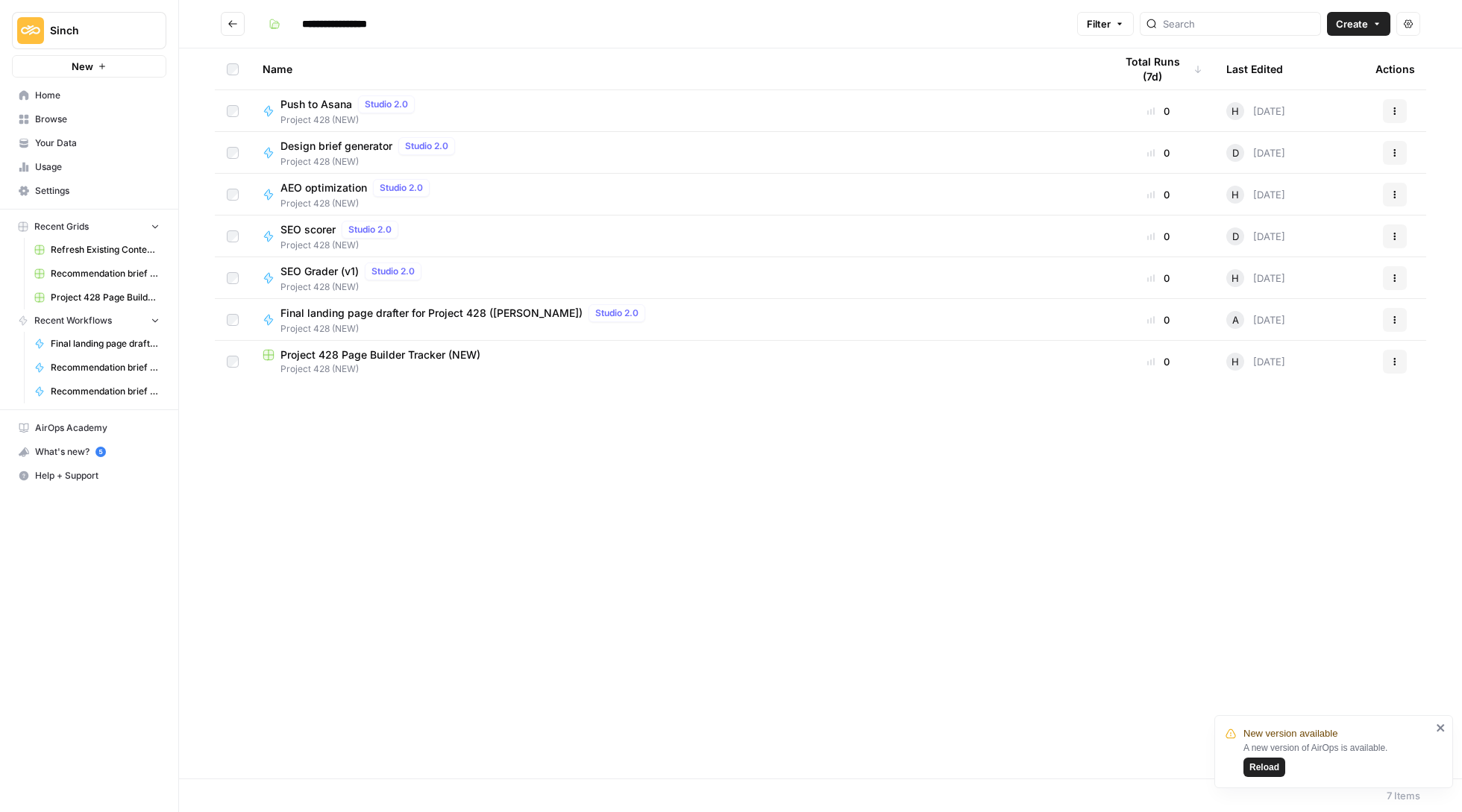
click at [227, 28] on icon "Go back" at bounding box center [233, 24] width 10 height 10
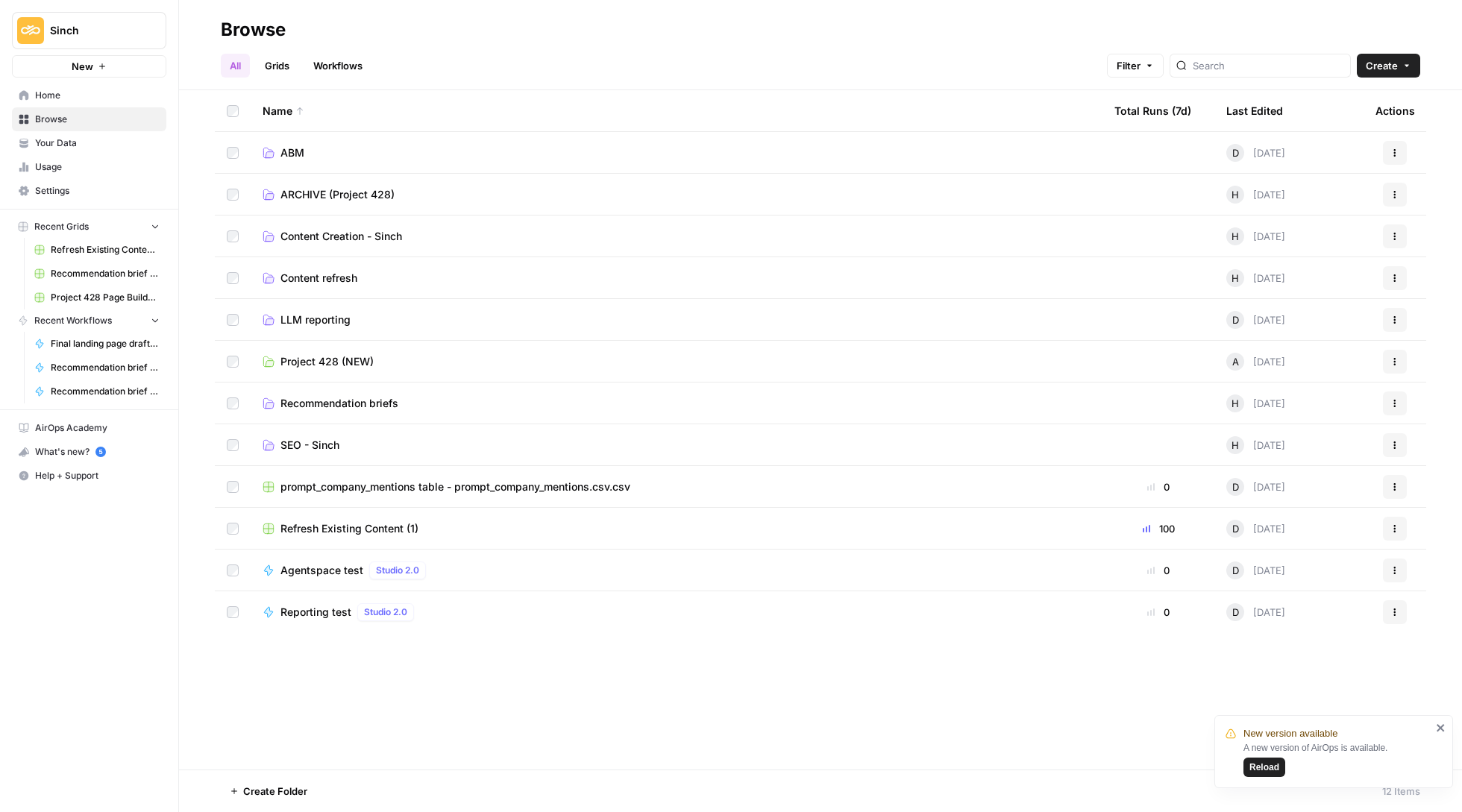
click at [332, 283] on span "Content refresh" at bounding box center [319, 278] width 77 height 15
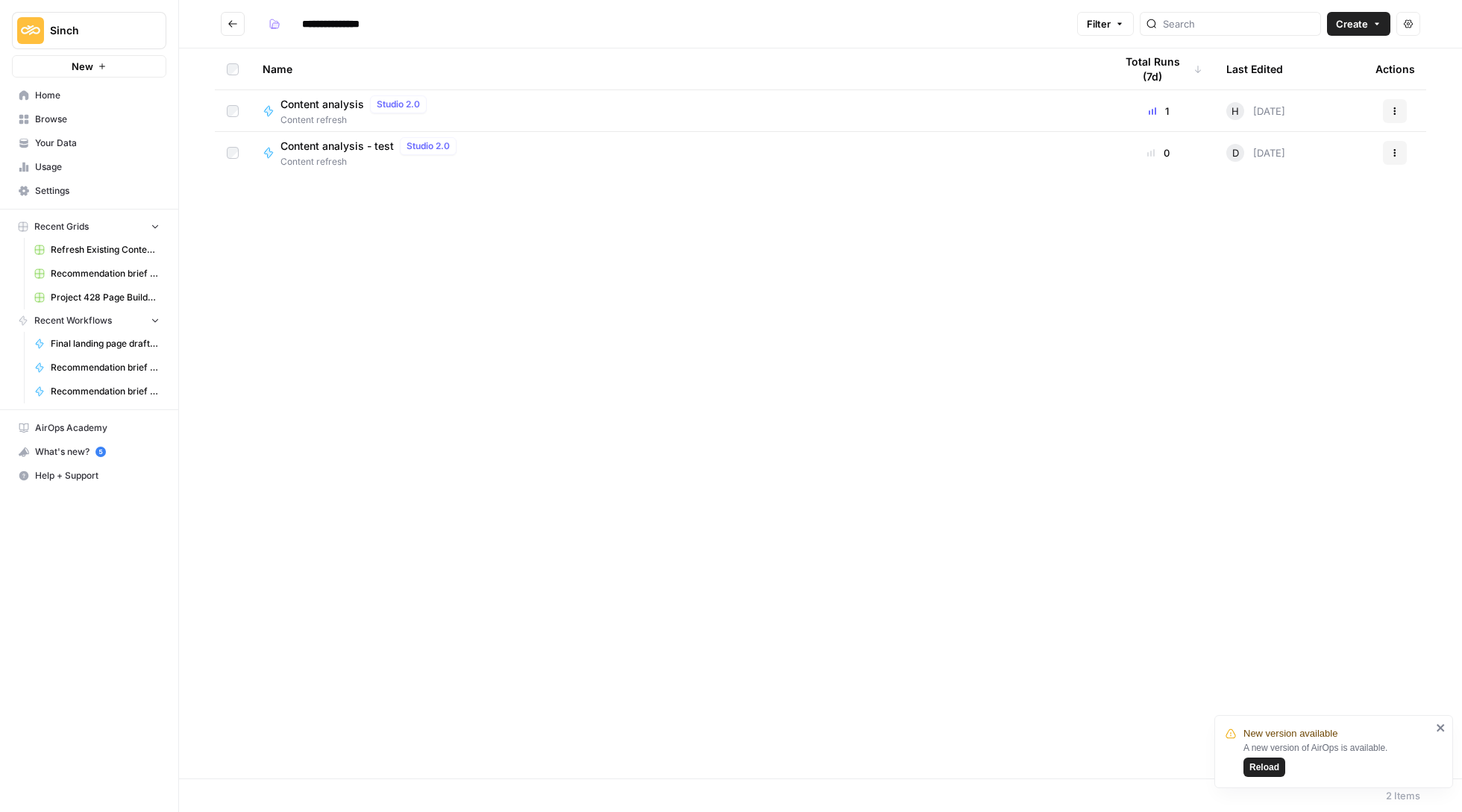
click at [231, 19] on icon "Go back" at bounding box center [233, 24] width 10 height 10
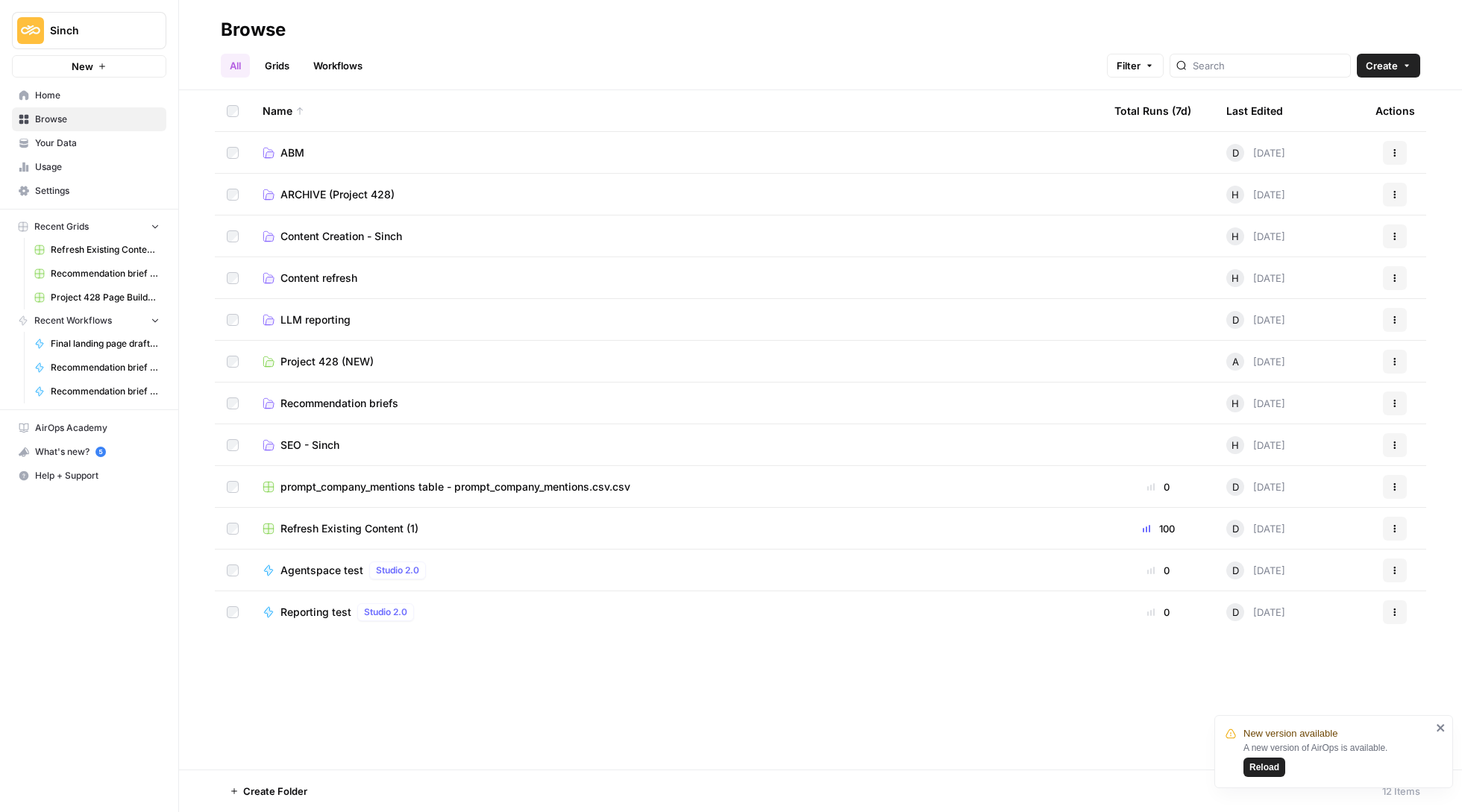
click at [300, 429] on td "SEO - Sinch" at bounding box center [676, 444] width 852 height 41
click at [300, 440] on span "SEO - Sinch" at bounding box center [309, 444] width 59 height 15
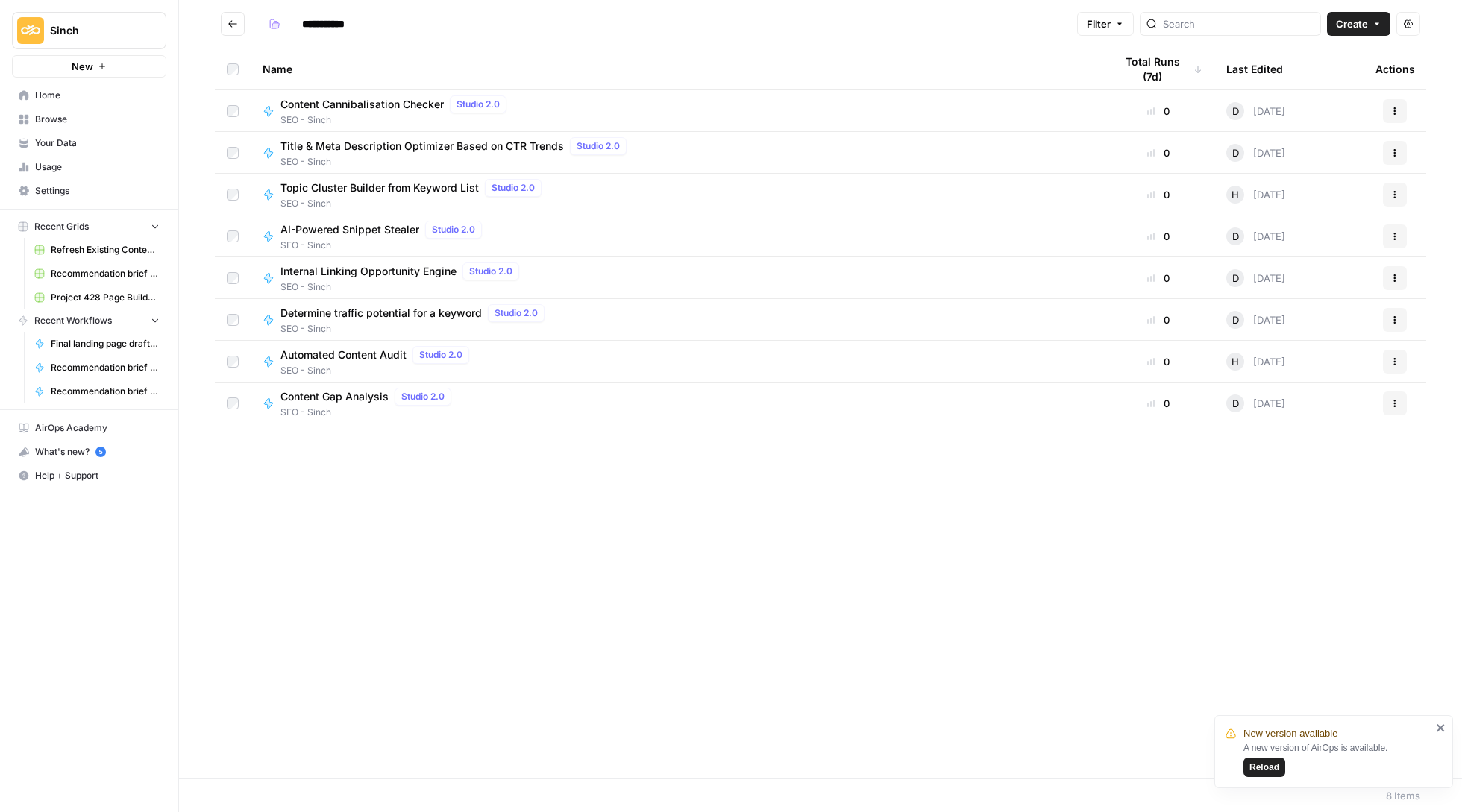
click at [333, 355] on span "Automated Content Audit" at bounding box center [343, 355] width 126 height 15
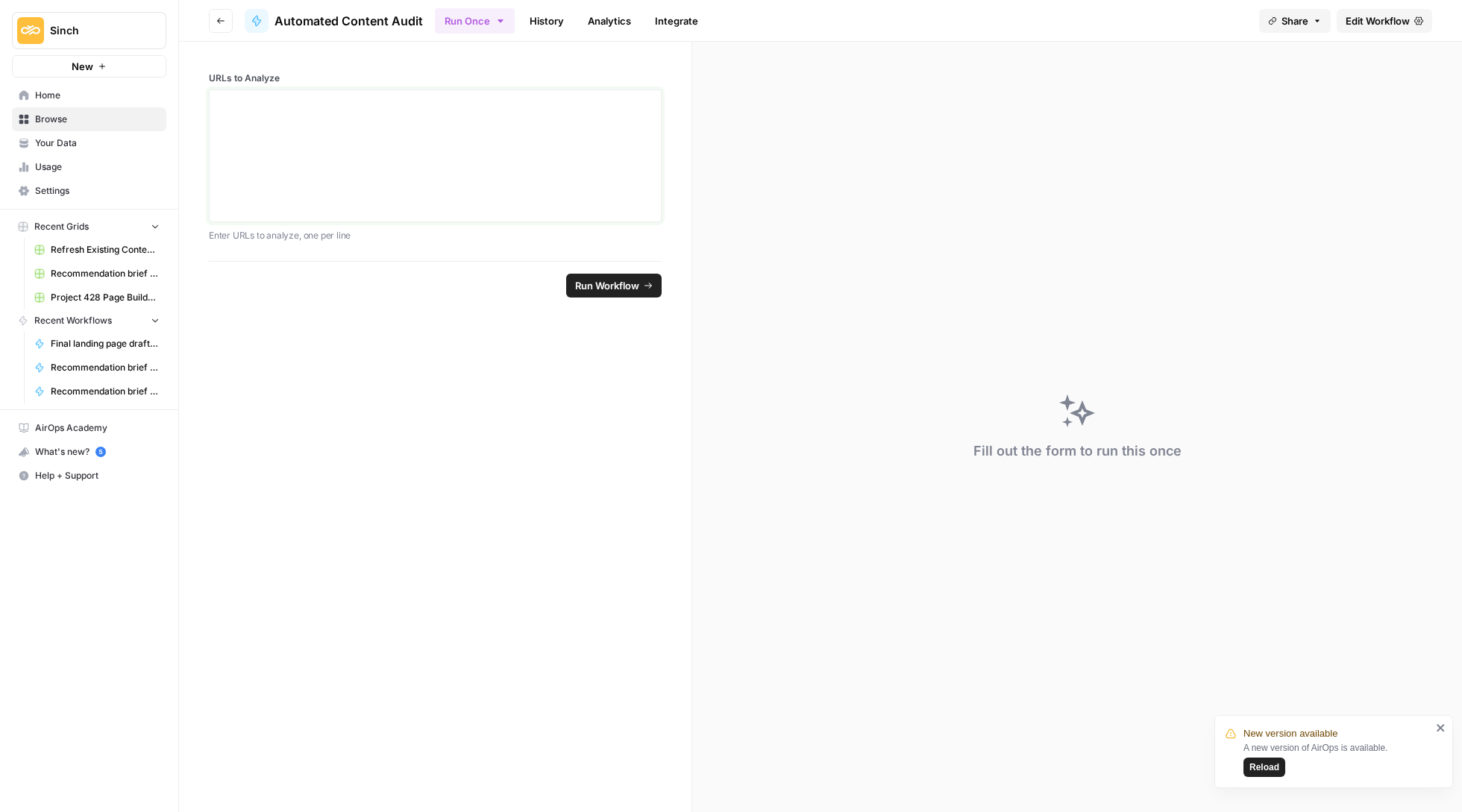
click at [391, 144] on div at bounding box center [435, 156] width 433 height 120
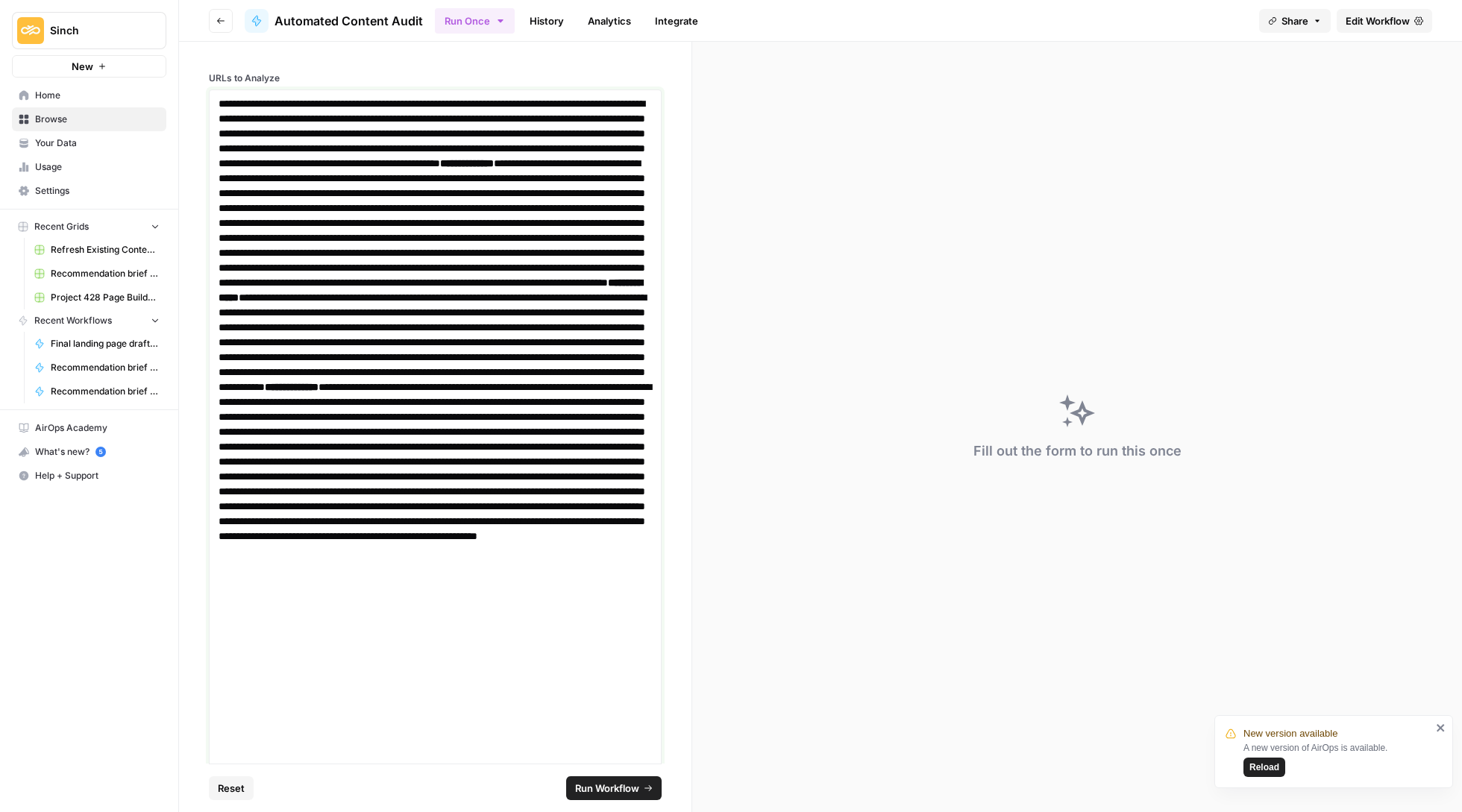
scroll to position [126, 0]
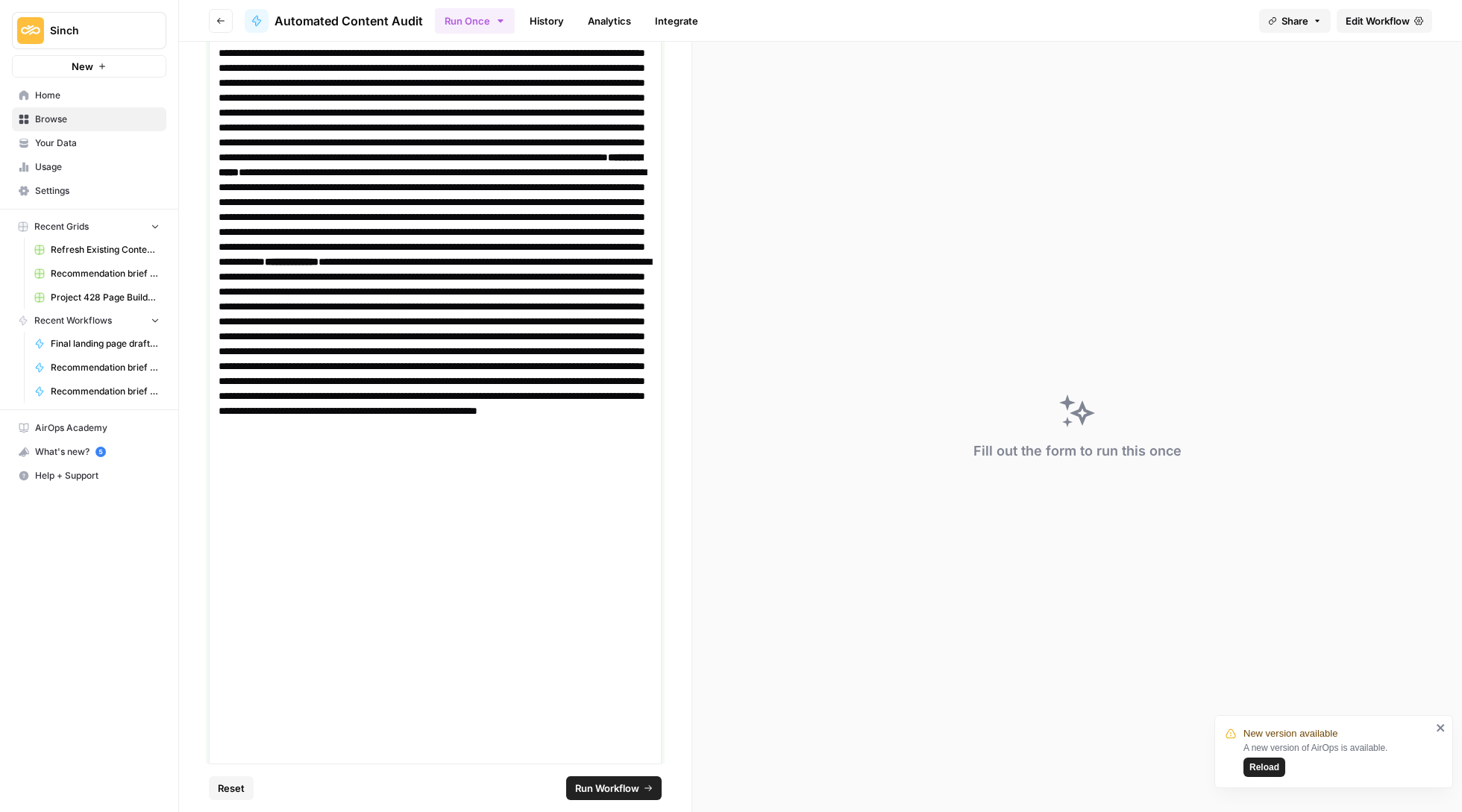
click at [440, 44] on strong "**********" at bounding box center [467, 38] width 54 height 10
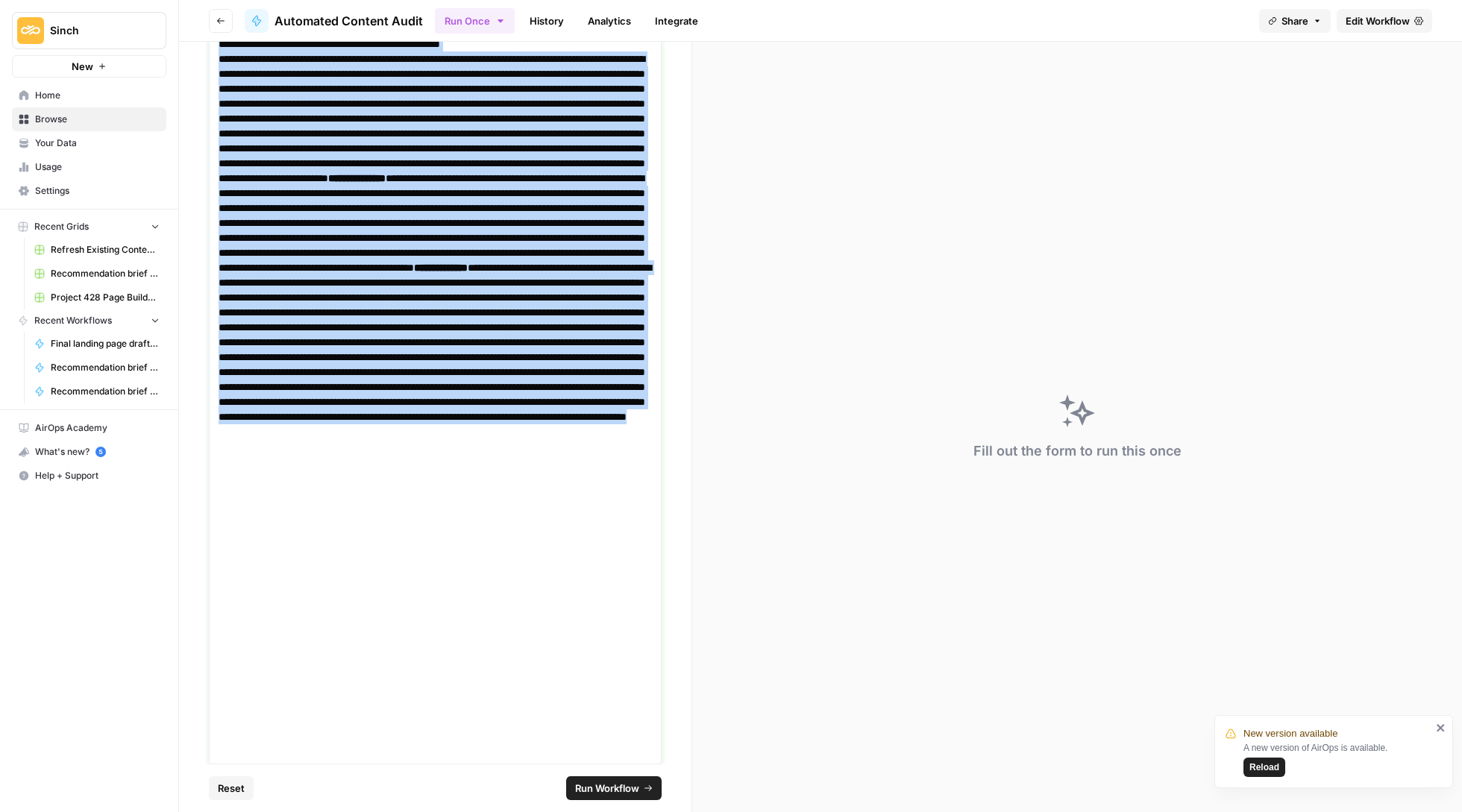
scroll to position [0, 0]
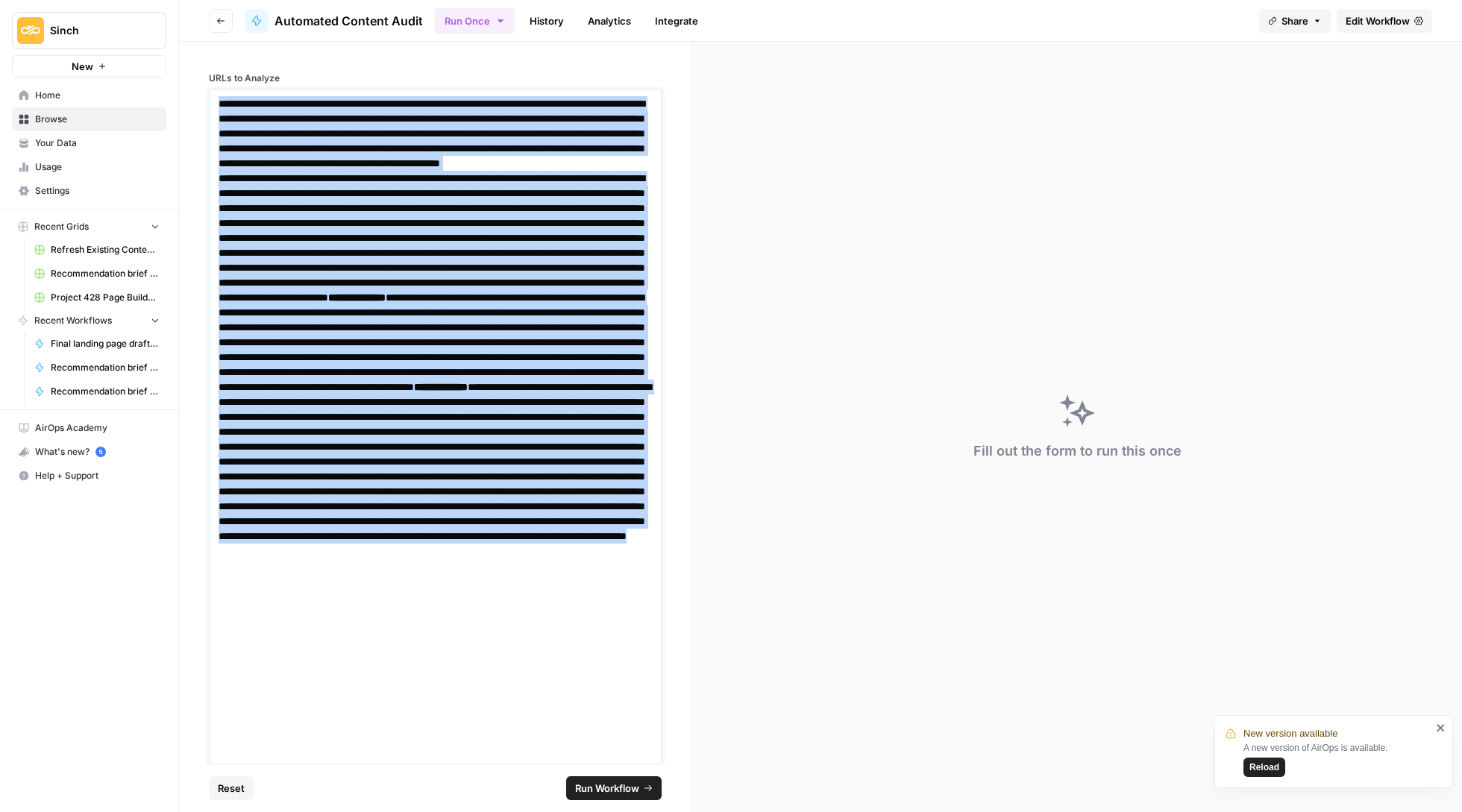
drag, startPoint x: 549, startPoint y: 709, endPoint x: 192, endPoint y: -10, distance: 802.8
click at [192, 0] on html "**********" at bounding box center [731, 406] width 1462 height 812
copy p "**********"
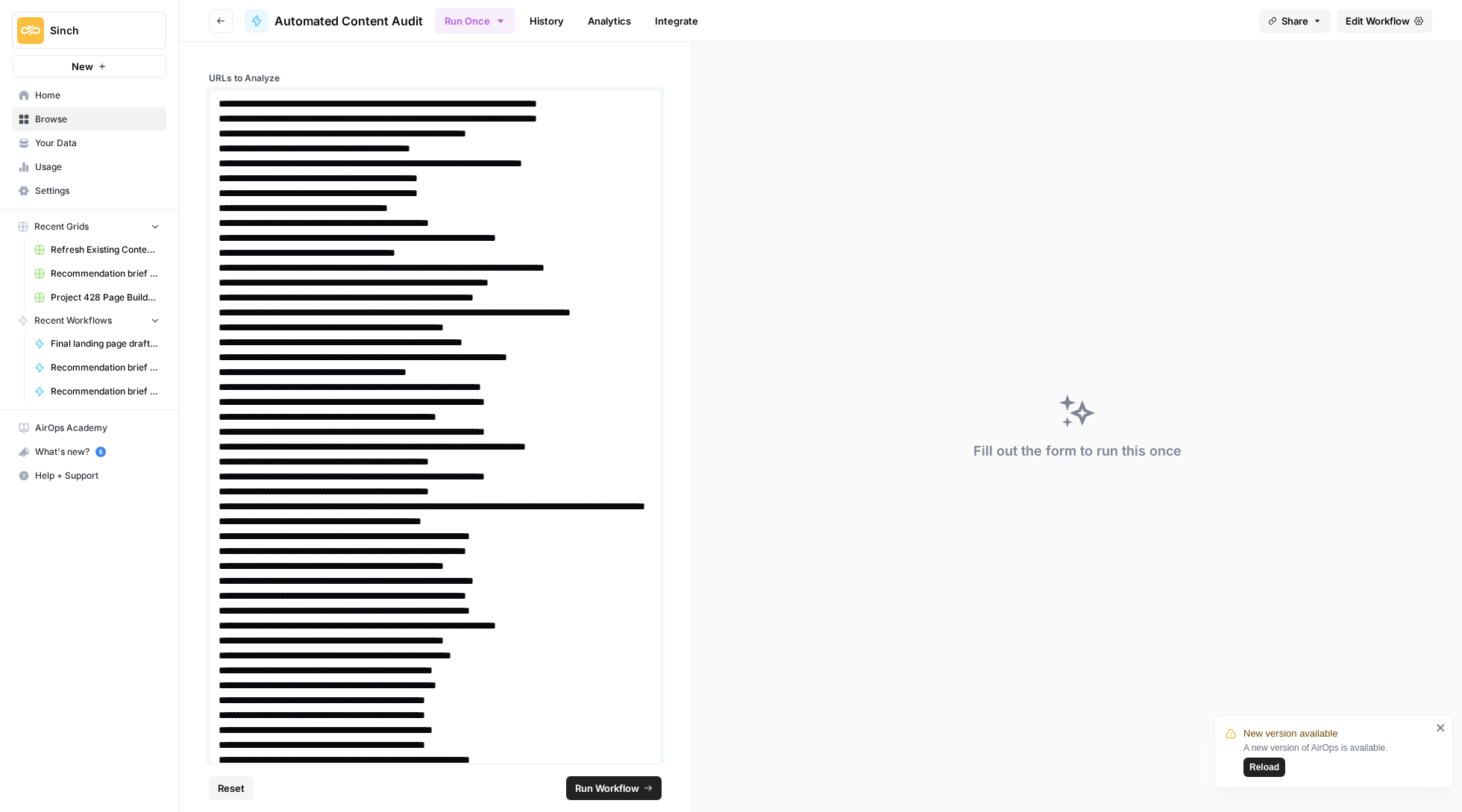
scroll to position [200, 0]
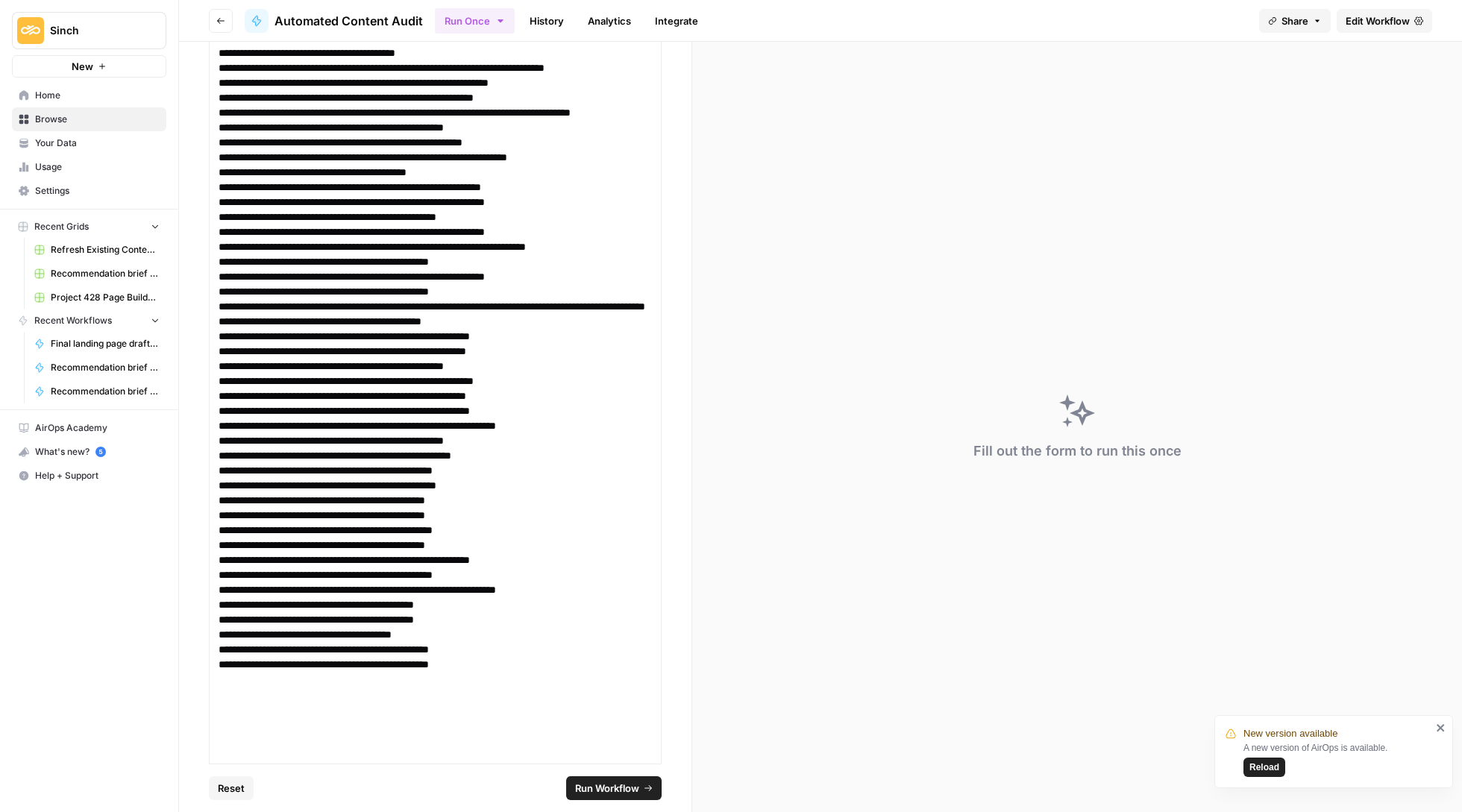
click at [615, 785] on span "Run Workflow" at bounding box center [607, 787] width 64 height 15
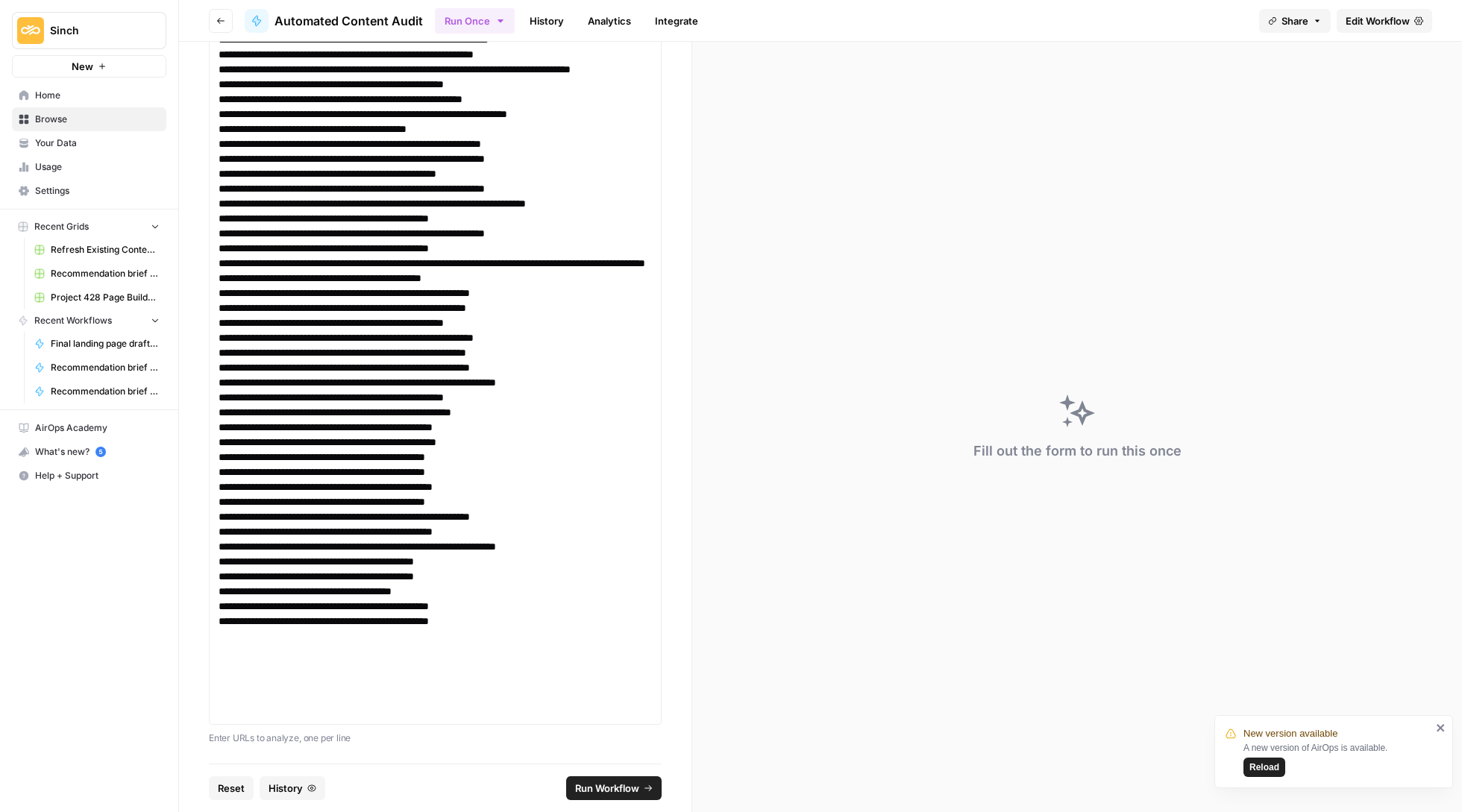
scroll to position [243, 0]
click at [622, 783] on span "Run Workflow" at bounding box center [607, 787] width 64 height 15
click at [1360, 24] on span "Edit Workflow" at bounding box center [1377, 21] width 64 height 15
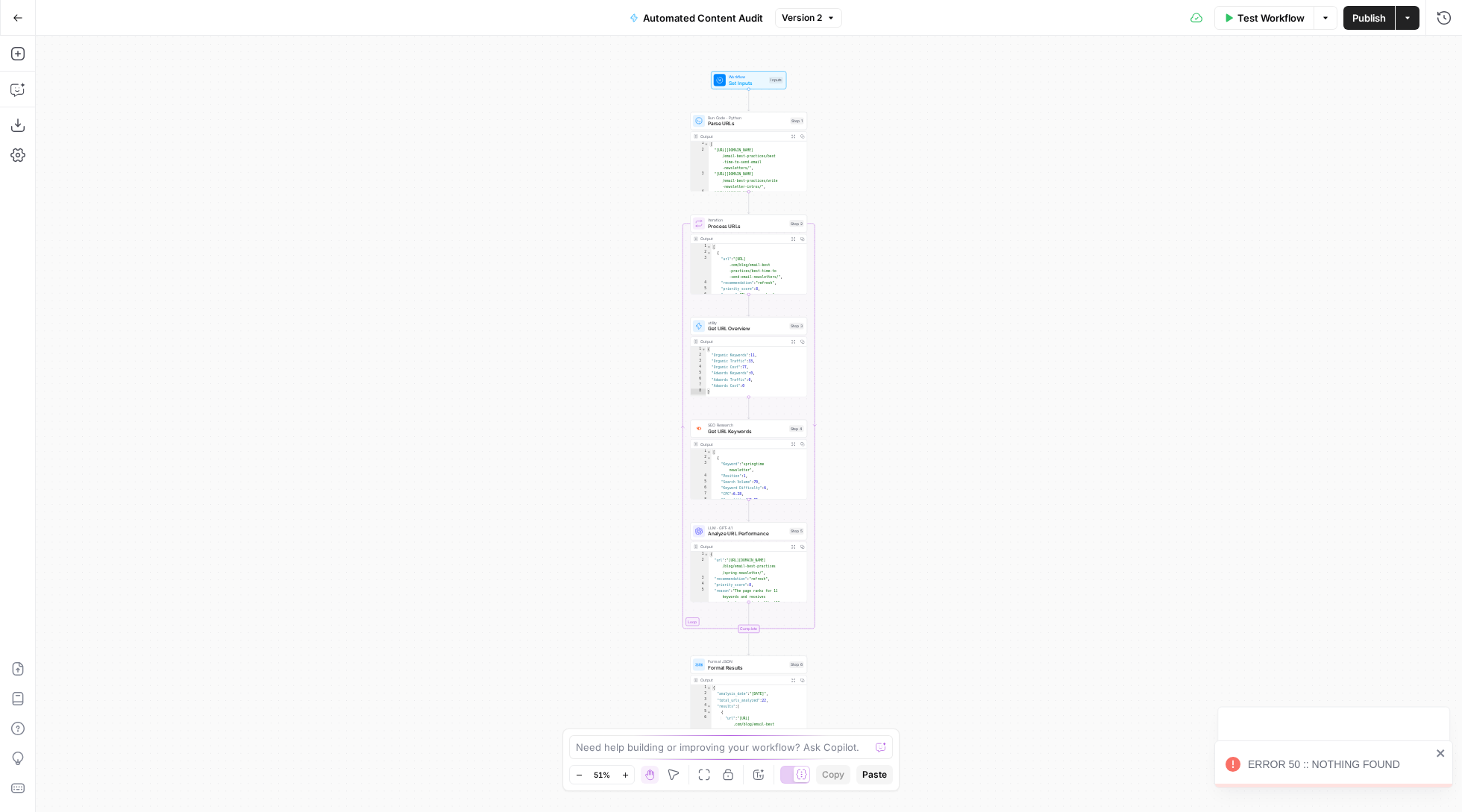
click at [1276, 24] on span "Test Workflow" at bounding box center [1270, 17] width 68 height 15
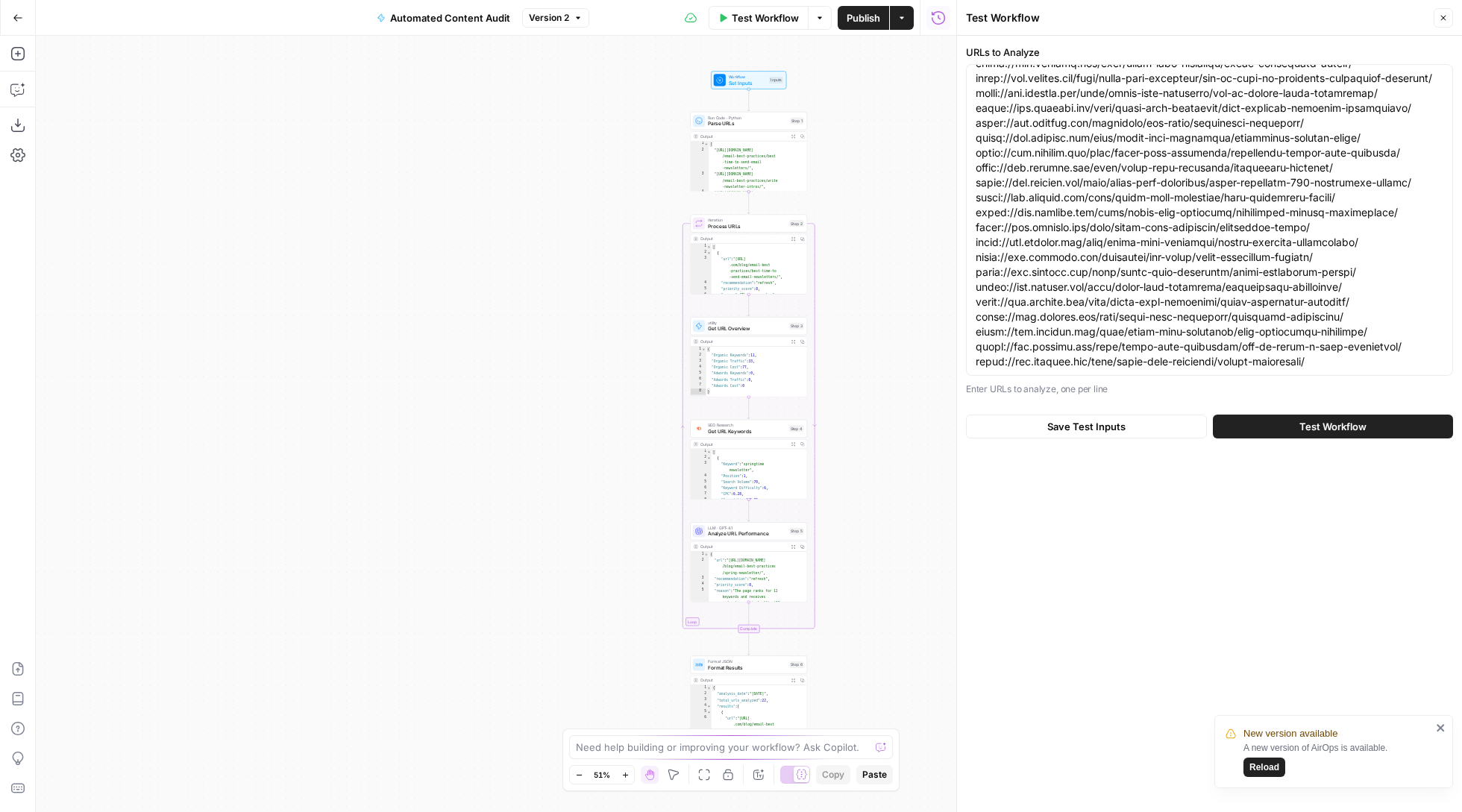
scroll to position [60, 0]
click at [1316, 428] on span "Test Workflow" at bounding box center [1333, 426] width 68 height 15
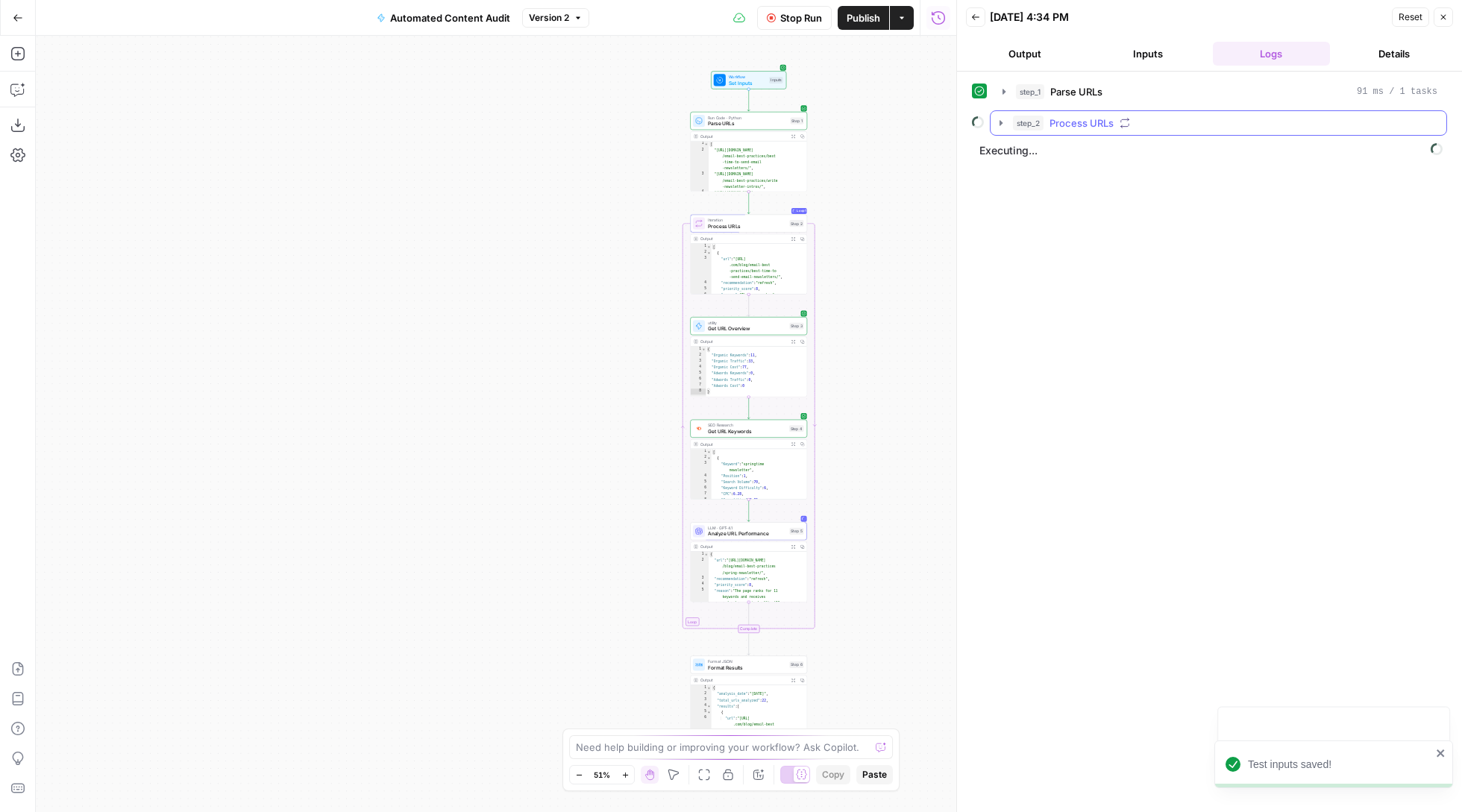
click at [1004, 124] on icon "button" at bounding box center [1001, 123] width 12 height 12
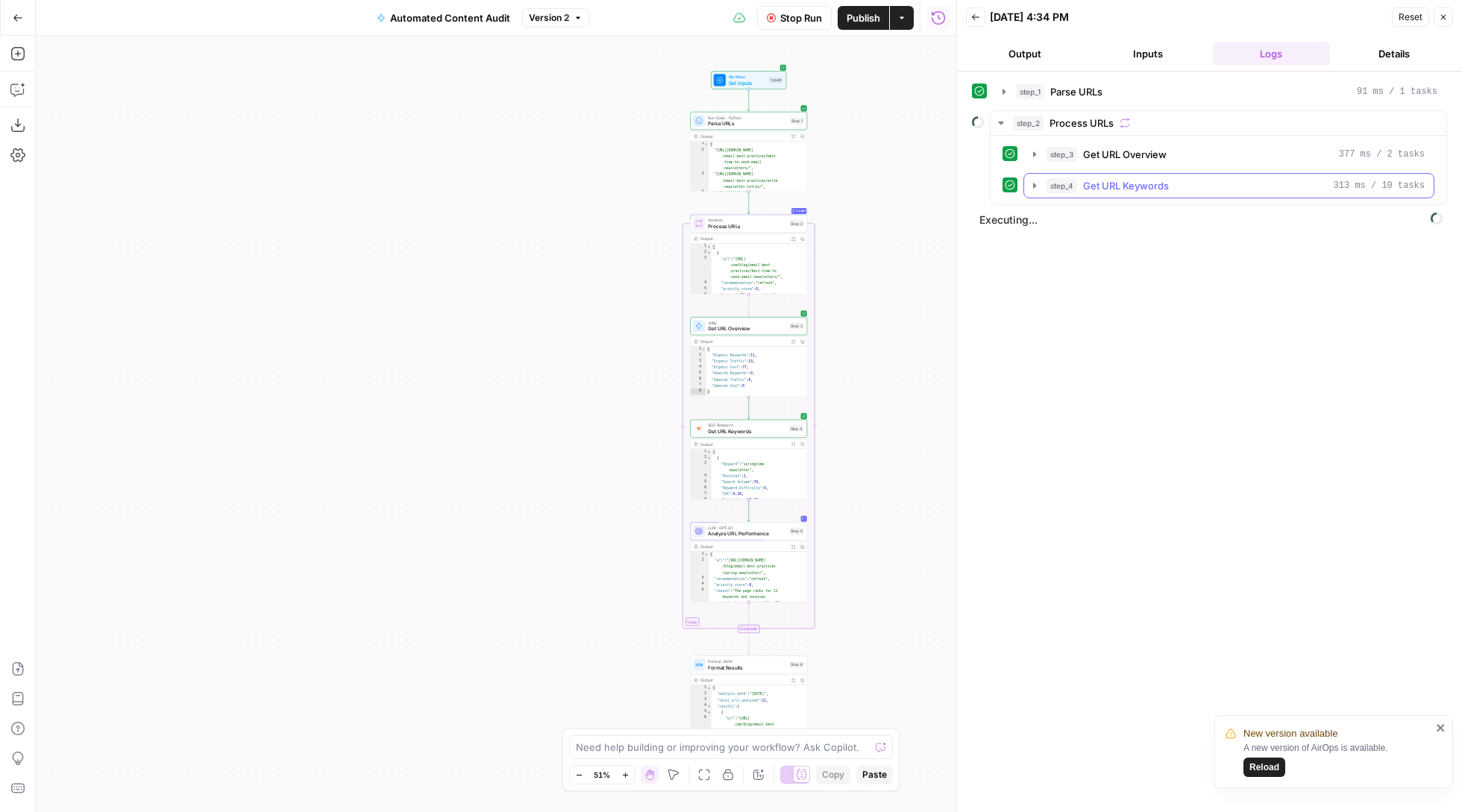
click at [1035, 191] on icon "button" at bounding box center [1035, 185] width 12 height 12
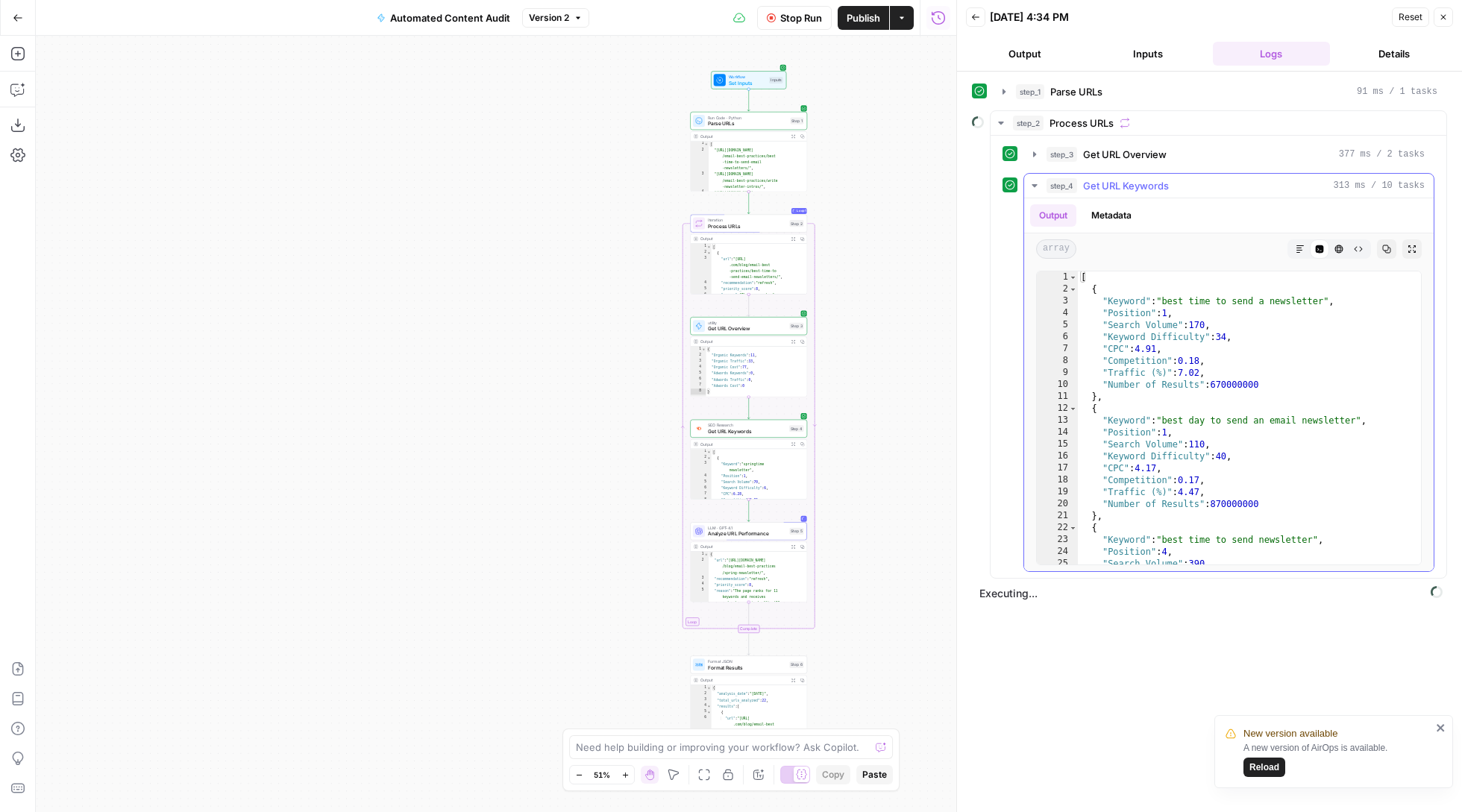
click at [1035, 194] on button "step_4 Get URL Keywords 313 ms / 10 tasks" at bounding box center [1229, 185] width 410 height 24
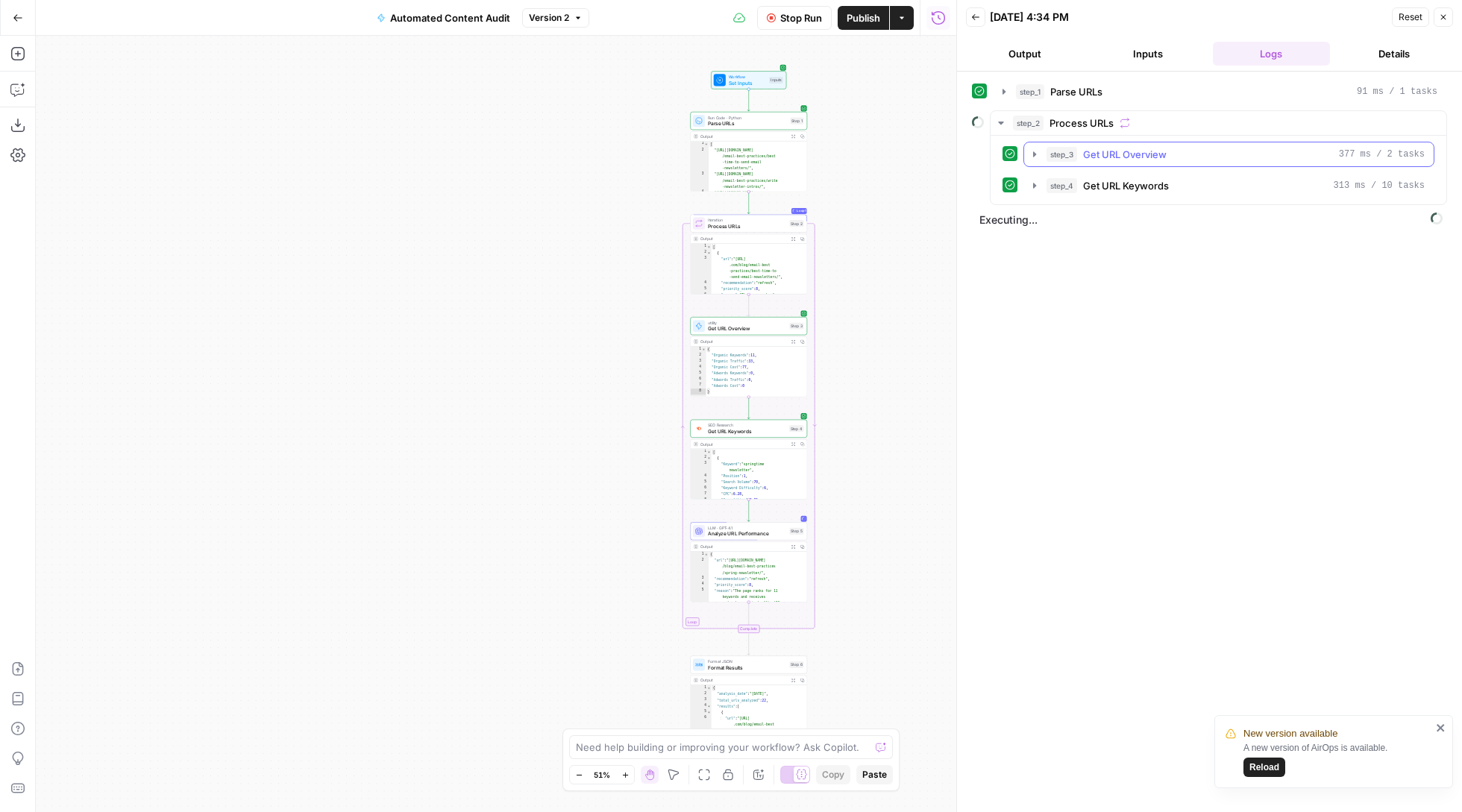
click at [1032, 150] on icon "button" at bounding box center [1035, 155] width 12 height 12
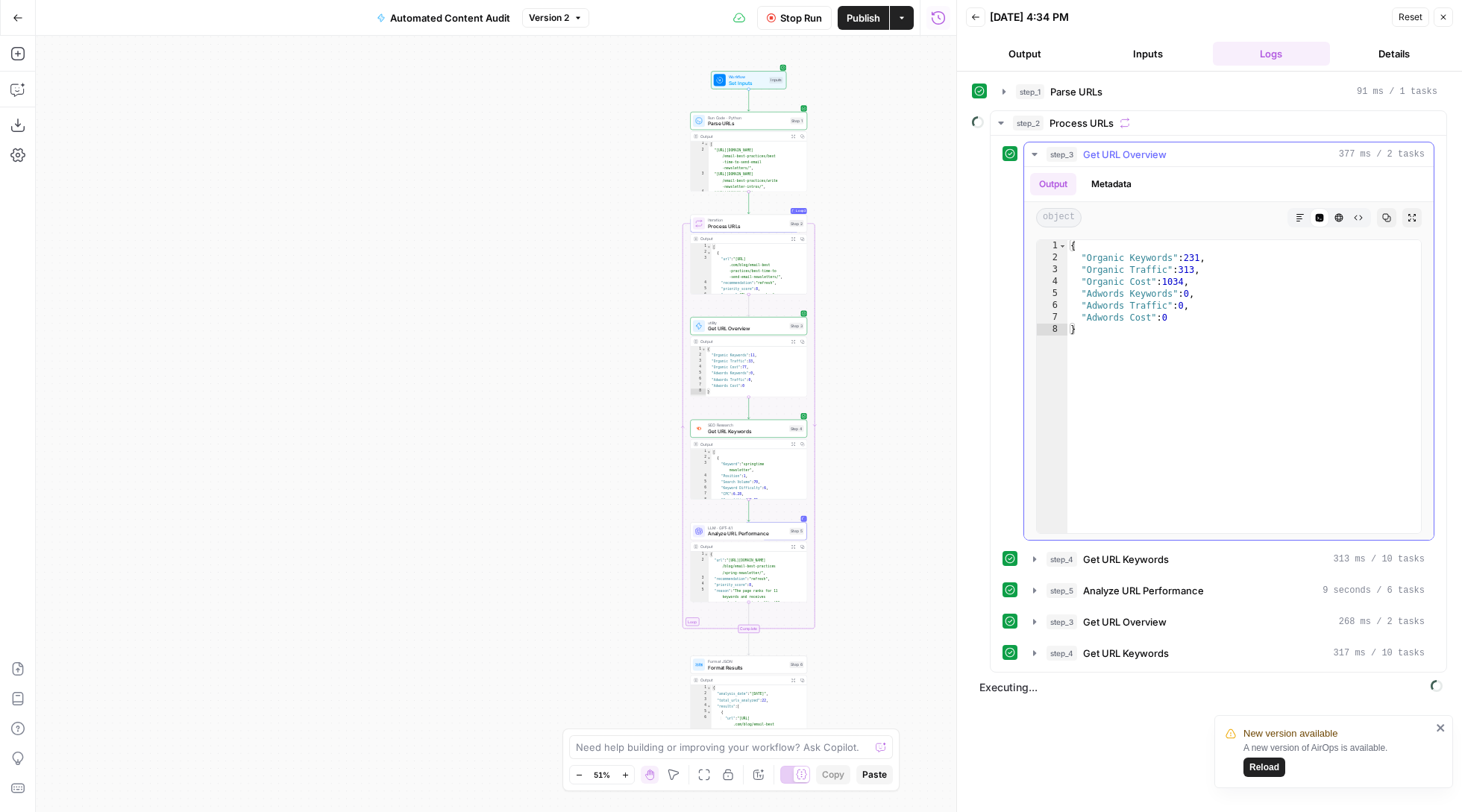
click at [1033, 154] on icon "button" at bounding box center [1035, 155] width 12 height 12
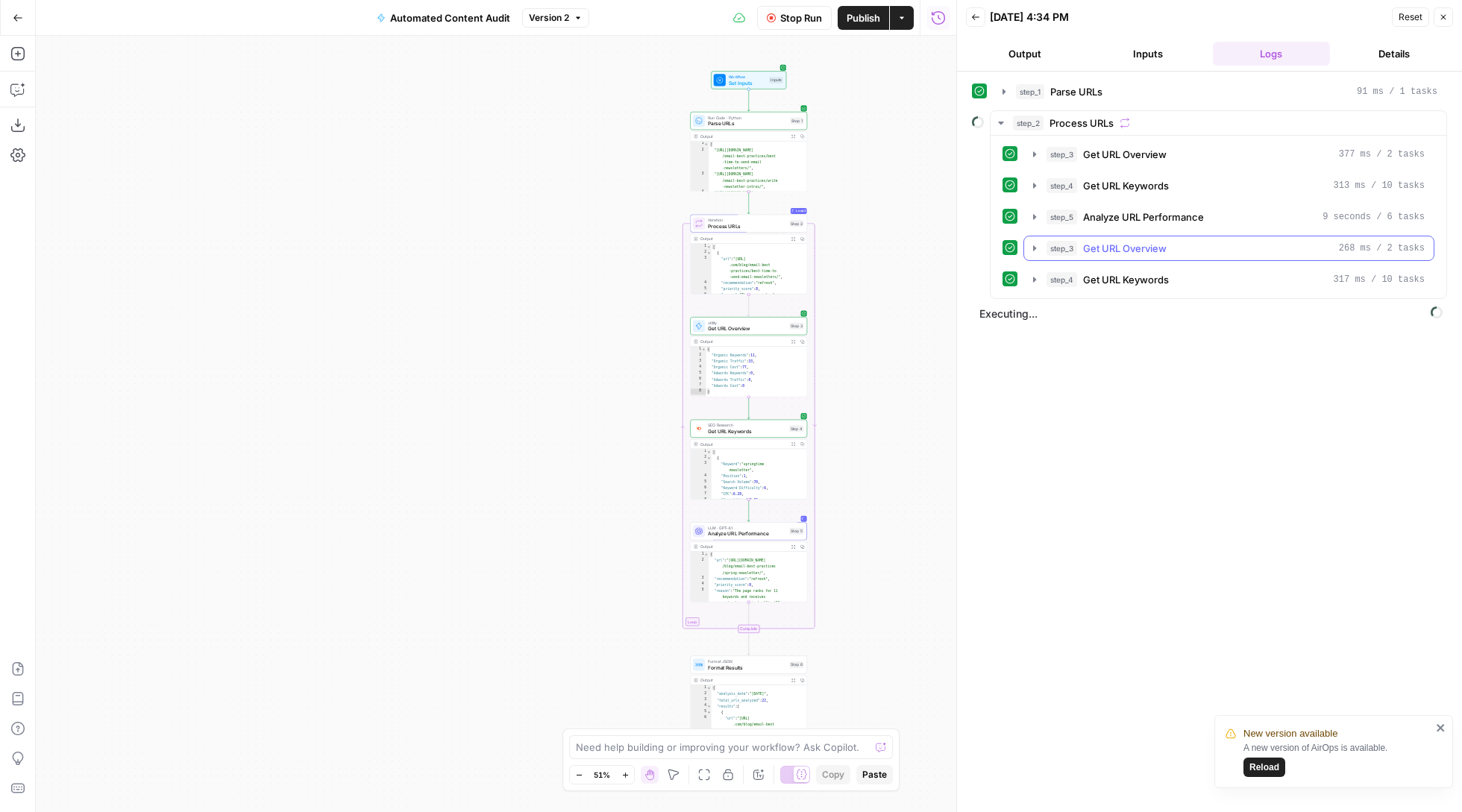
click at [1032, 248] on icon "button" at bounding box center [1035, 249] width 12 height 12
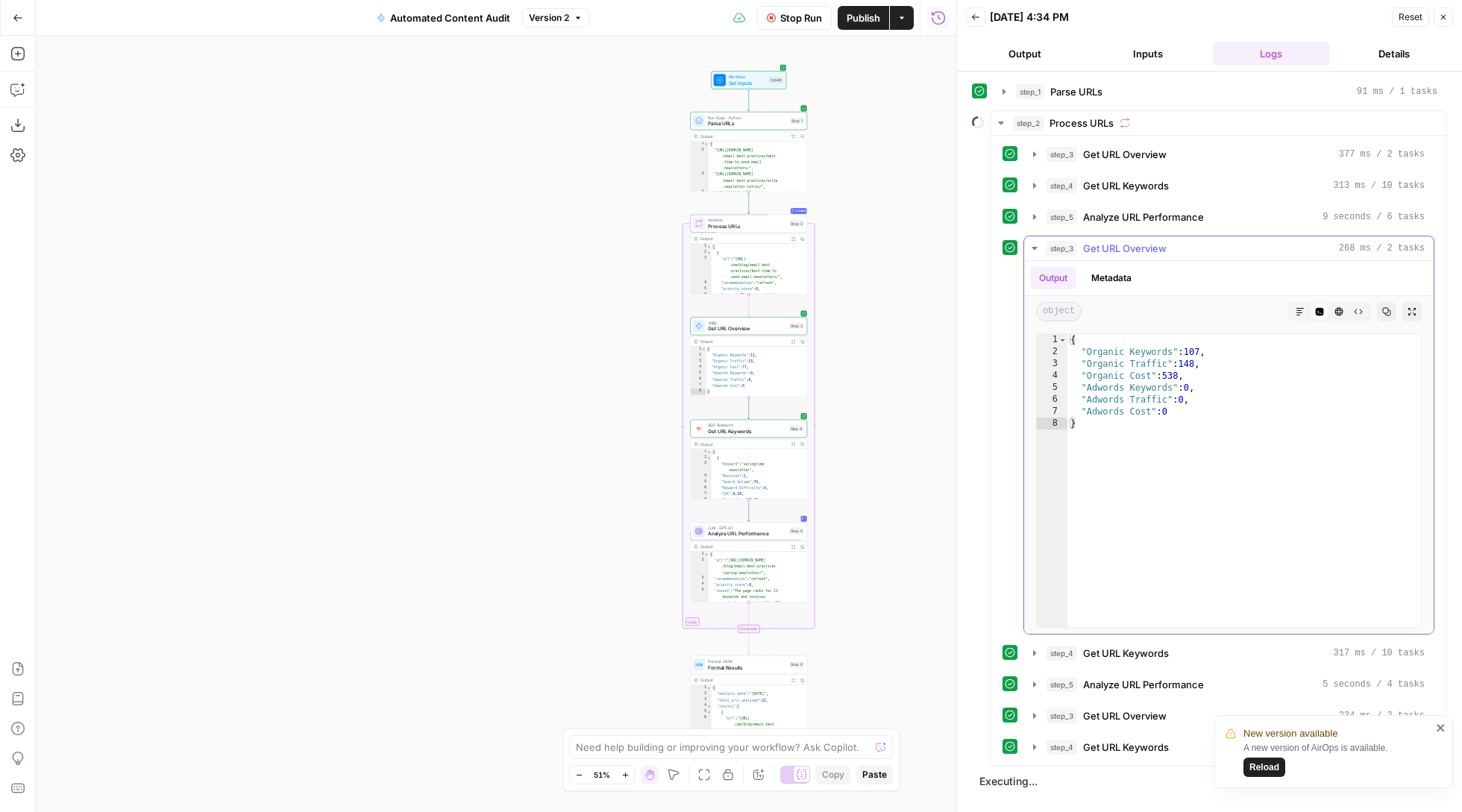
click at [1034, 250] on icon "button" at bounding box center [1034, 248] width 5 height 3
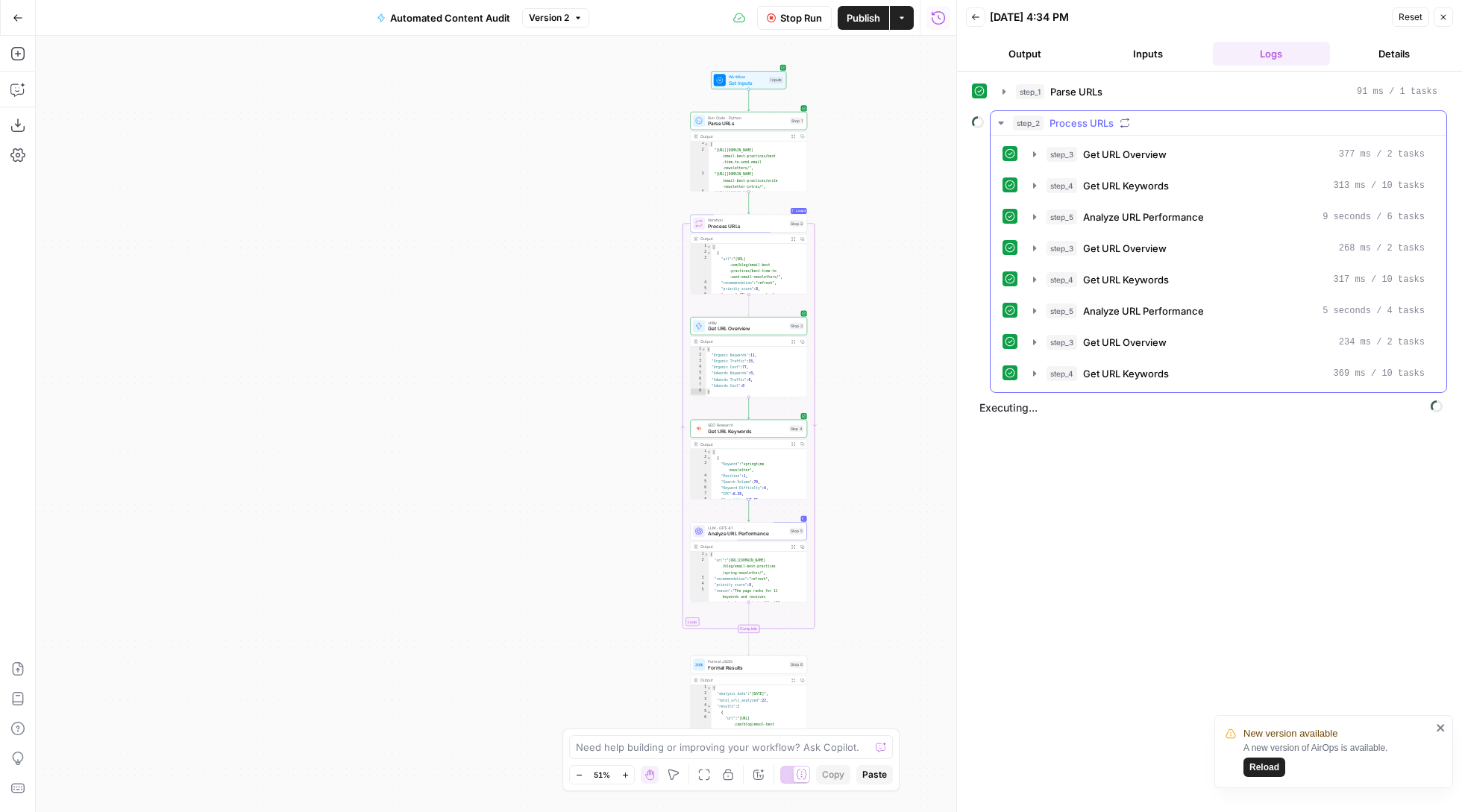
click at [1005, 123] on icon "button" at bounding box center [1001, 123] width 12 height 12
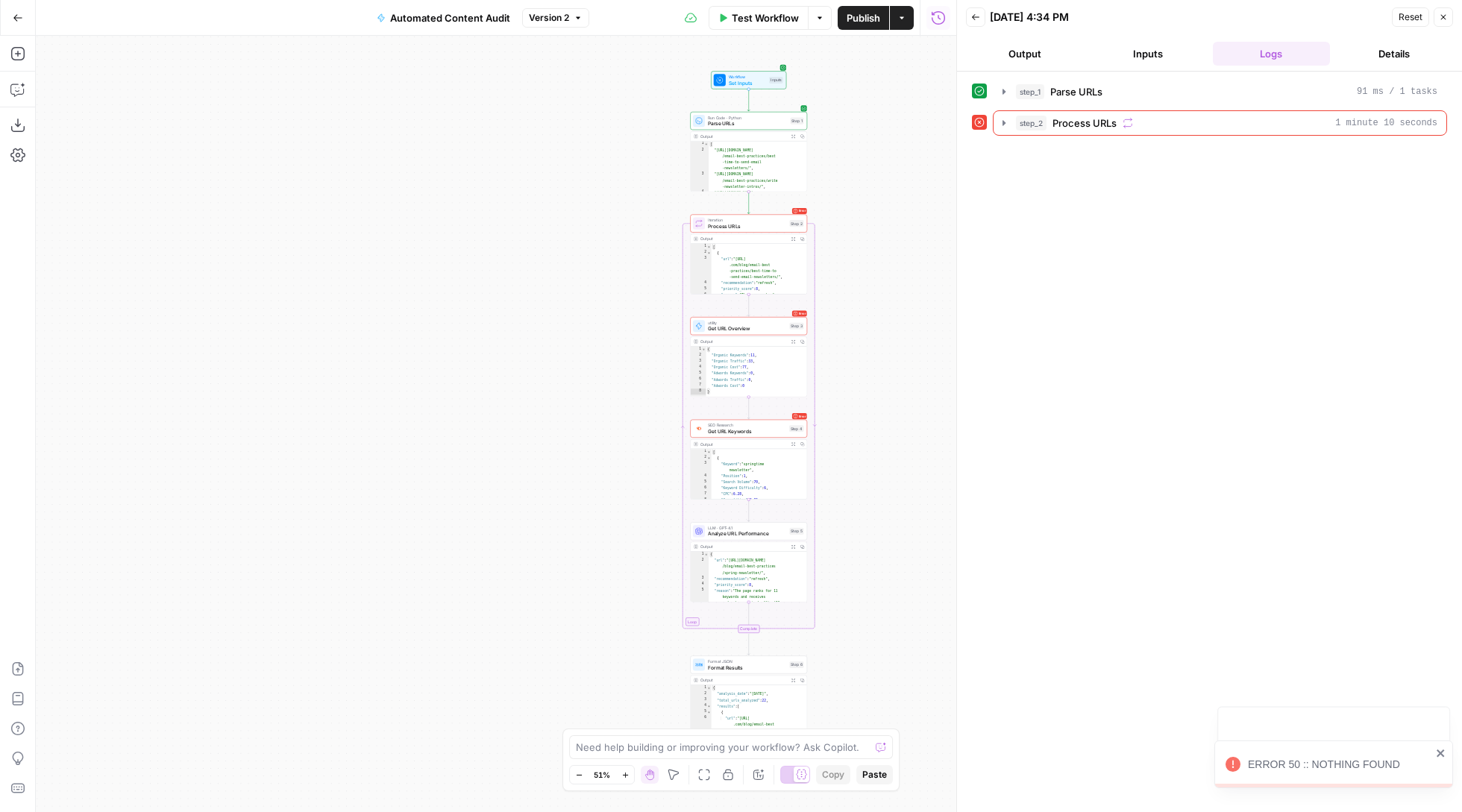
click at [1003, 132] on button "step_2 Process URLs 1 minute 10 seconds" at bounding box center [1220, 123] width 453 height 24
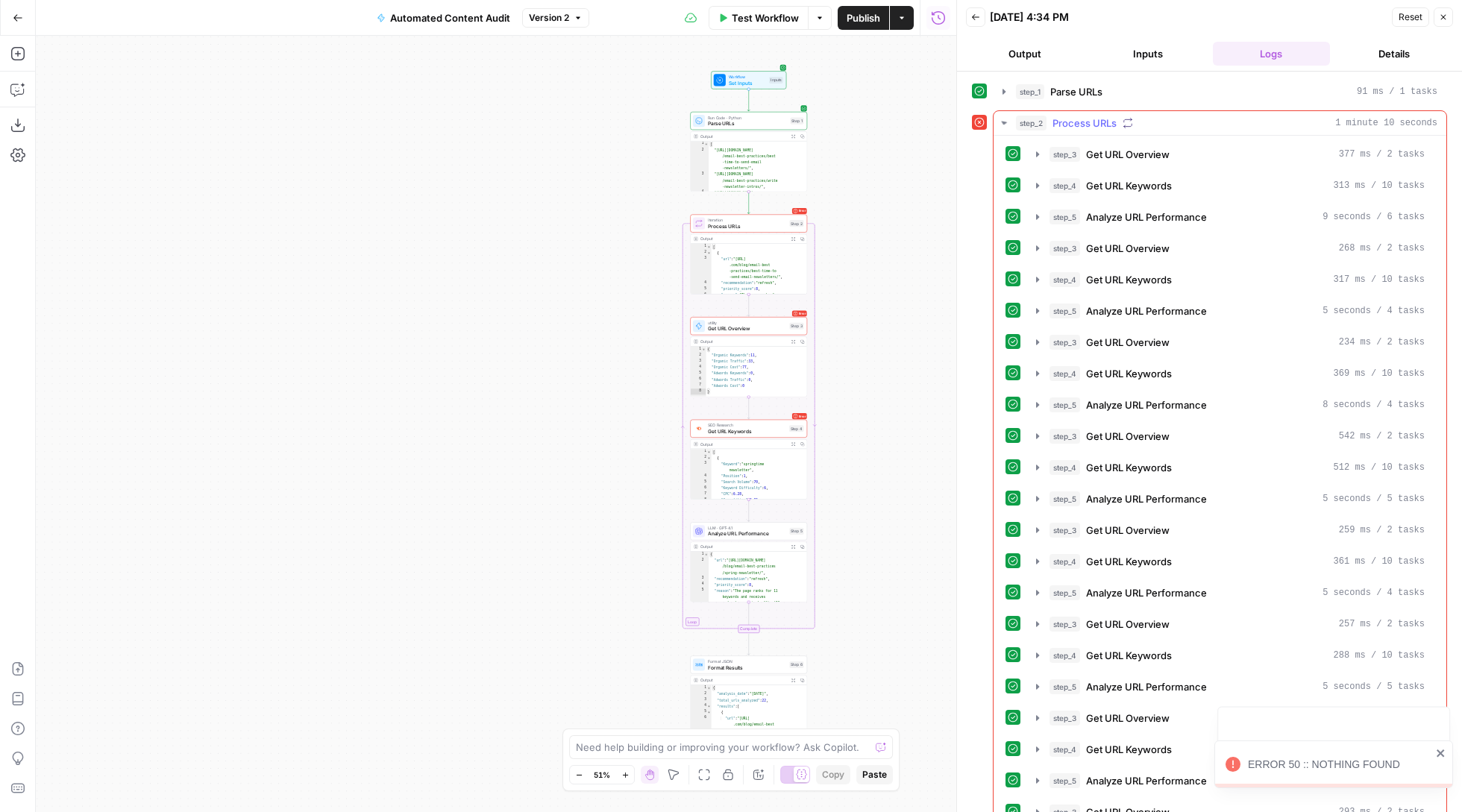
click at [1004, 124] on icon "button" at bounding box center [1004, 122] width 6 height 4
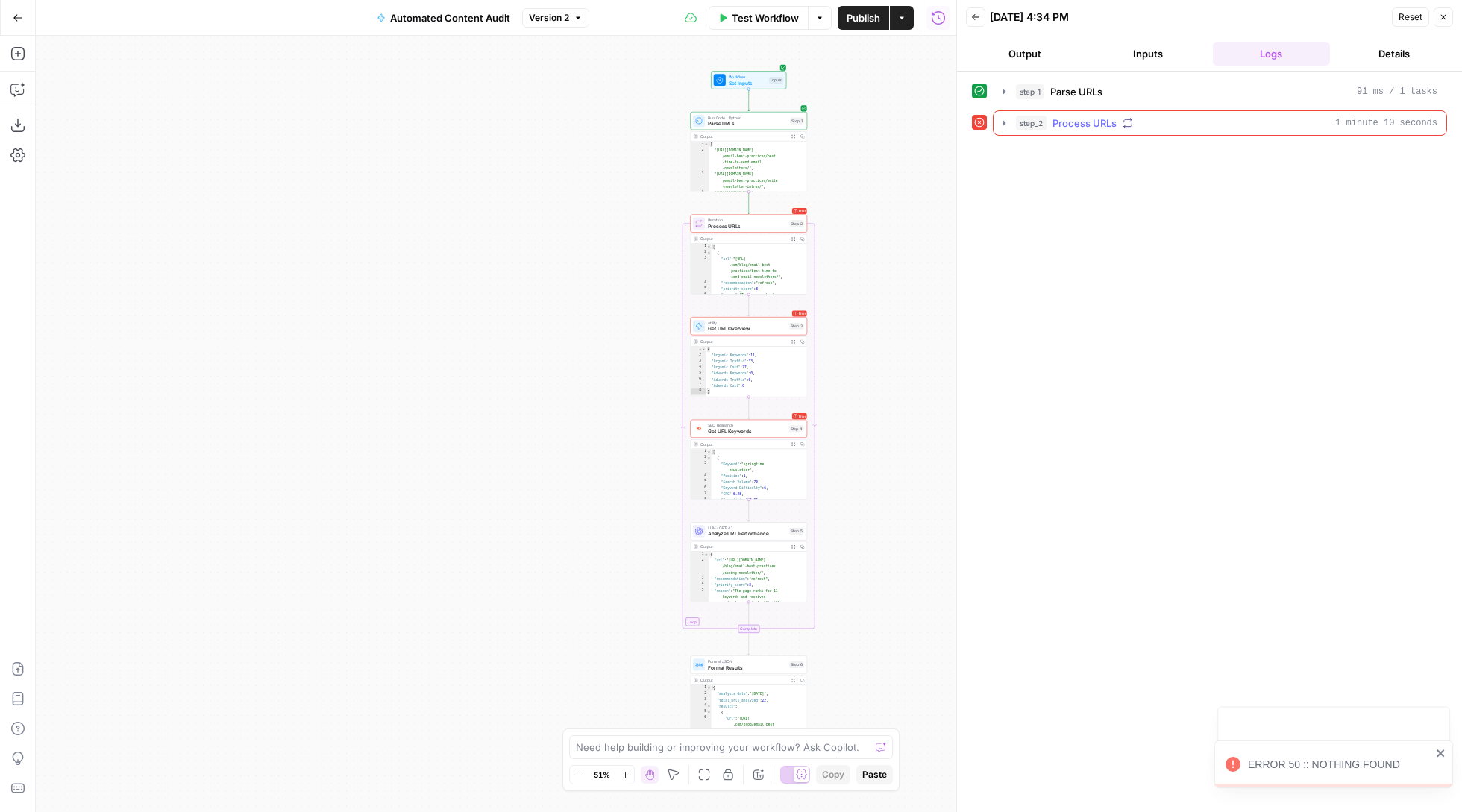
click at [1004, 124] on icon "button" at bounding box center [1004, 122] width 3 height 6
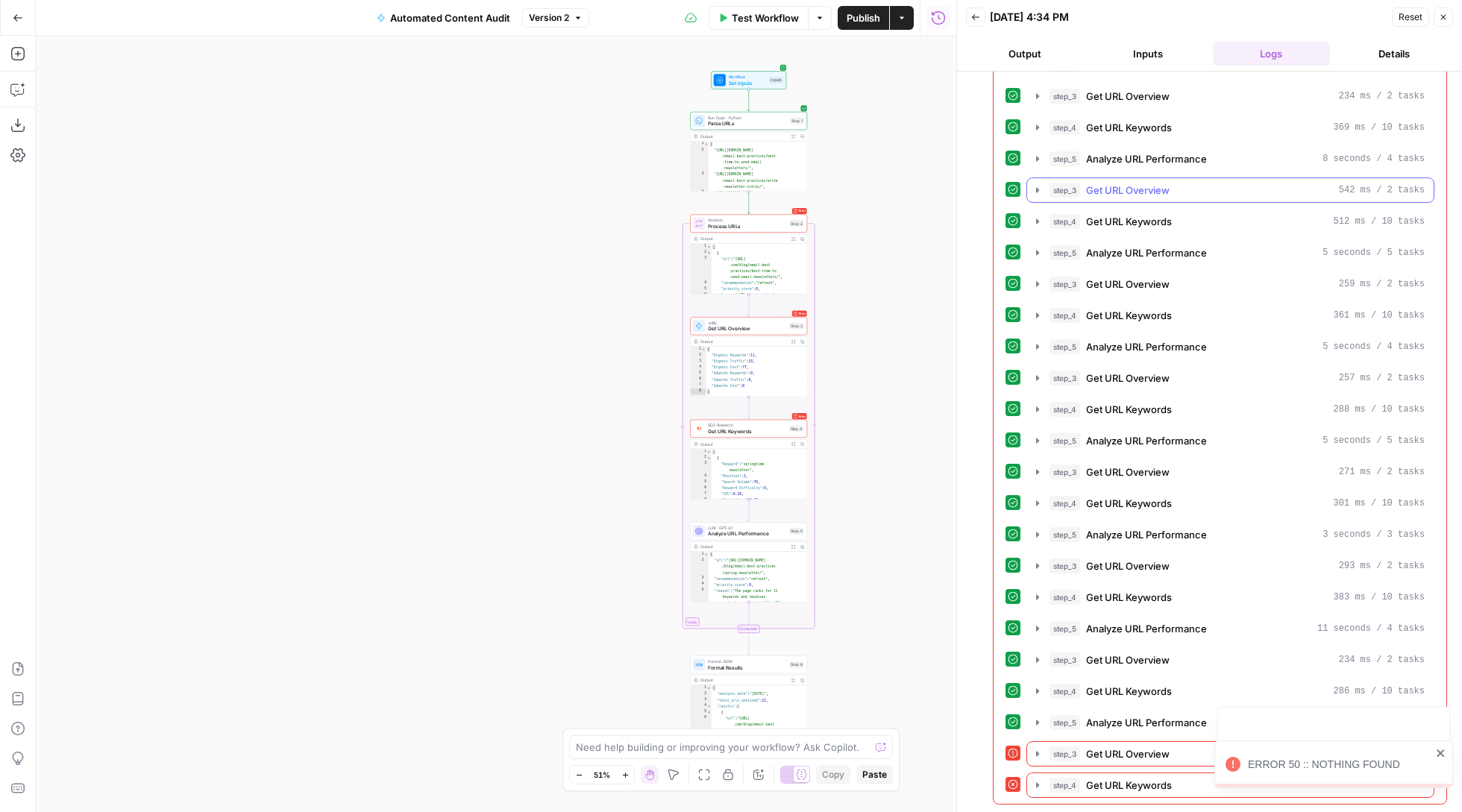
scroll to position [262, 0]
click at [1039, 751] on icon "button" at bounding box center [1037, 754] width 12 height 12
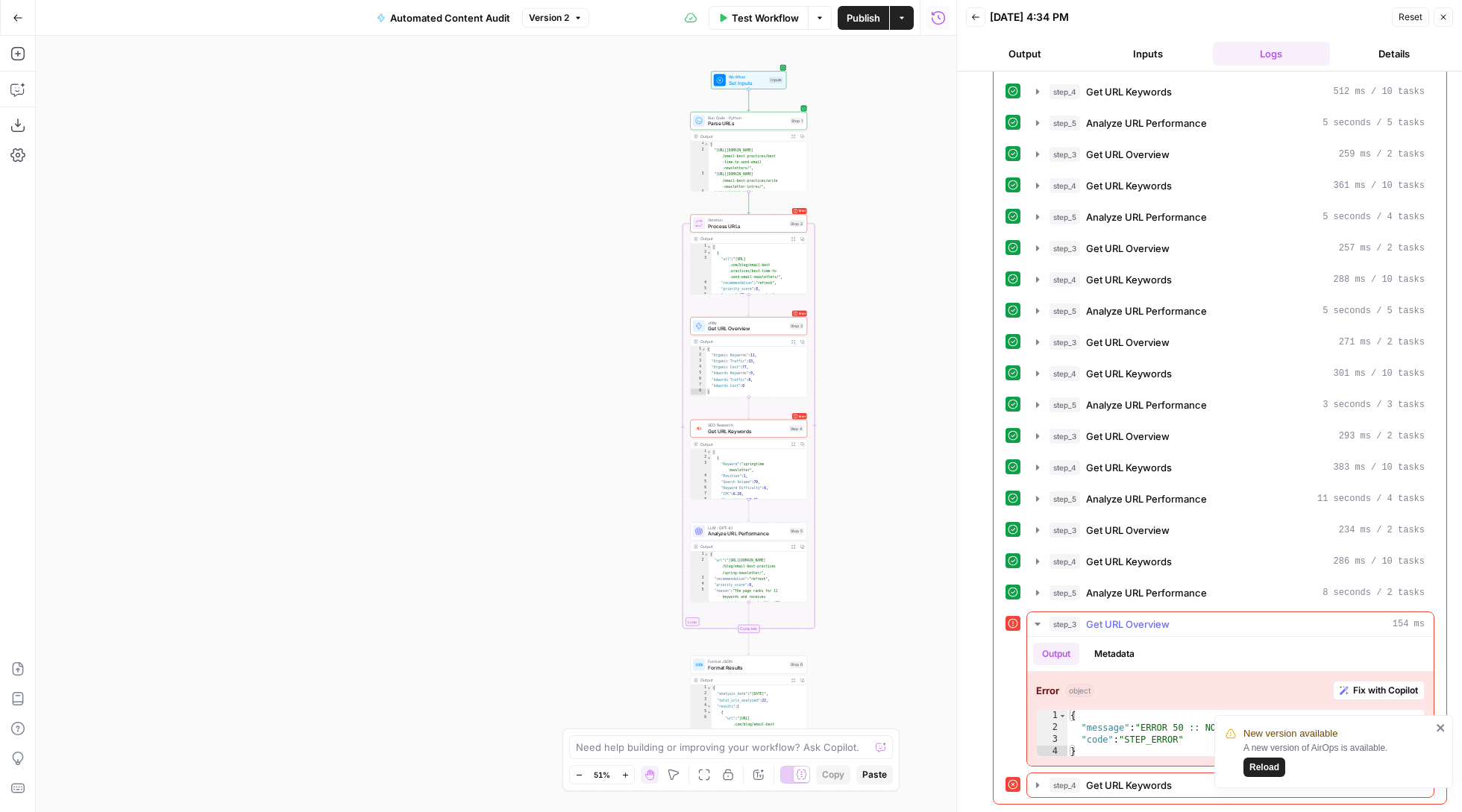
scroll to position [0, 0]
click at [753, 225] on span "Process URLs" at bounding box center [747, 226] width 79 height 8
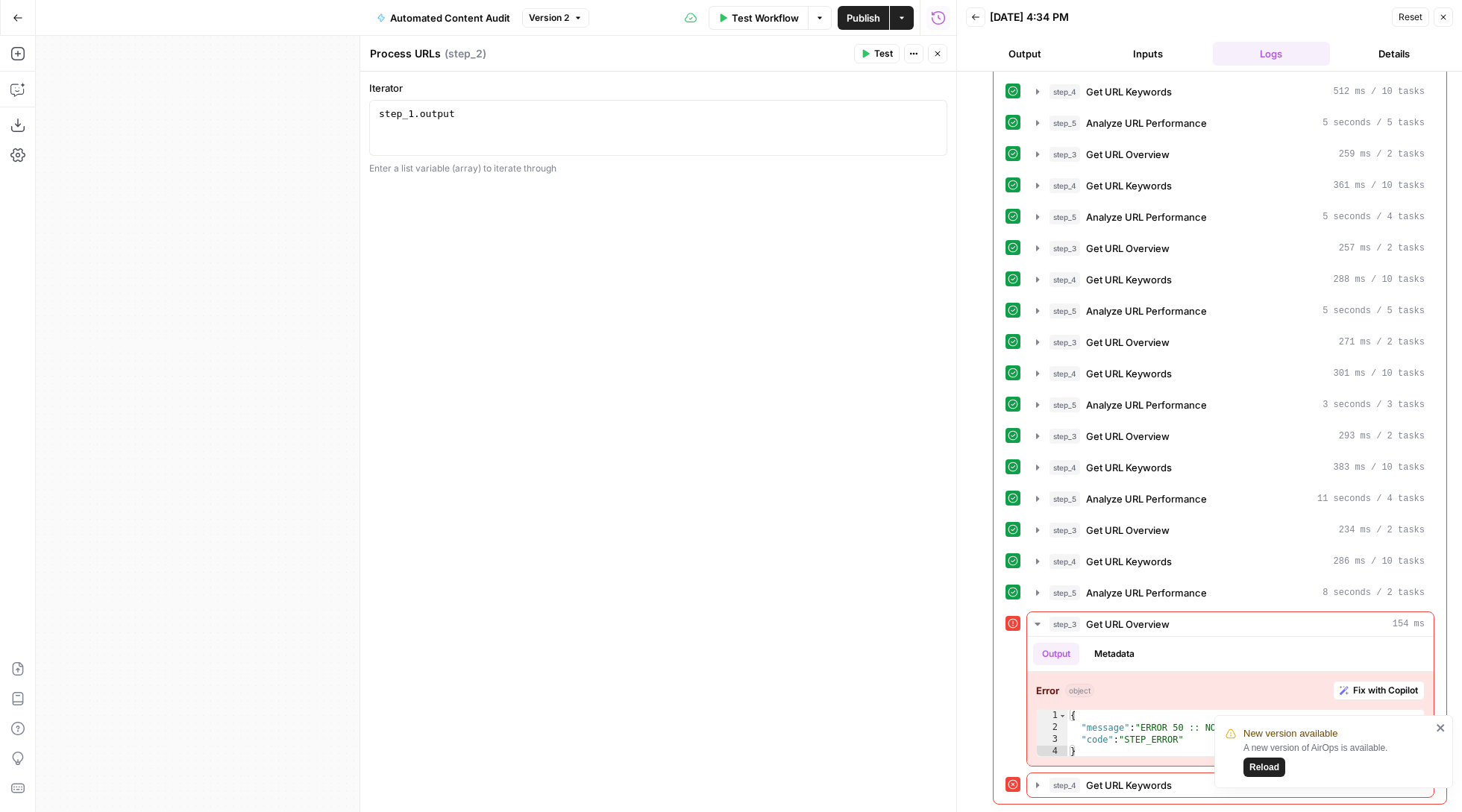
click at [1447, 18] on icon "button" at bounding box center [1443, 17] width 9 height 9
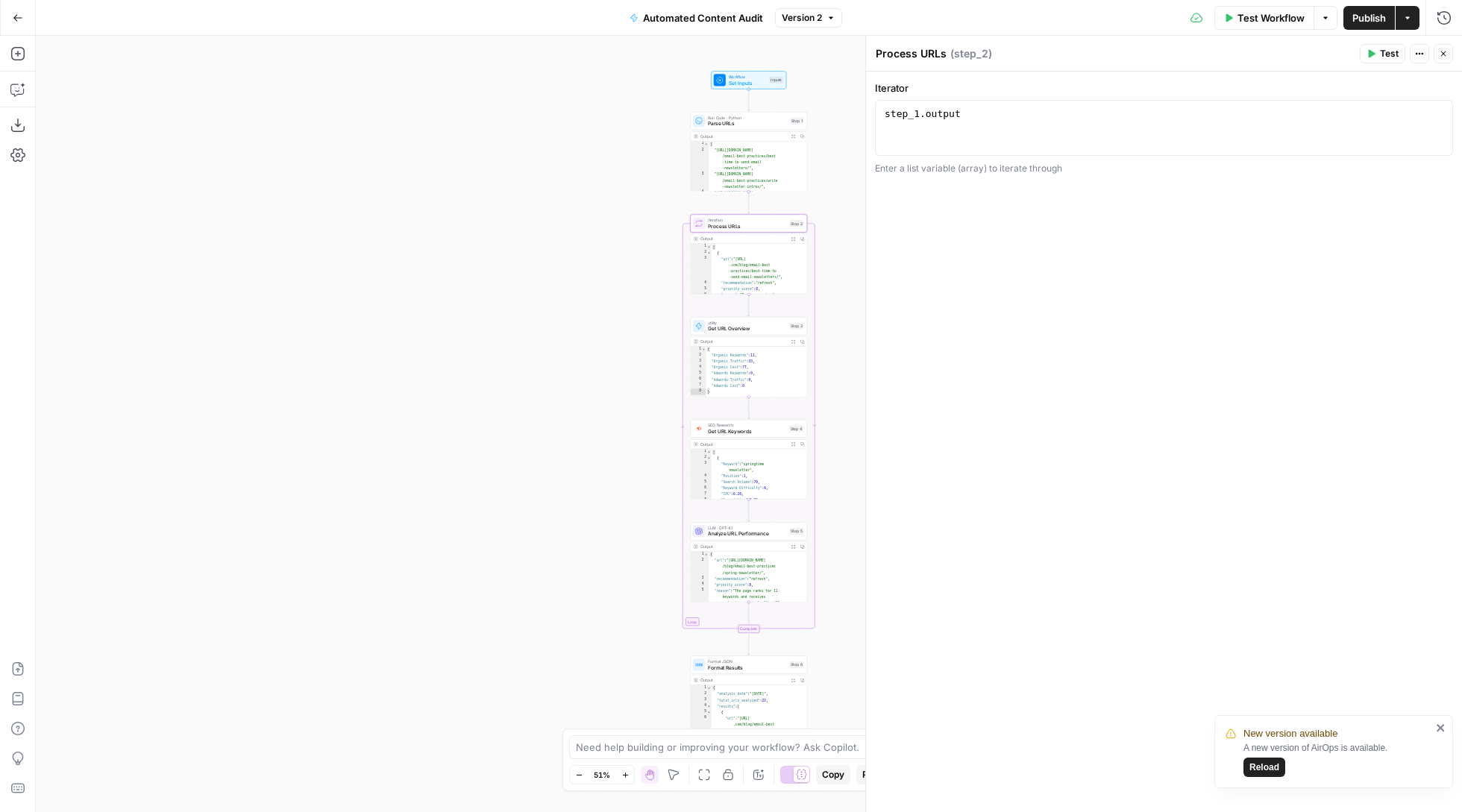
click at [1427, 51] on button "Actions" at bounding box center [1419, 53] width 20 height 20
click at [752, 222] on span "Process URLs" at bounding box center [747, 226] width 79 height 8
click at [751, 232] on div "Iteration Process URLs Step 2 Copy step Delete step Add Note Test" at bounding box center [748, 223] width 117 height 18
type textarea "**********"
click at [750, 270] on div "[ { "url" : "[URL] .com/blog/email-best -practices/best-time-to -send-email-new…" at bounding box center [759, 315] width 96 height 142
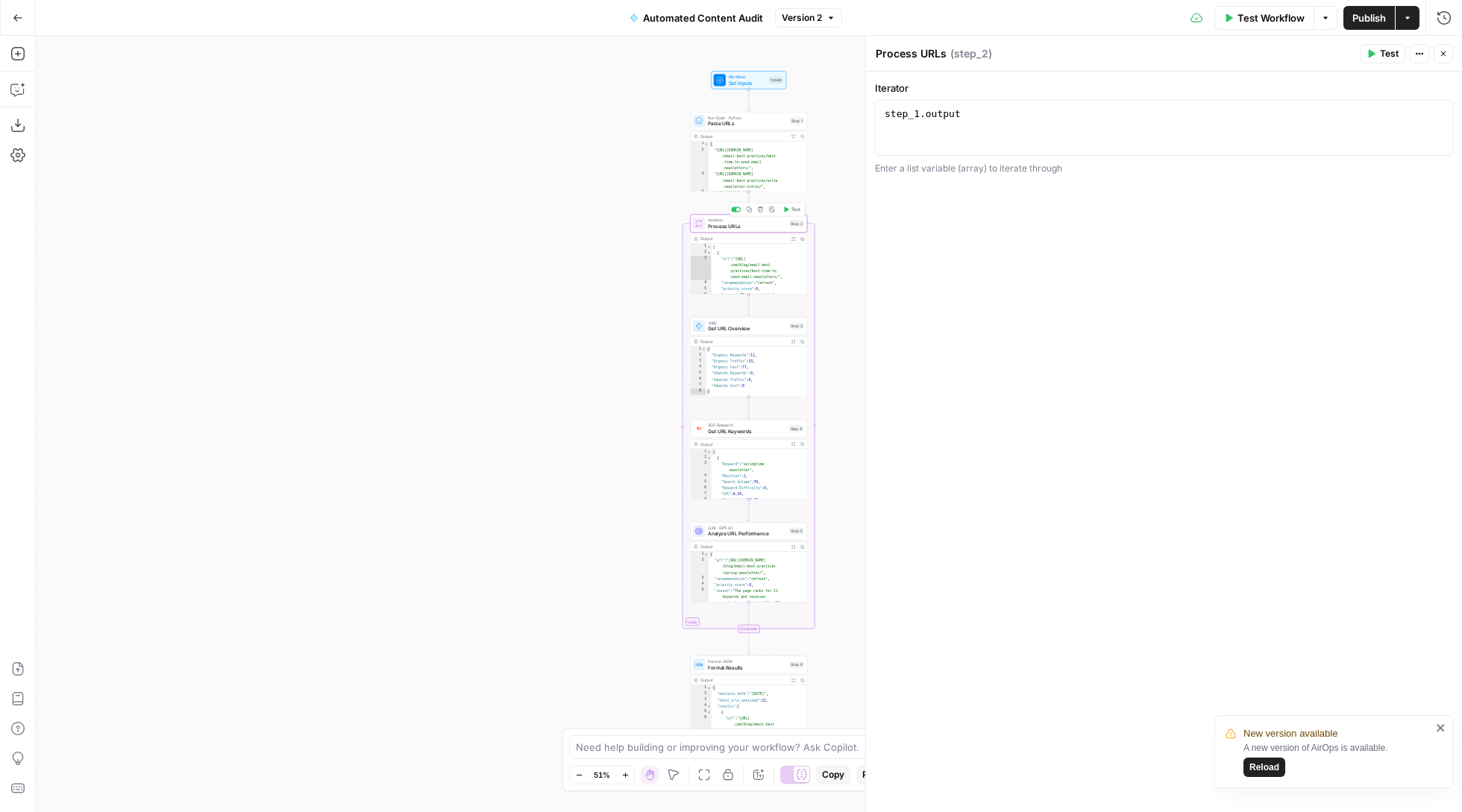
click at [708, 221] on span "Iteration" at bounding box center [747, 220] width 79 height 6
click at [743, 338] on div "Output Expand Output Copy" at bounding box center [749, 341] width 116 height 9
click at [743, 334] on div "utility Get URL Overview Step 3 Copy step Delete step Add Note Test" at bounding box center [748, 326] width 117 height 18
type textarea "Get URL Overview"
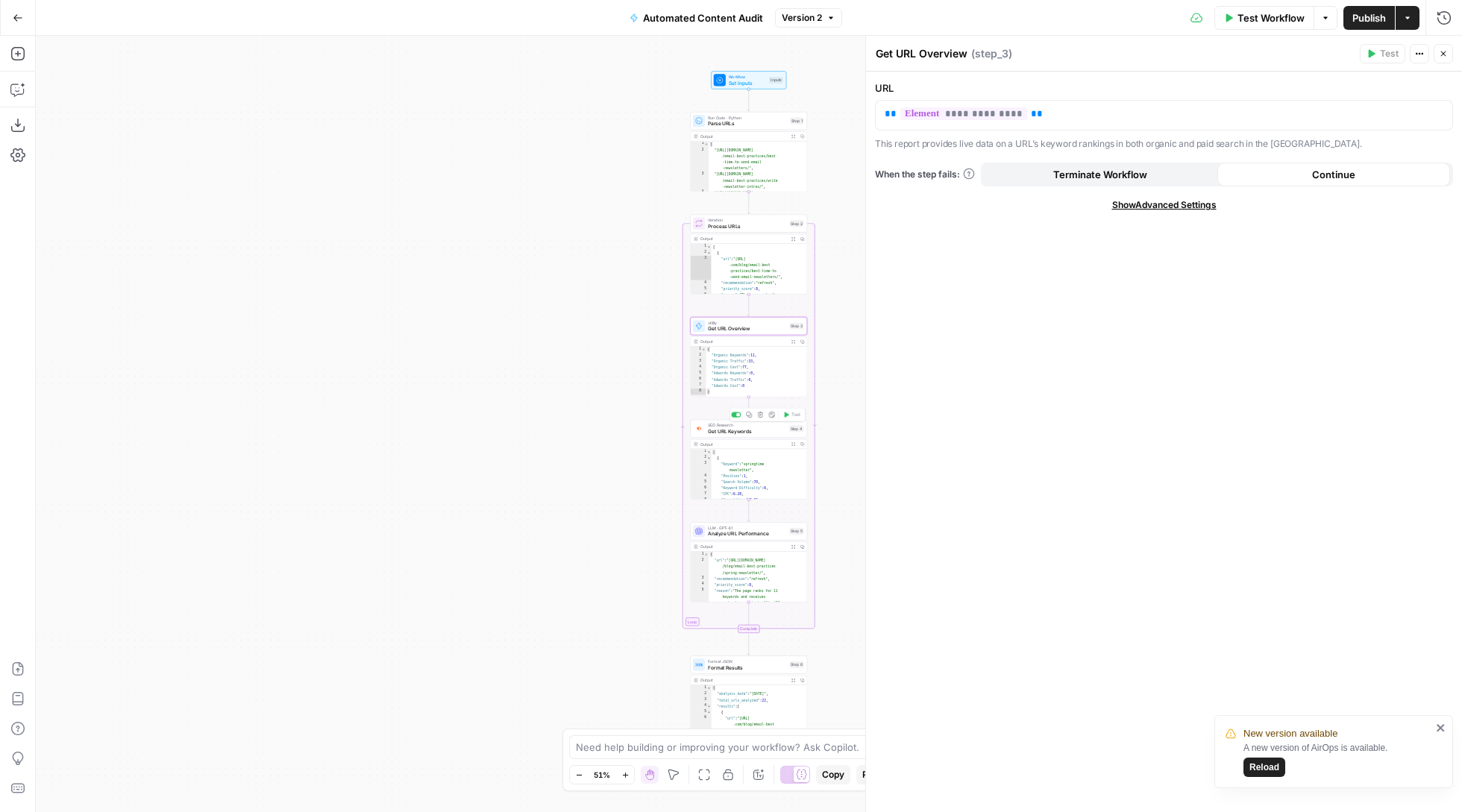
click at [752, 430] on span "Get URL Keywords" at bounding box center [747, 431] width 79 height 8
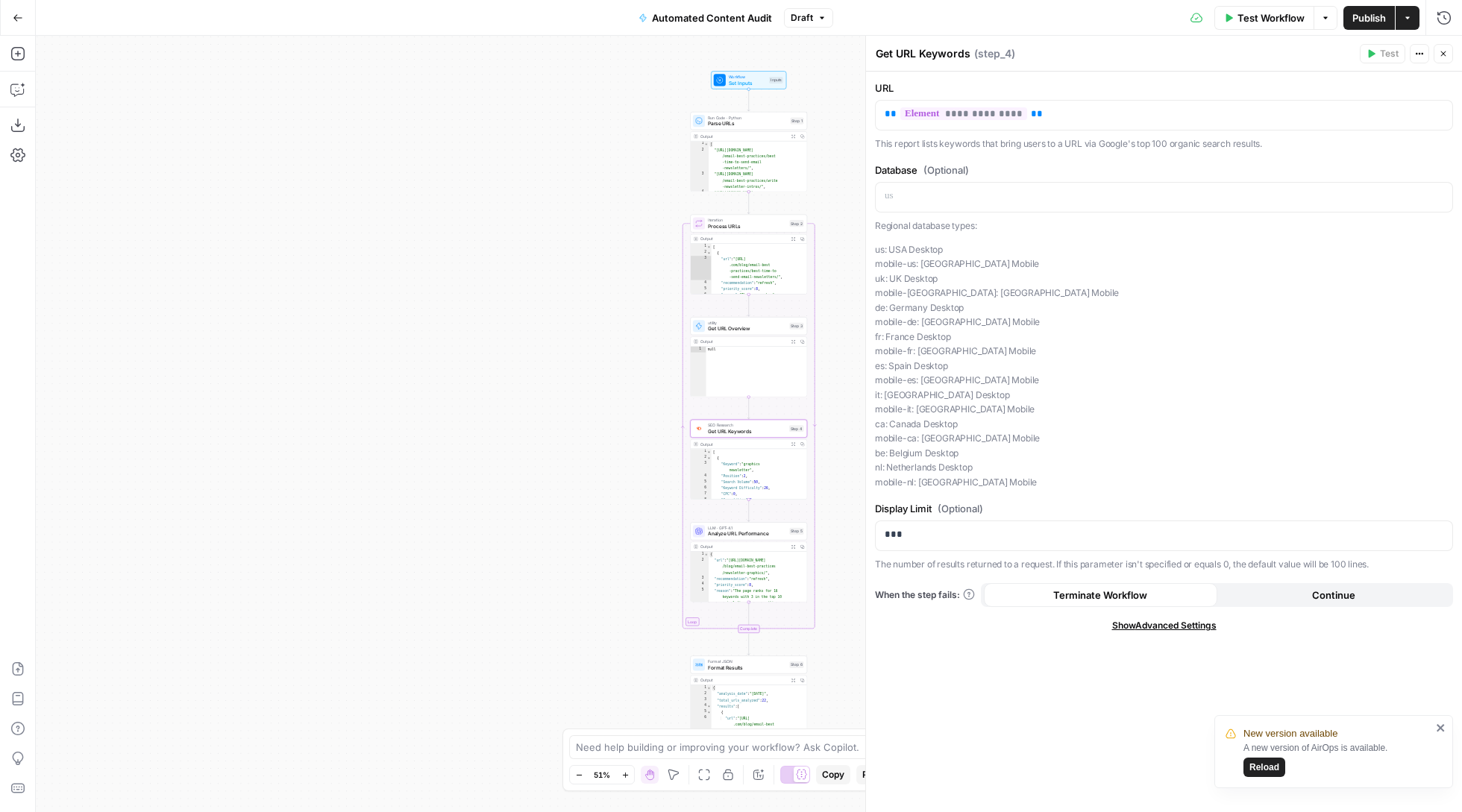
click at [1307, 583] on button "Continue" at bounding box center [1334, 595] width 233 height 24
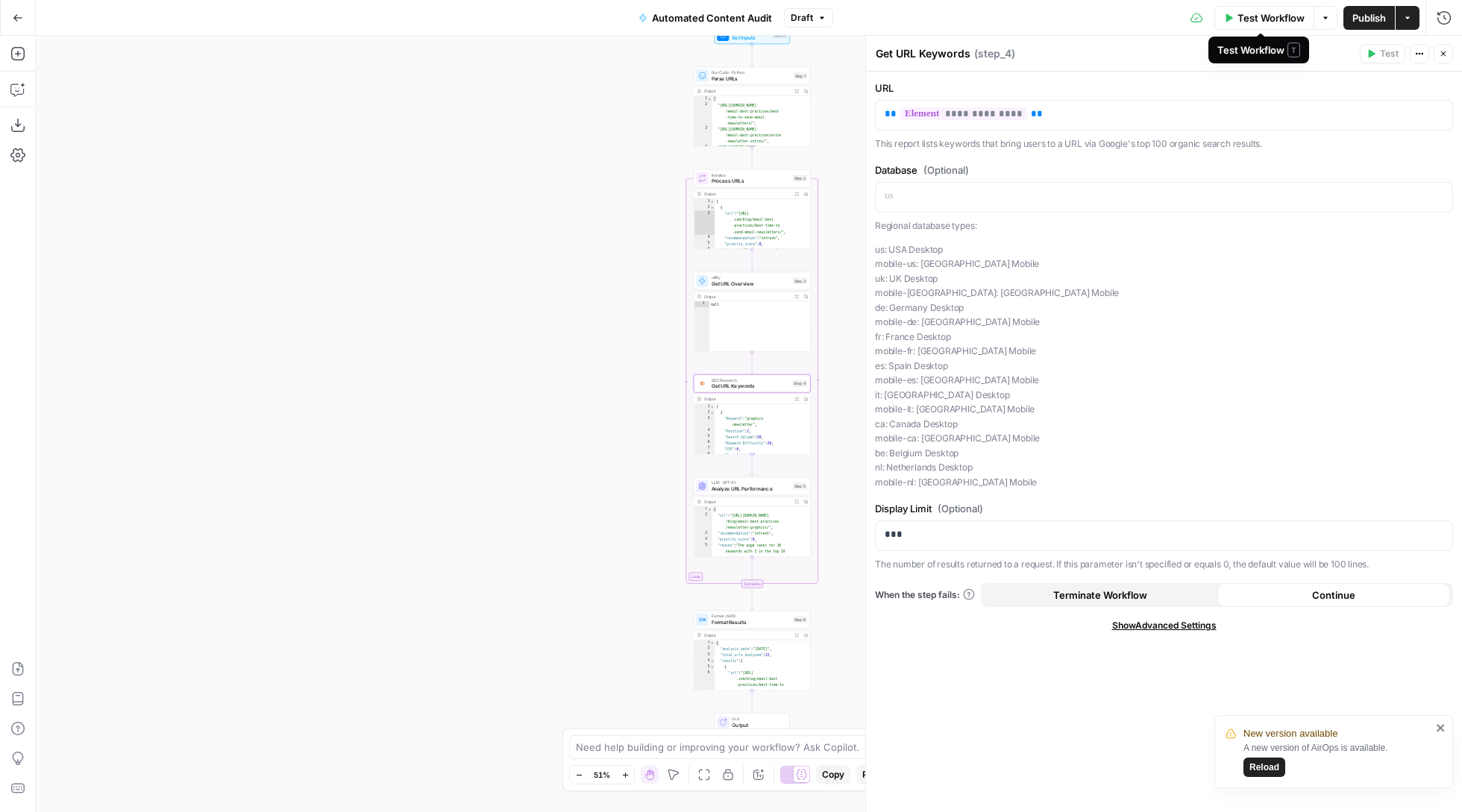
click at [1278, 15] on span "Test Workflow" at bounding box center [1270, 17] width 68 height 15
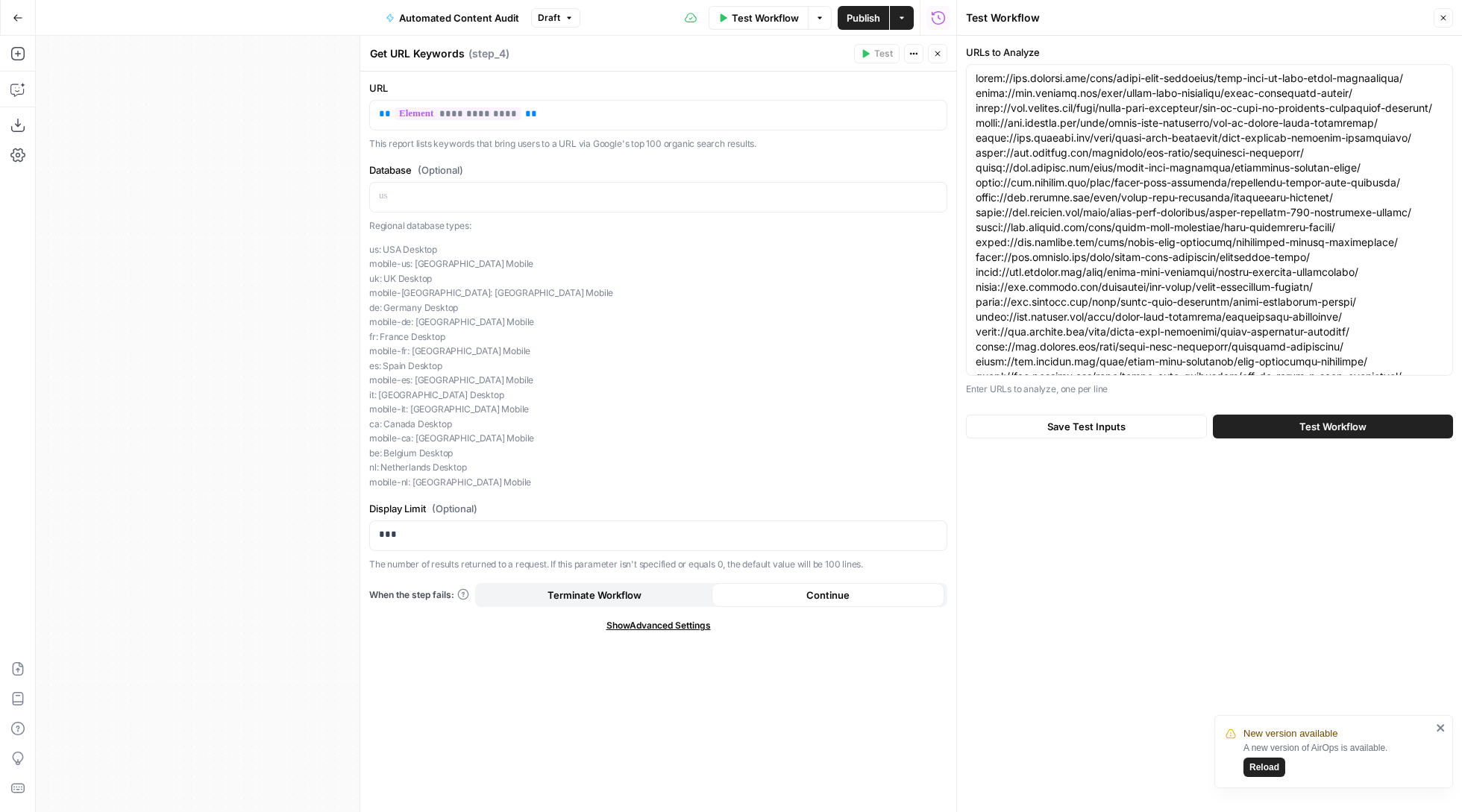
click at [1307, 431] on span "Test Workflow" at bounding box center [1333, 426] width 68 height 15
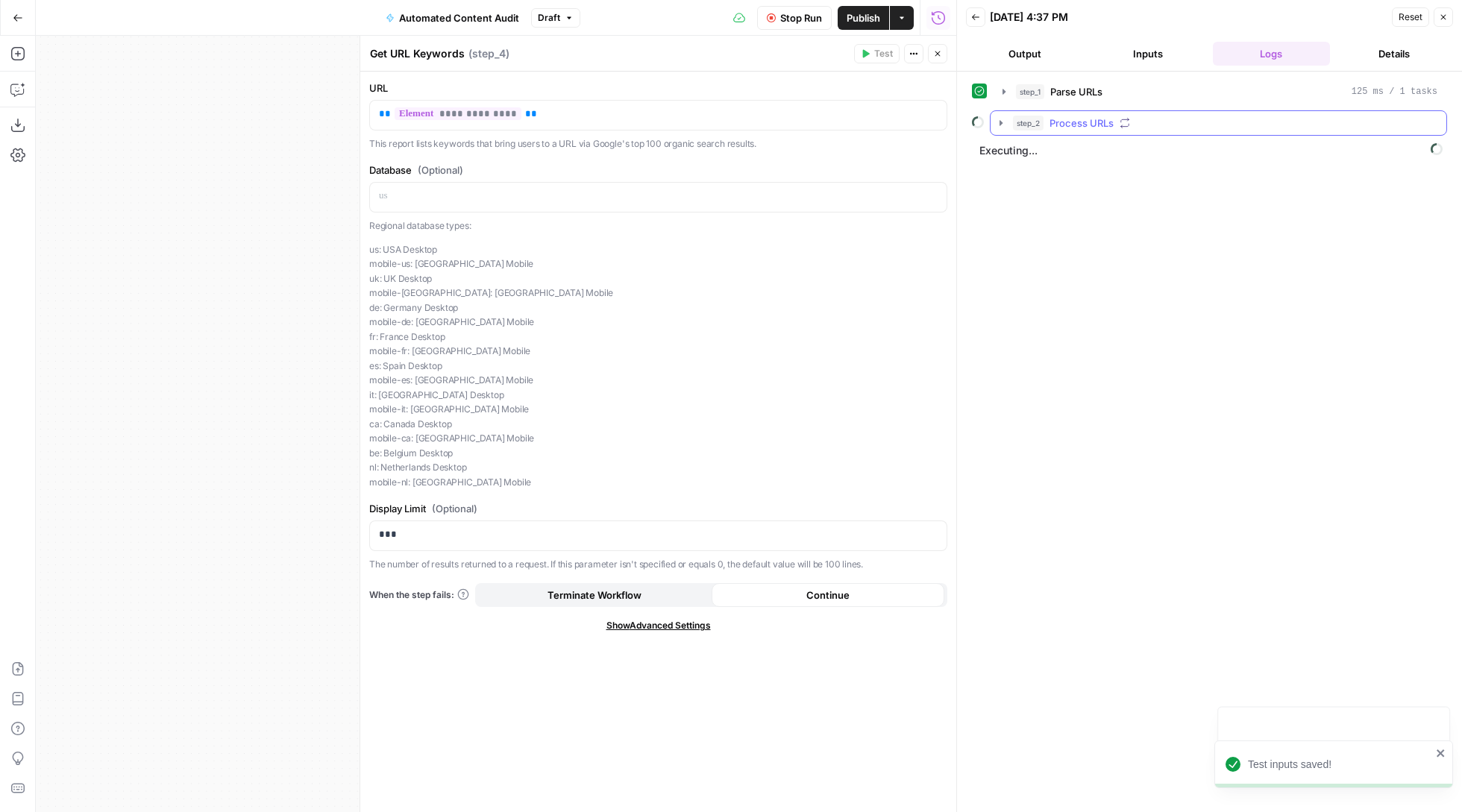
click at [1002, 120] on icon "button" at bounding box center [1001, 123] width 12 height 12
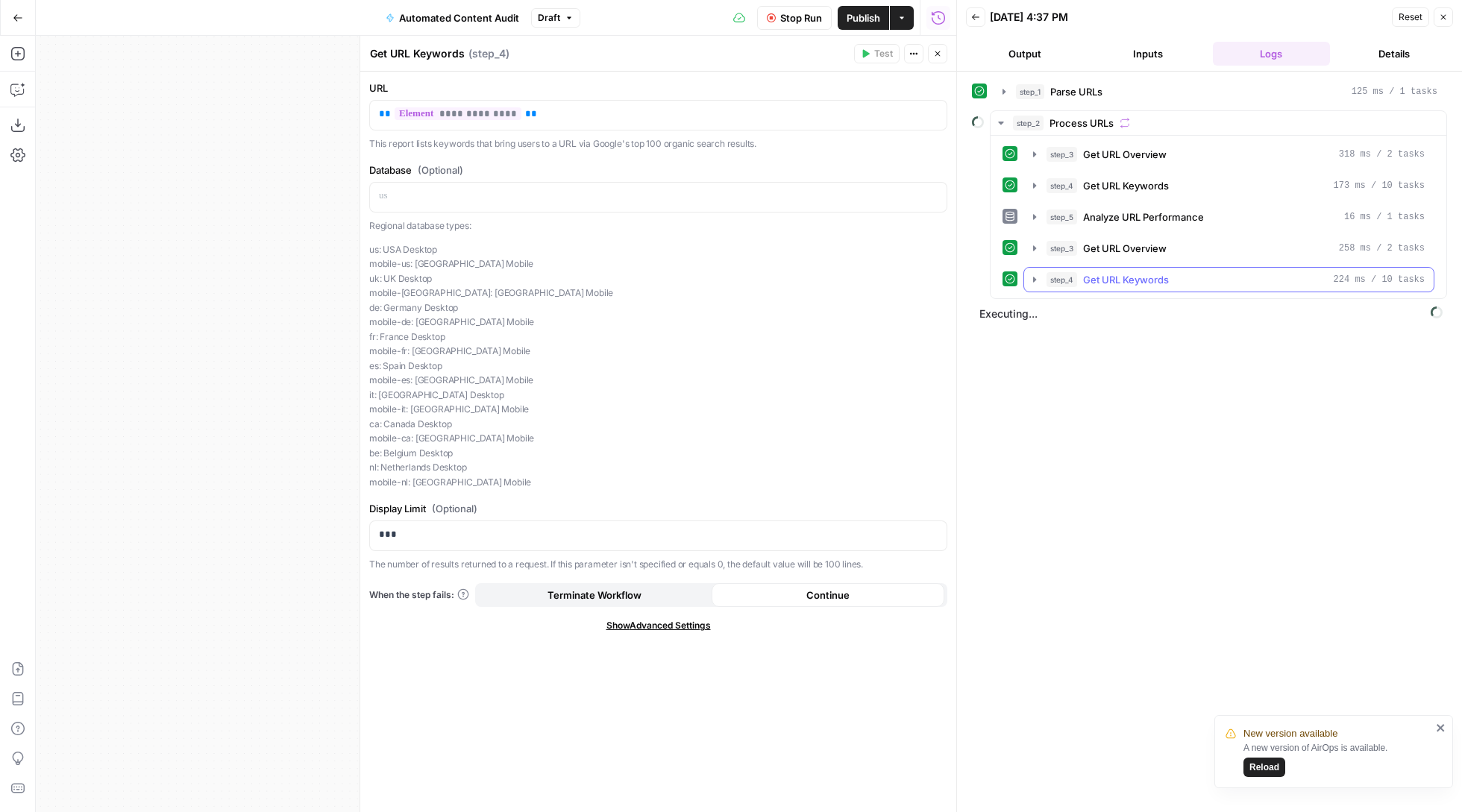
click at [1034, 285] on icon "button" at bounding box center [1035, 279] width 12 height 12
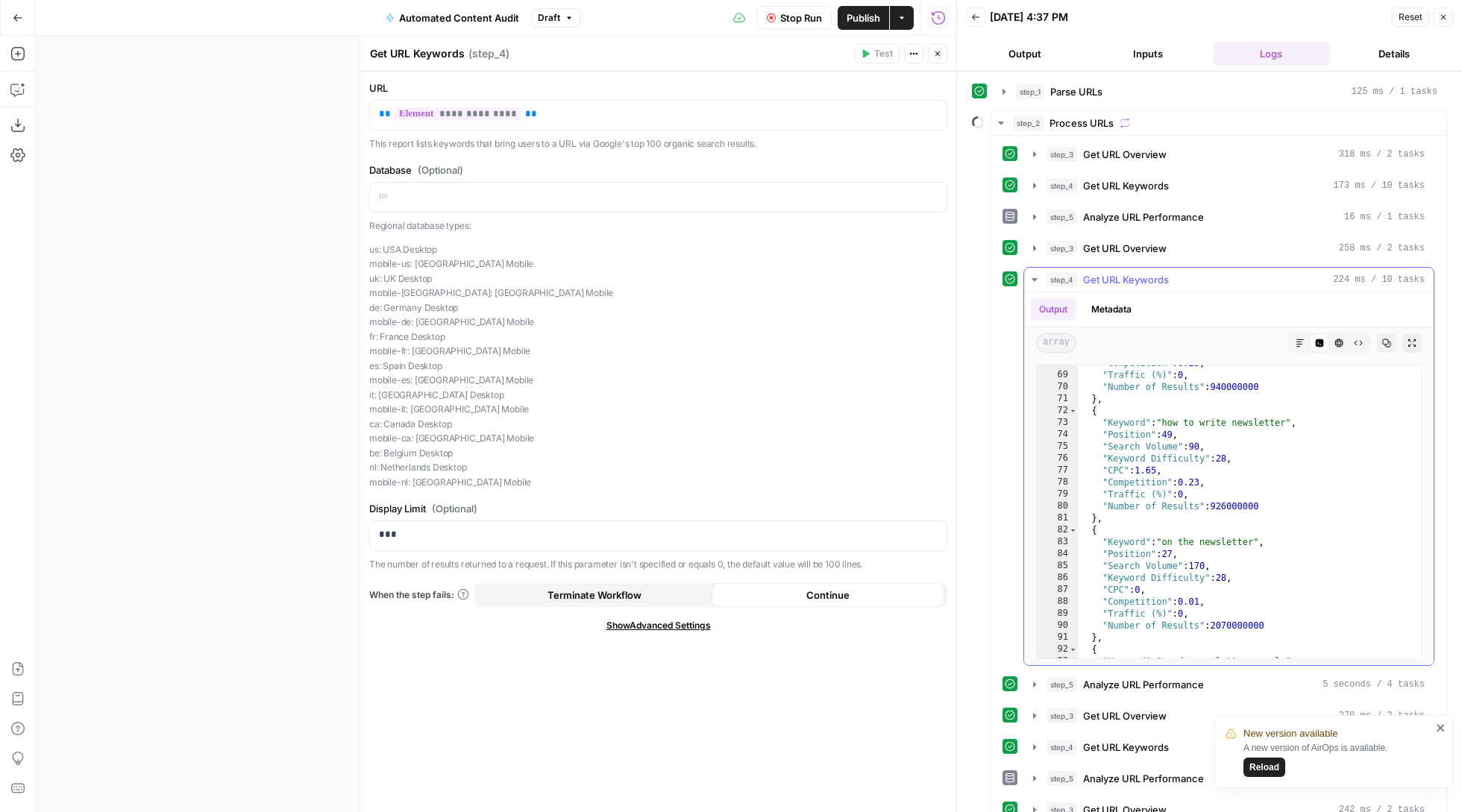
scroll to position [931, 0]
click at [1032, 281] on icon "button" at bounding box center [1035, 279] width 12 height 12
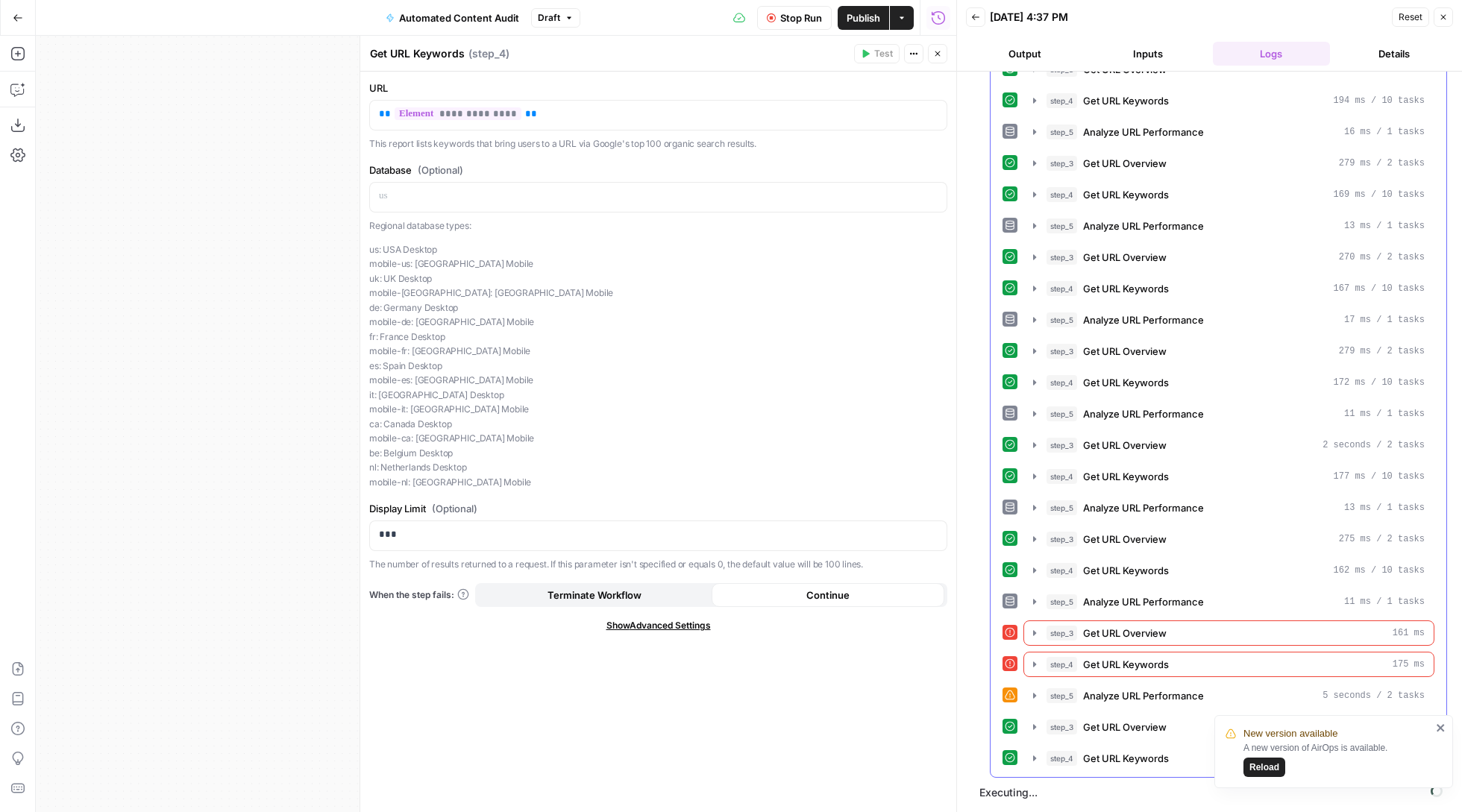
scroll to position [0, 0]
click at [1030, 696] on icon "button" at bounding box center [1035, 696] width 12 height 12
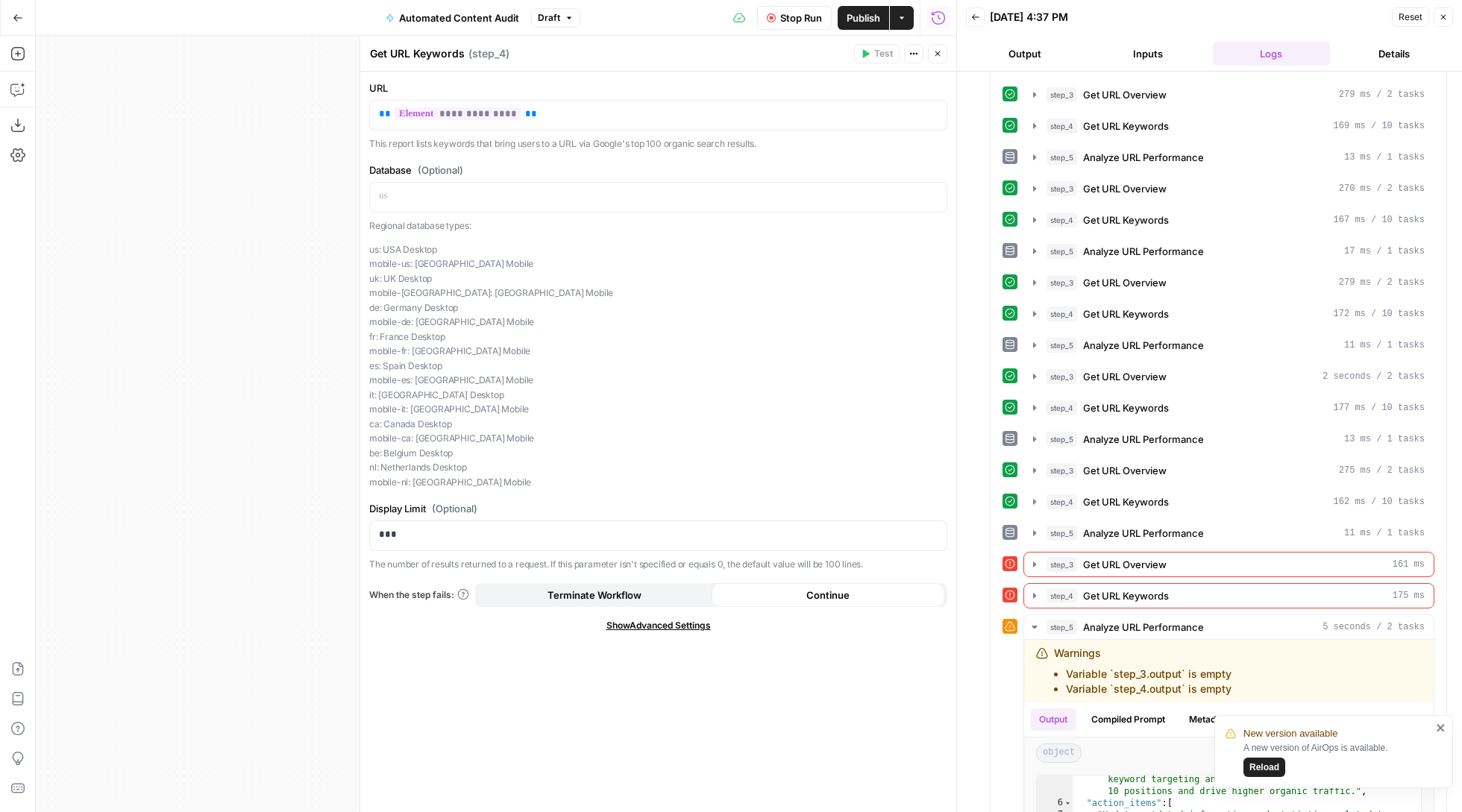
scroll to position [344, 0]
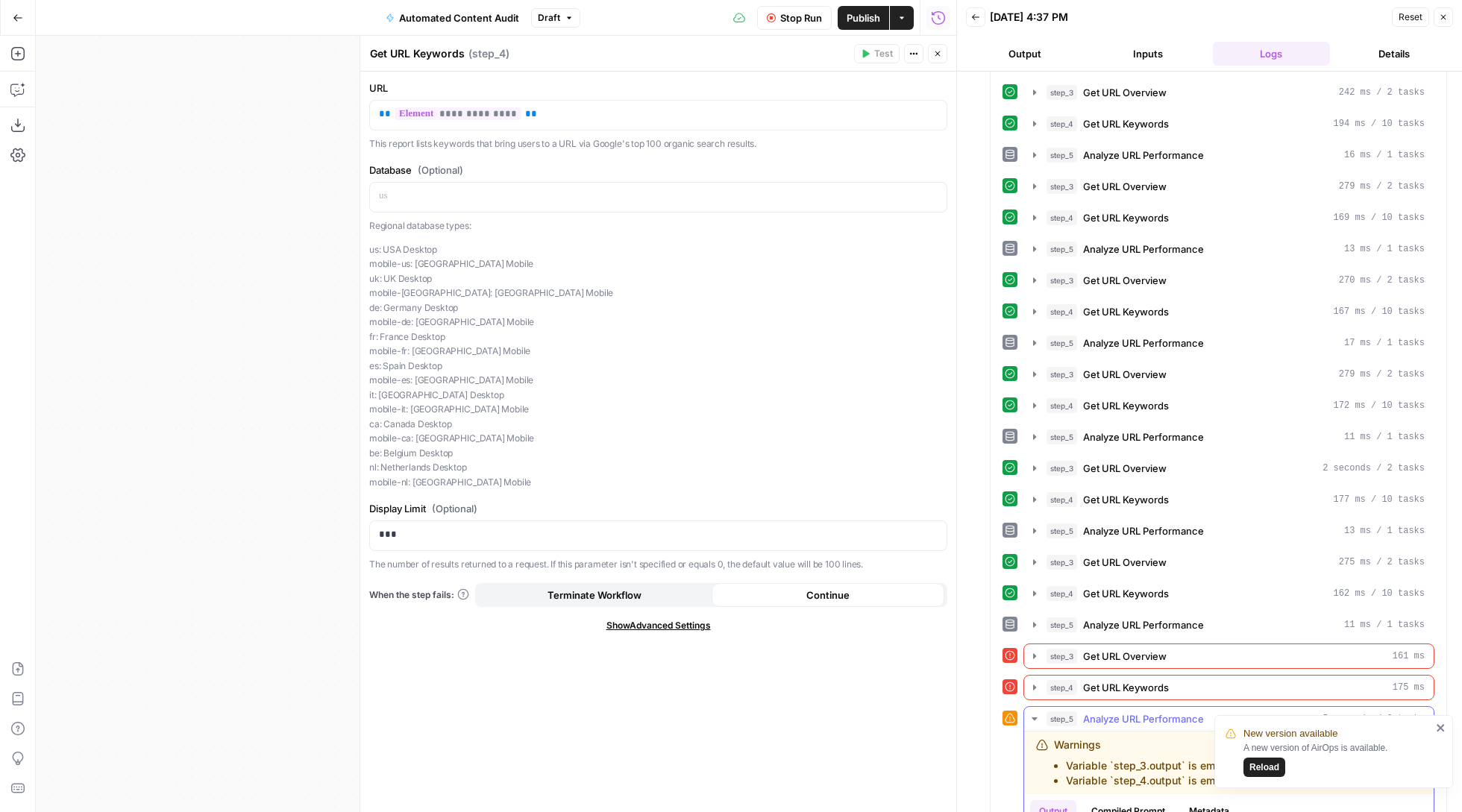
click at [1037, 725] on icon "button" at bounding box center [1035, 719] width 12 height 12
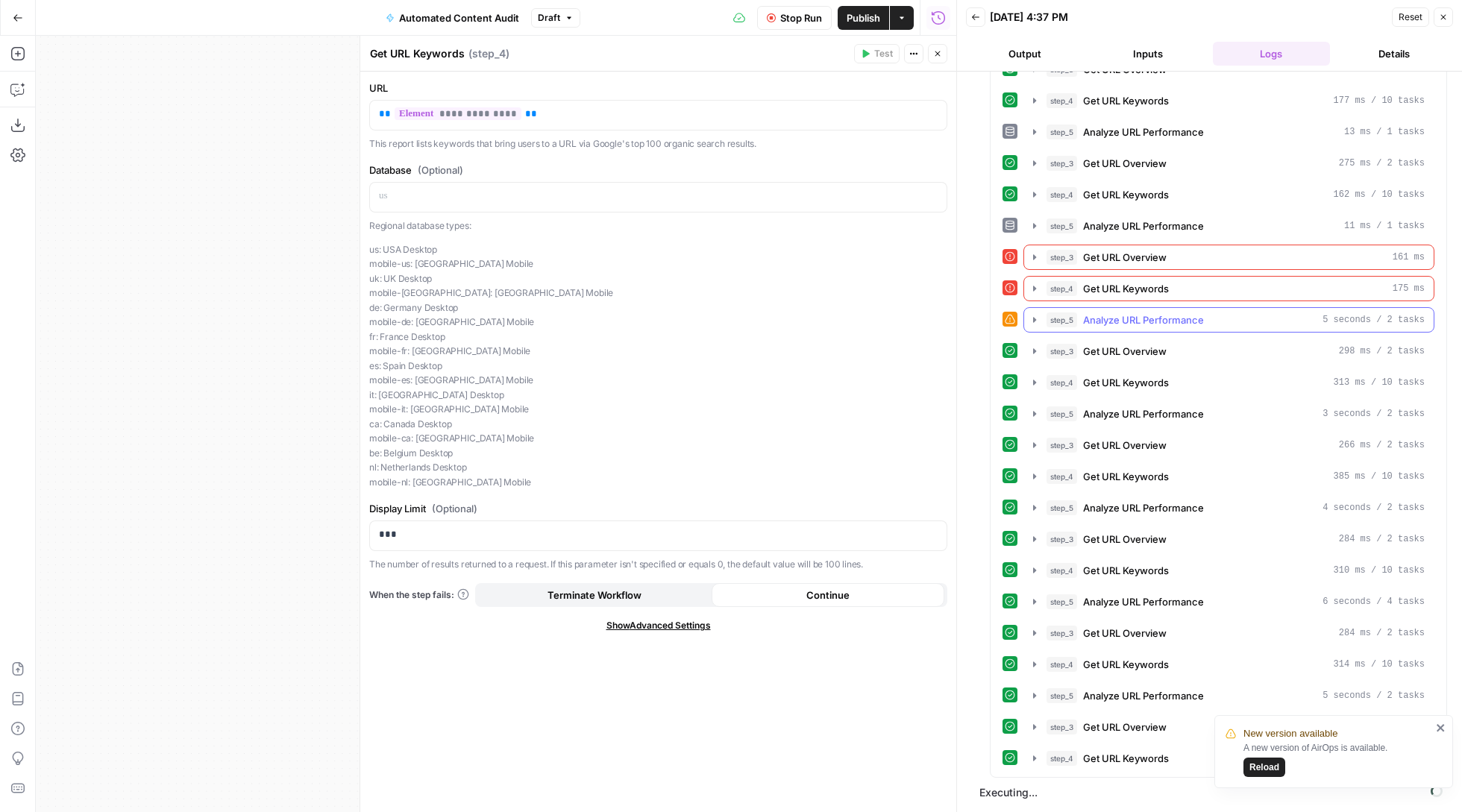
scroll to position [767, 0]
click at [1442, 733] on icon "close" at bounding box center [1441, 727] width 10 height 12
click at [1038, 757] on icon "button" at bounding box center [1035, 758] width 12 height 12
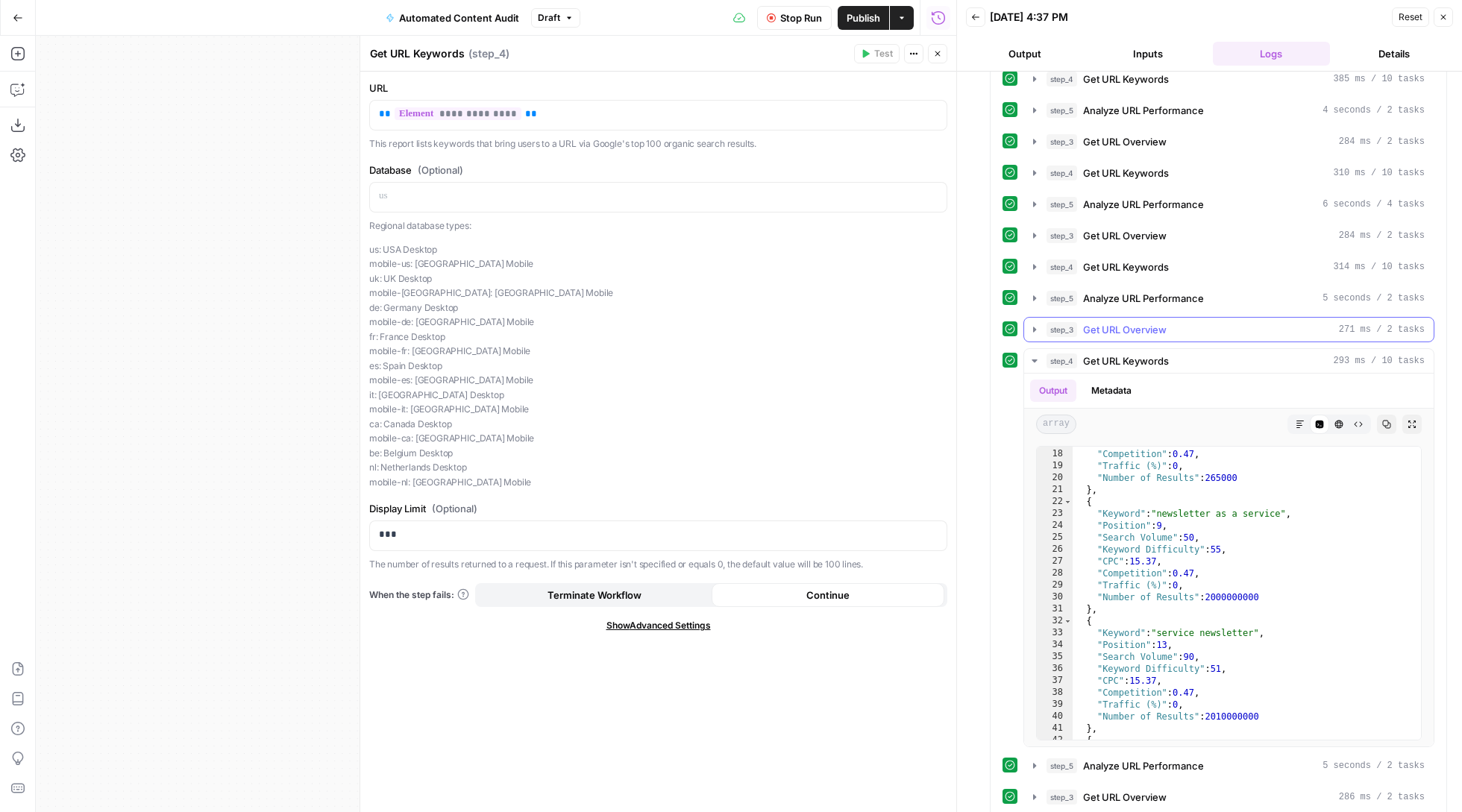
scroll to position [200, 0]
click at [1031, 304] on icon "button" at bounding box center [1035, 298] width 12 height 12
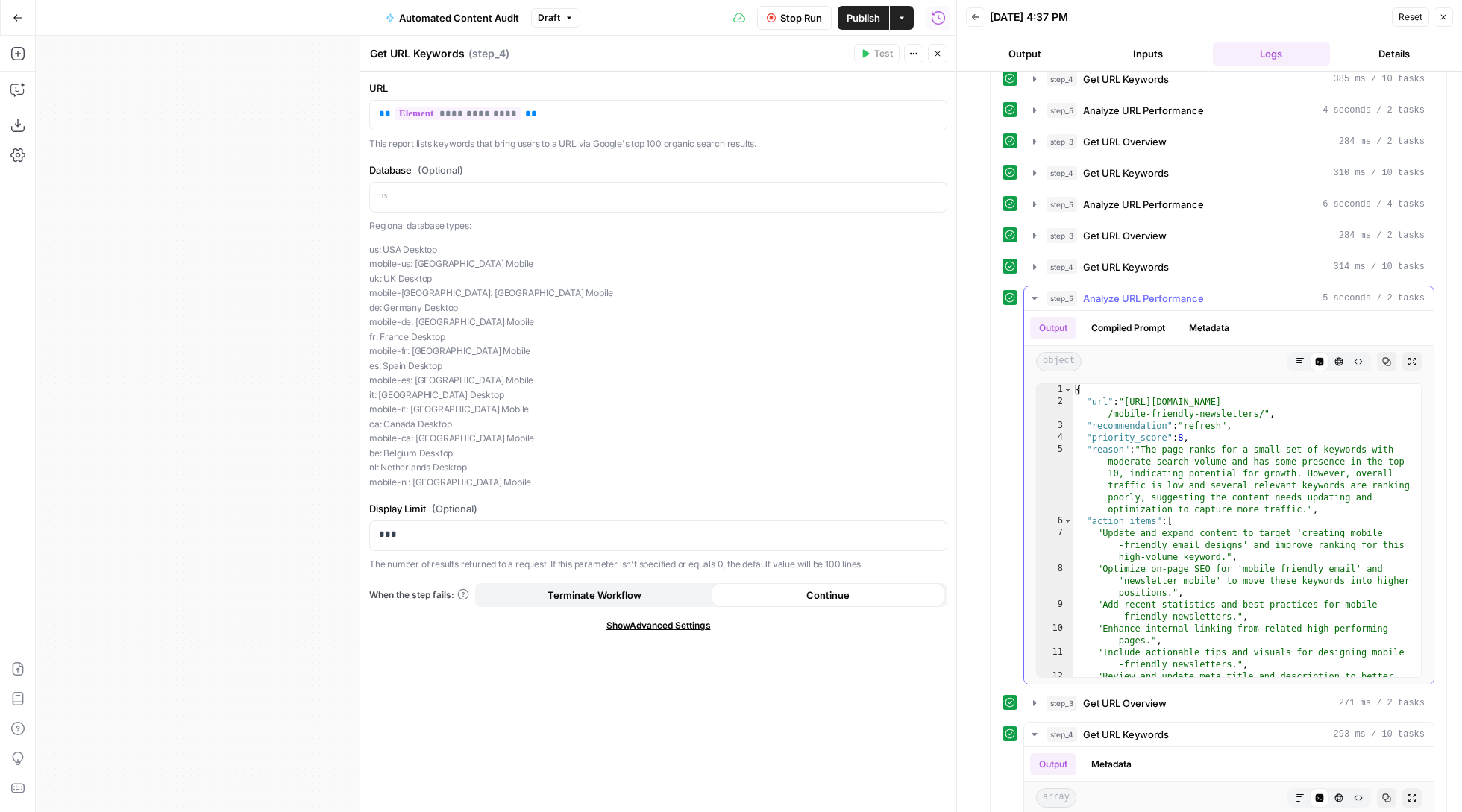
click at [1030, 304] on icon "button" at bounding box center [1035, 298] width 12 height 12
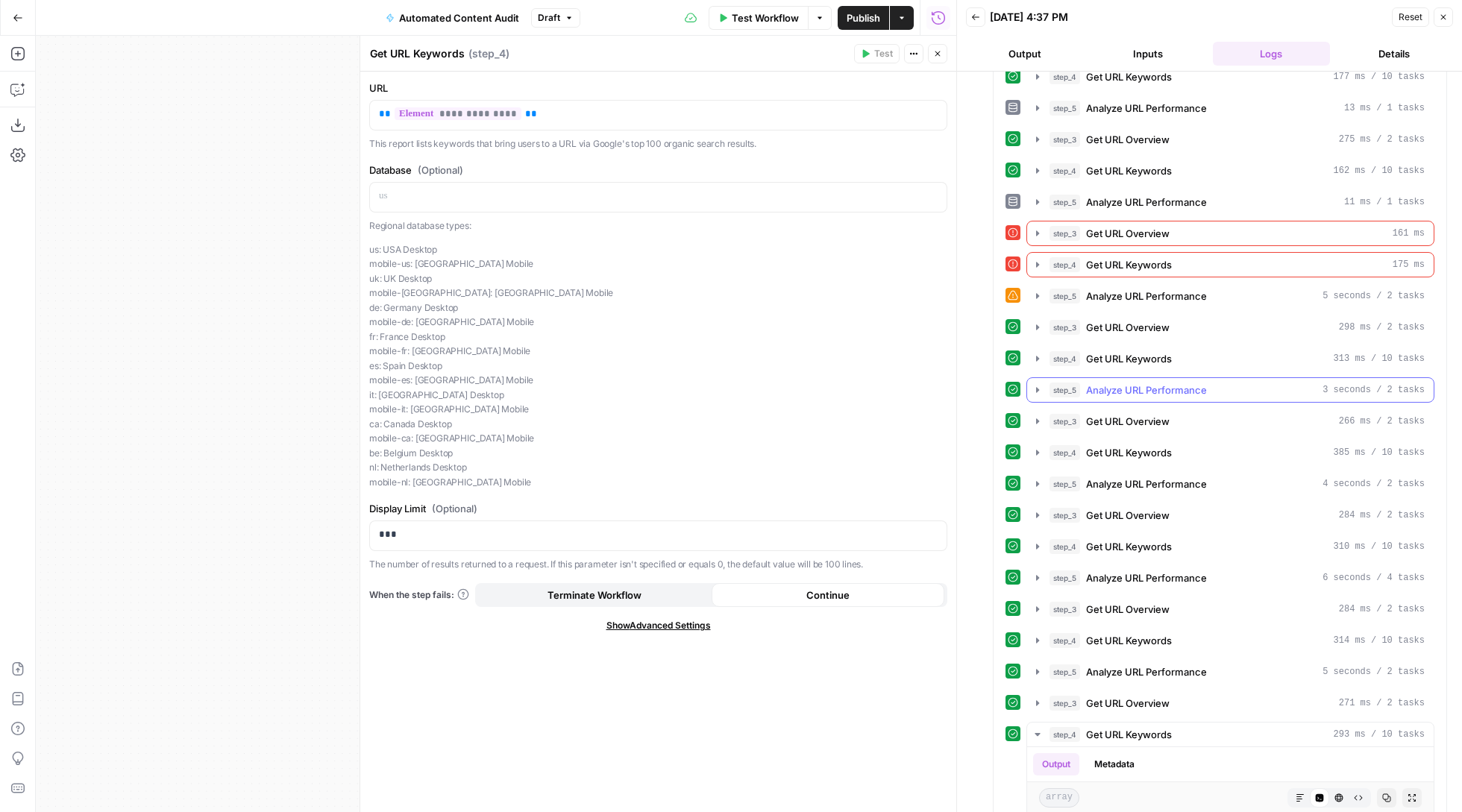
click at [1037, 396] on icon "button" at bounding box center [1037, 390] width 12 height 12
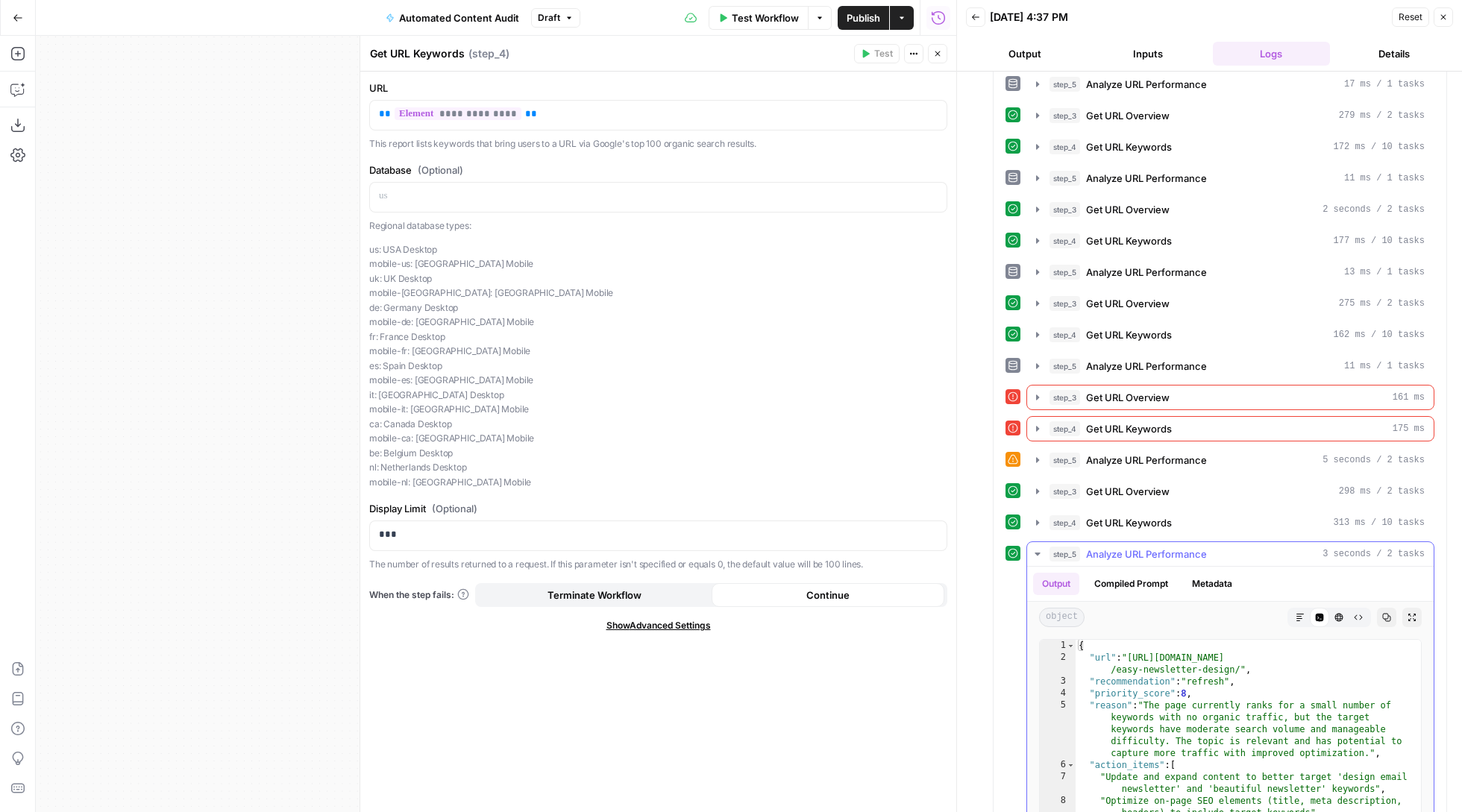
scroll to position [905, 0]
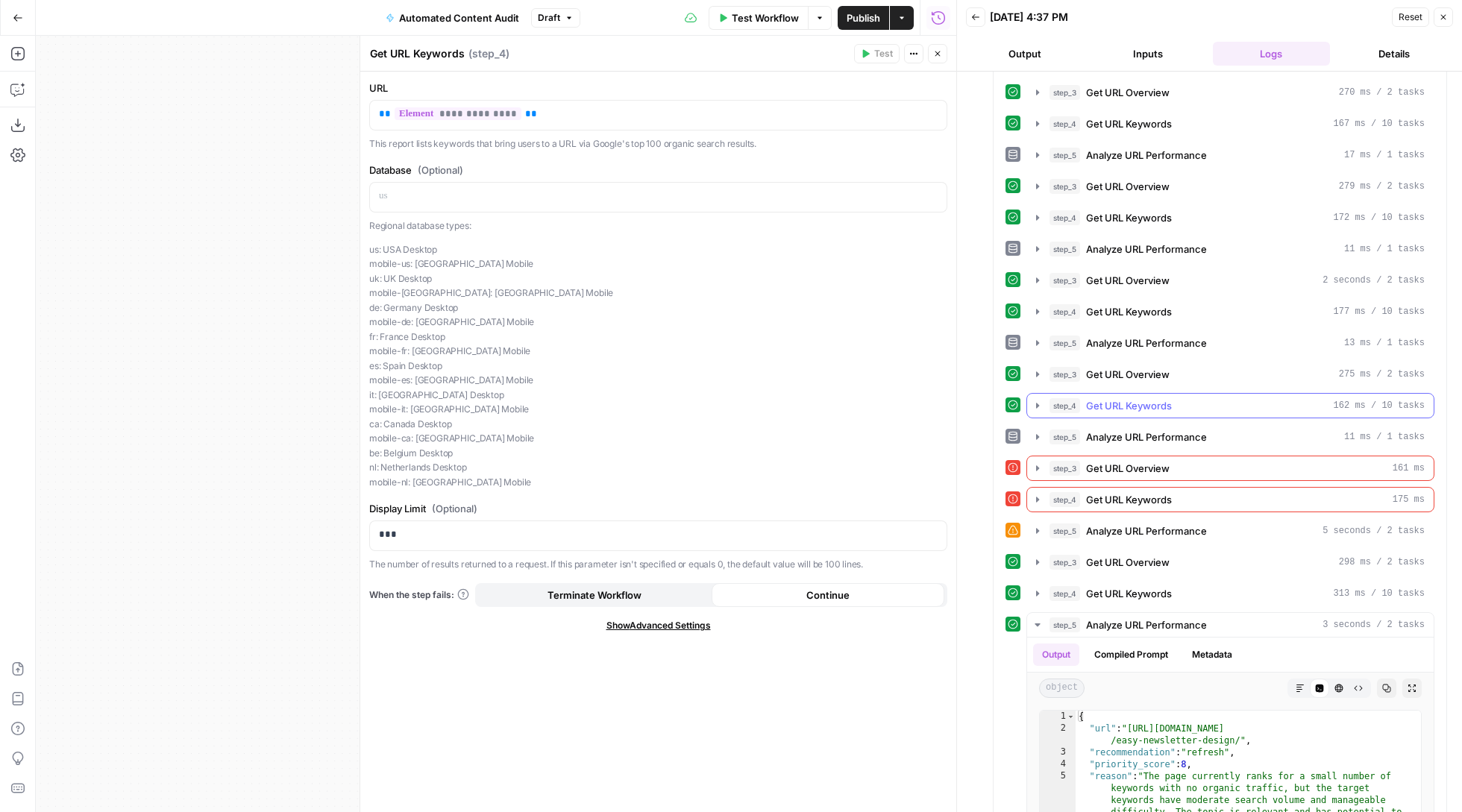
click at [1043, 412] on icon "button" at bounding box center [1037, 406] width 12 height 12
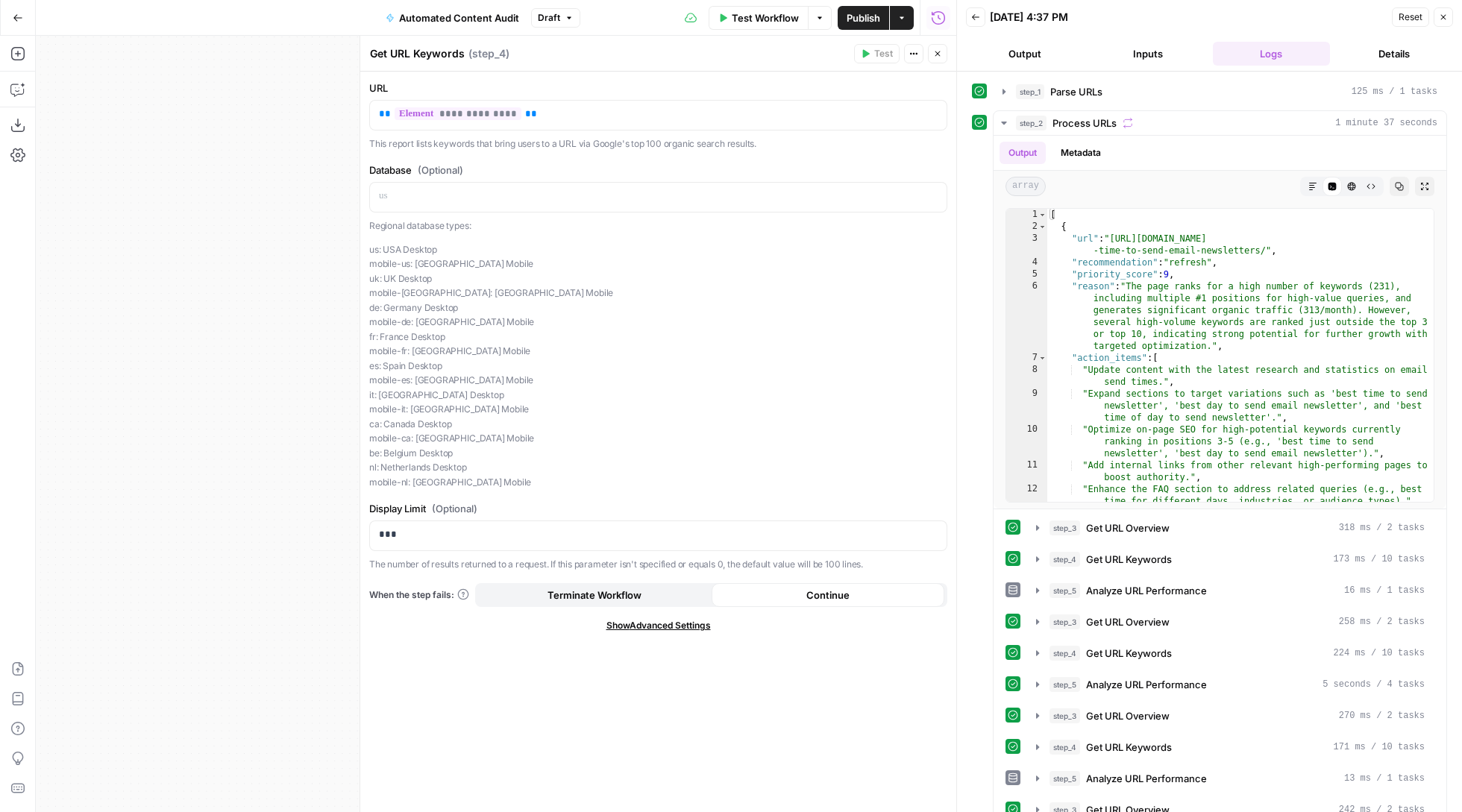
scroll to position [0, 0]
click at [999, 122] on icon "button" at bounding box center [1004, 123] width 12 height 12
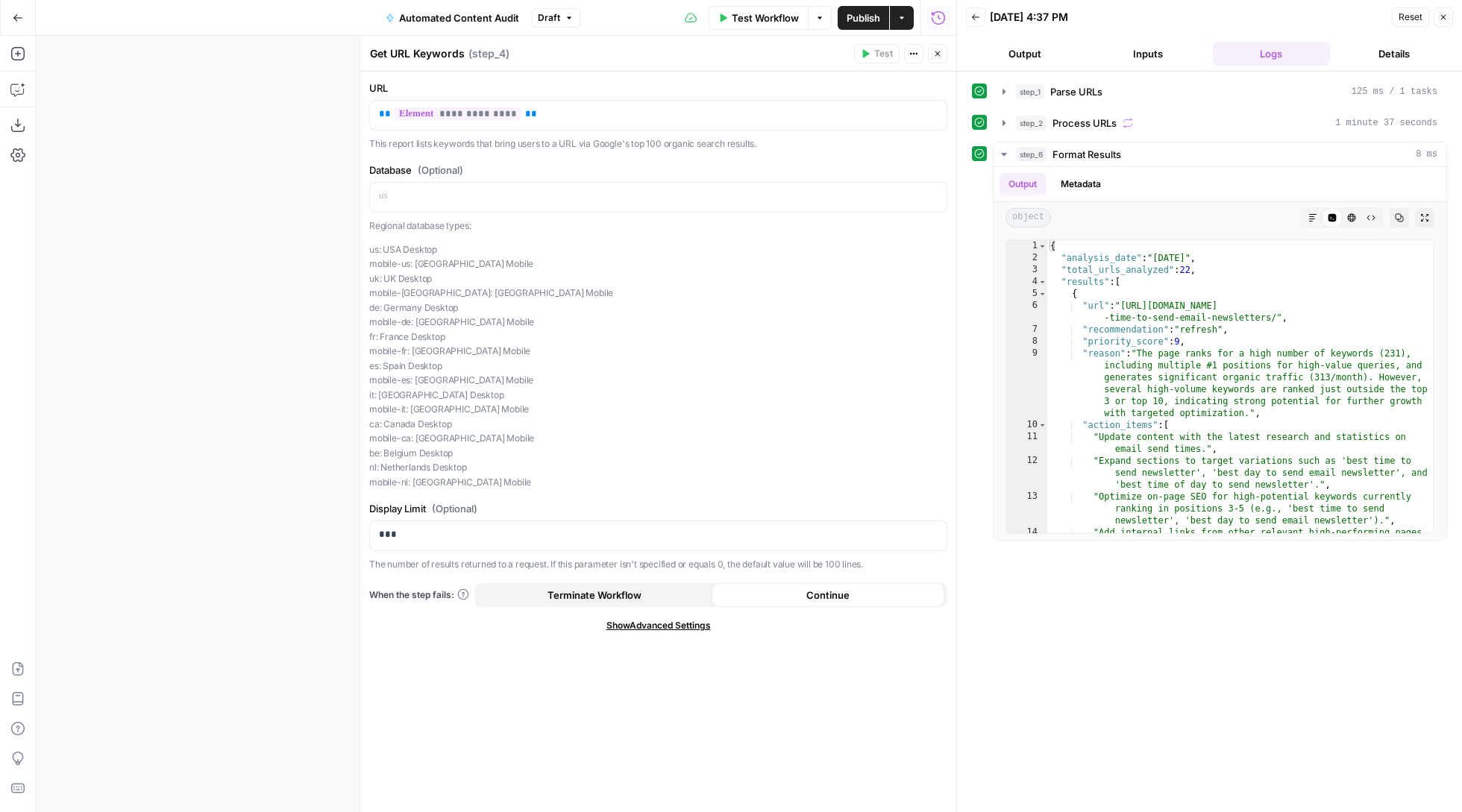
click at [1441, 21] on button "Close" at bounding box center [1443, 17] width 20 height 20
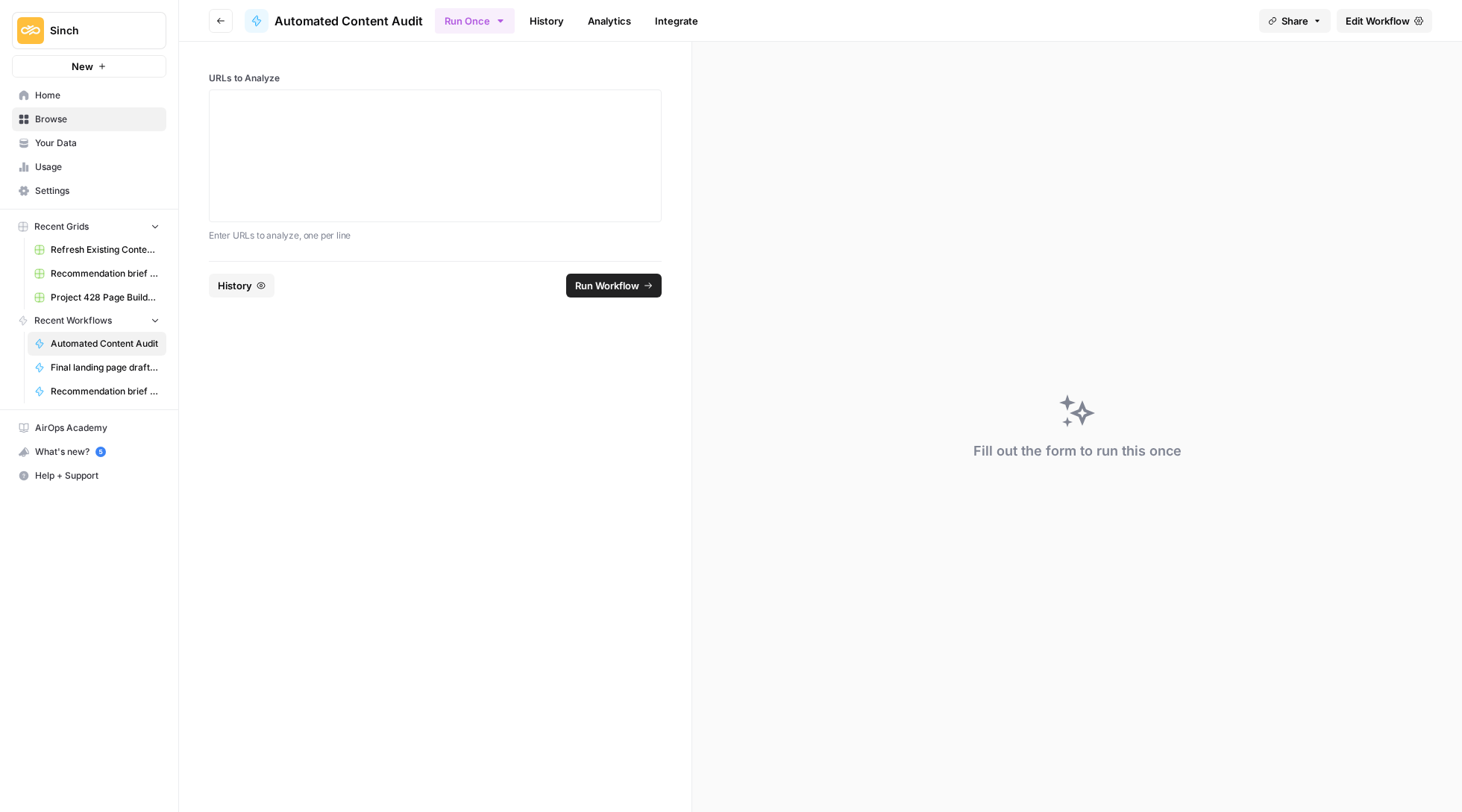
click at [224, 18] on icon "button" at bounding box center [221, 21] width 9 height 9
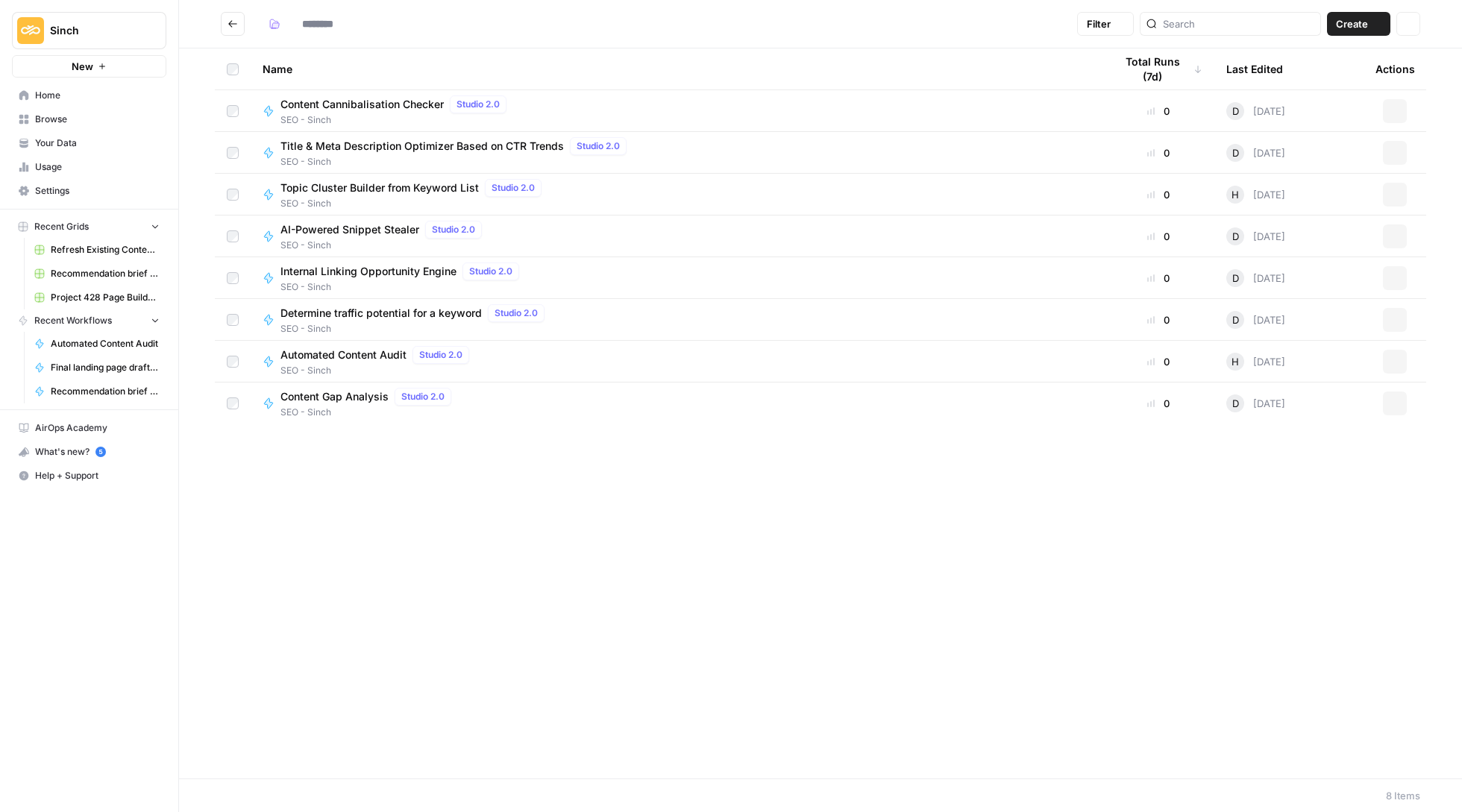
type input "**********"
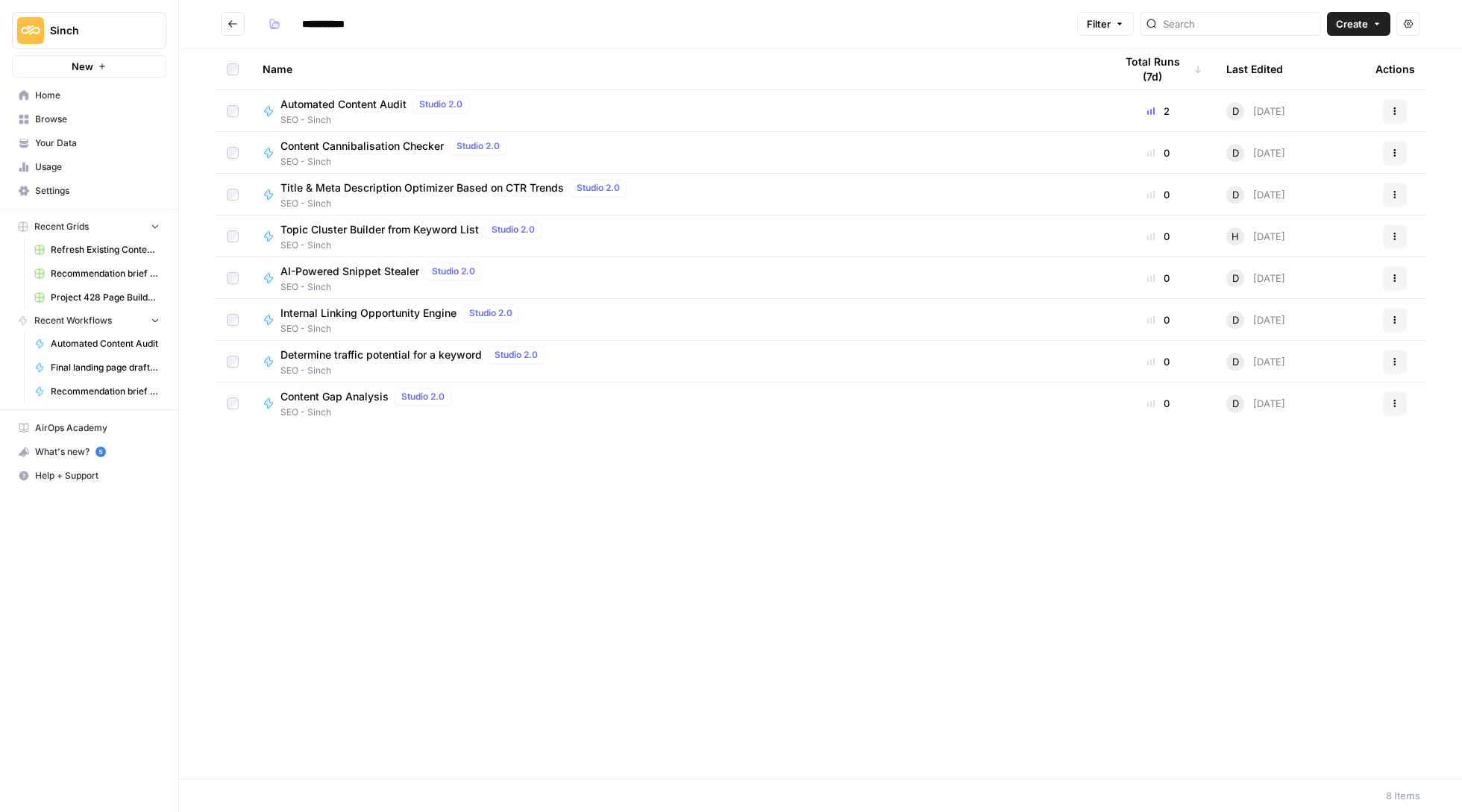
click at [123, 58] on button "New" at bounding box center [89, 67] width 155 height 22
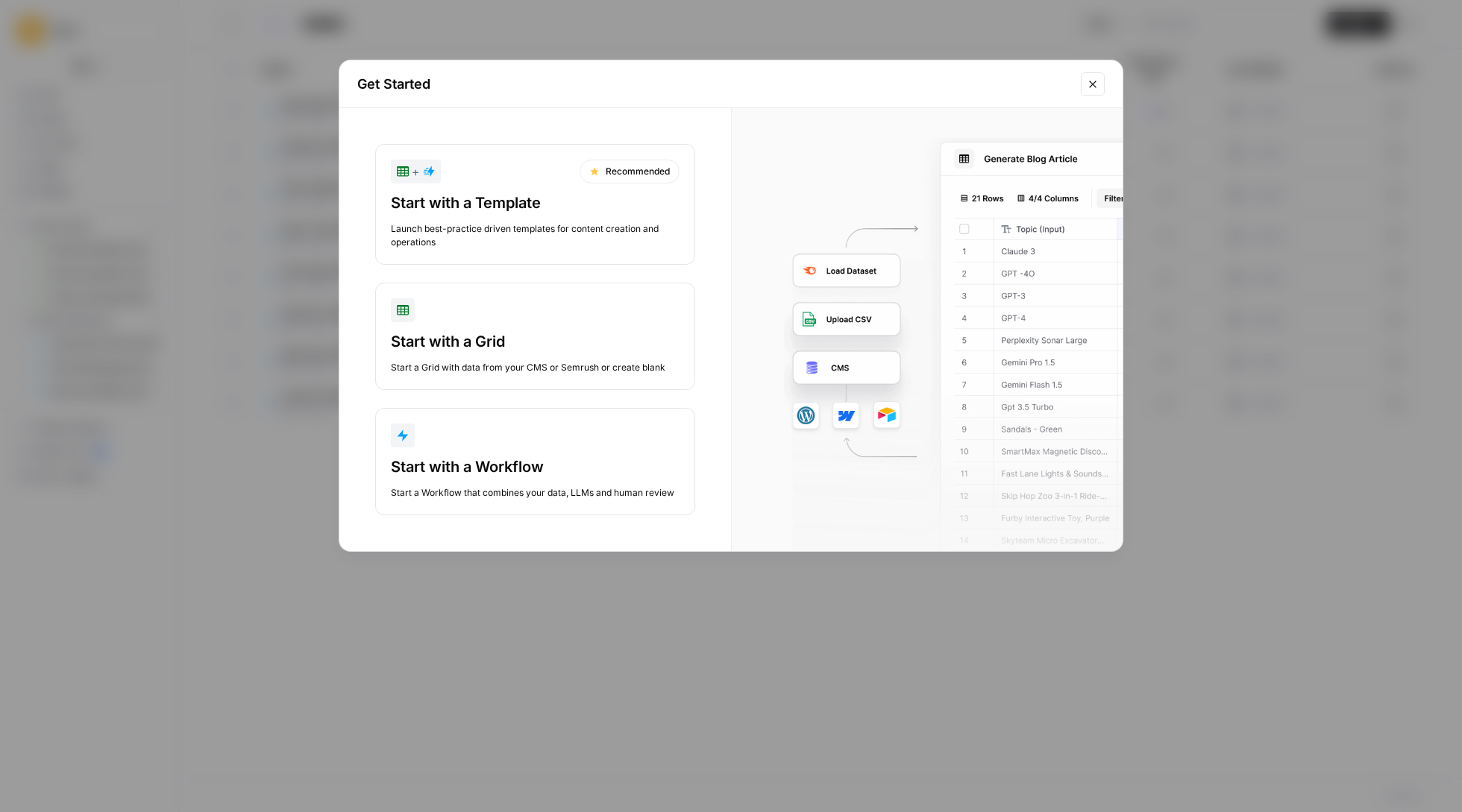
click at [528, 314] on div "button" at bounding box center [535, 310] width 289 height 24
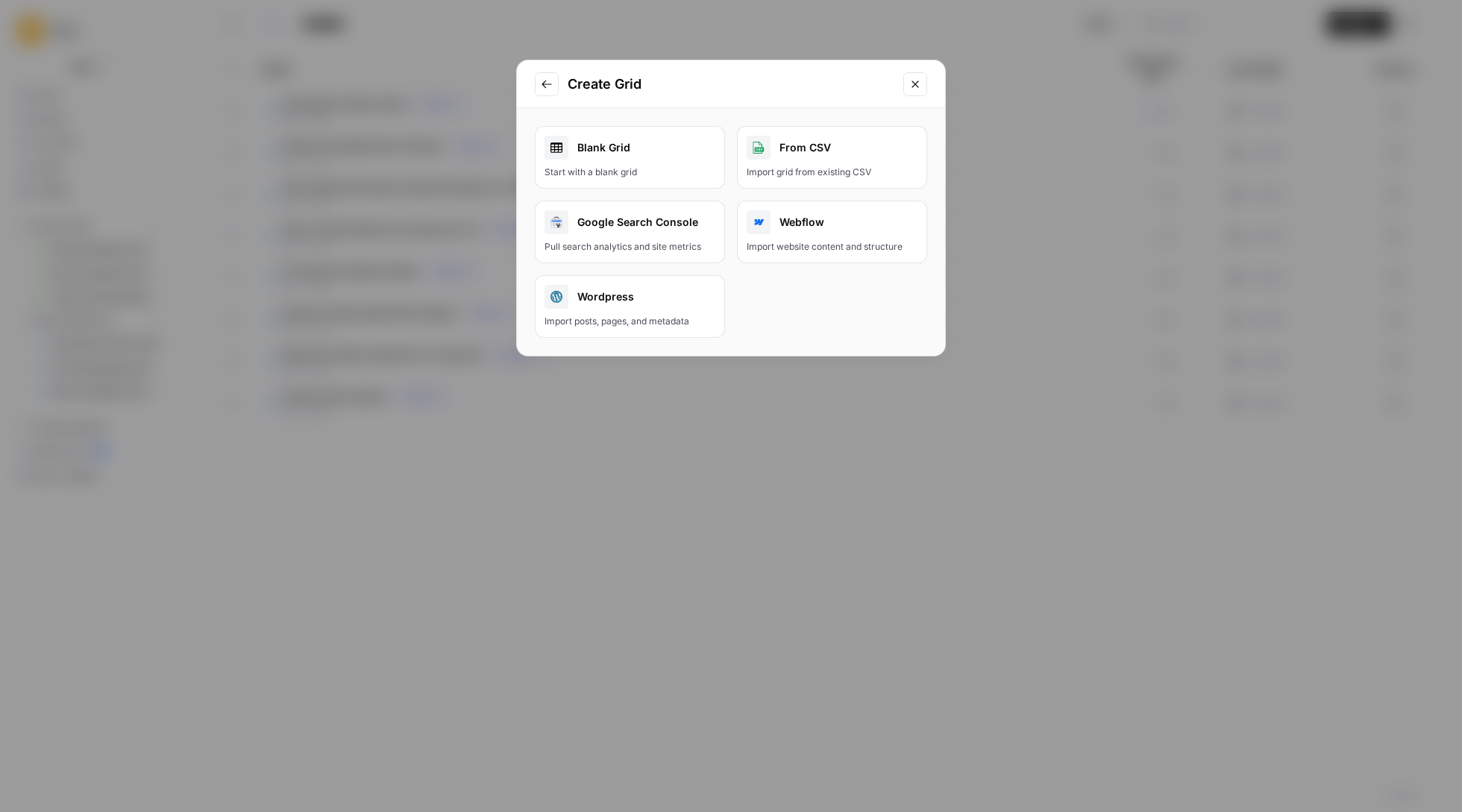
click at [812, 173] on div "Import grid from existing CSV" at bounding box center [832, 173] width 171 height 14
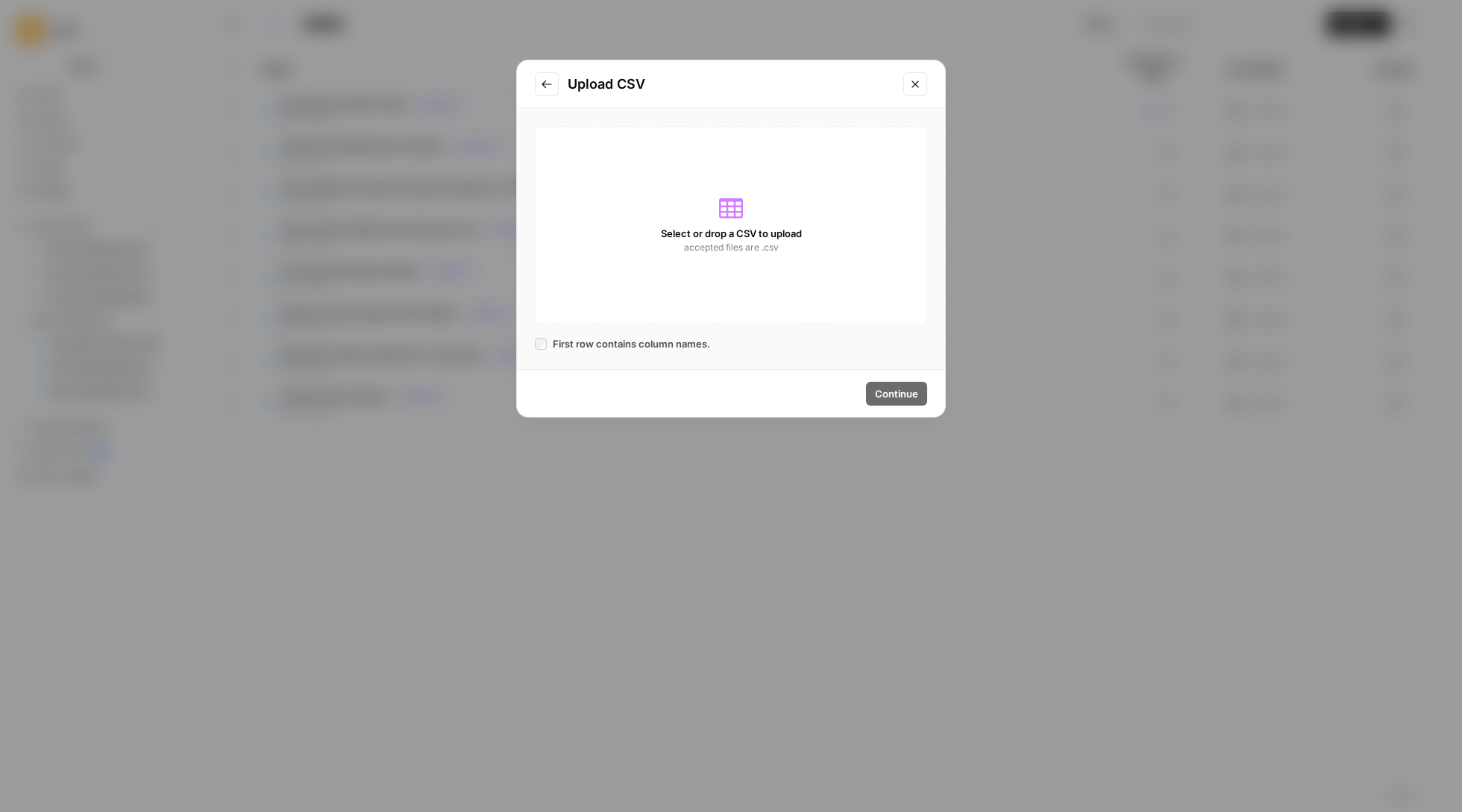
click at [734, 227] on span "Select or drop a CSV to upload" at bounding box center [731, 232] width 141 height 15
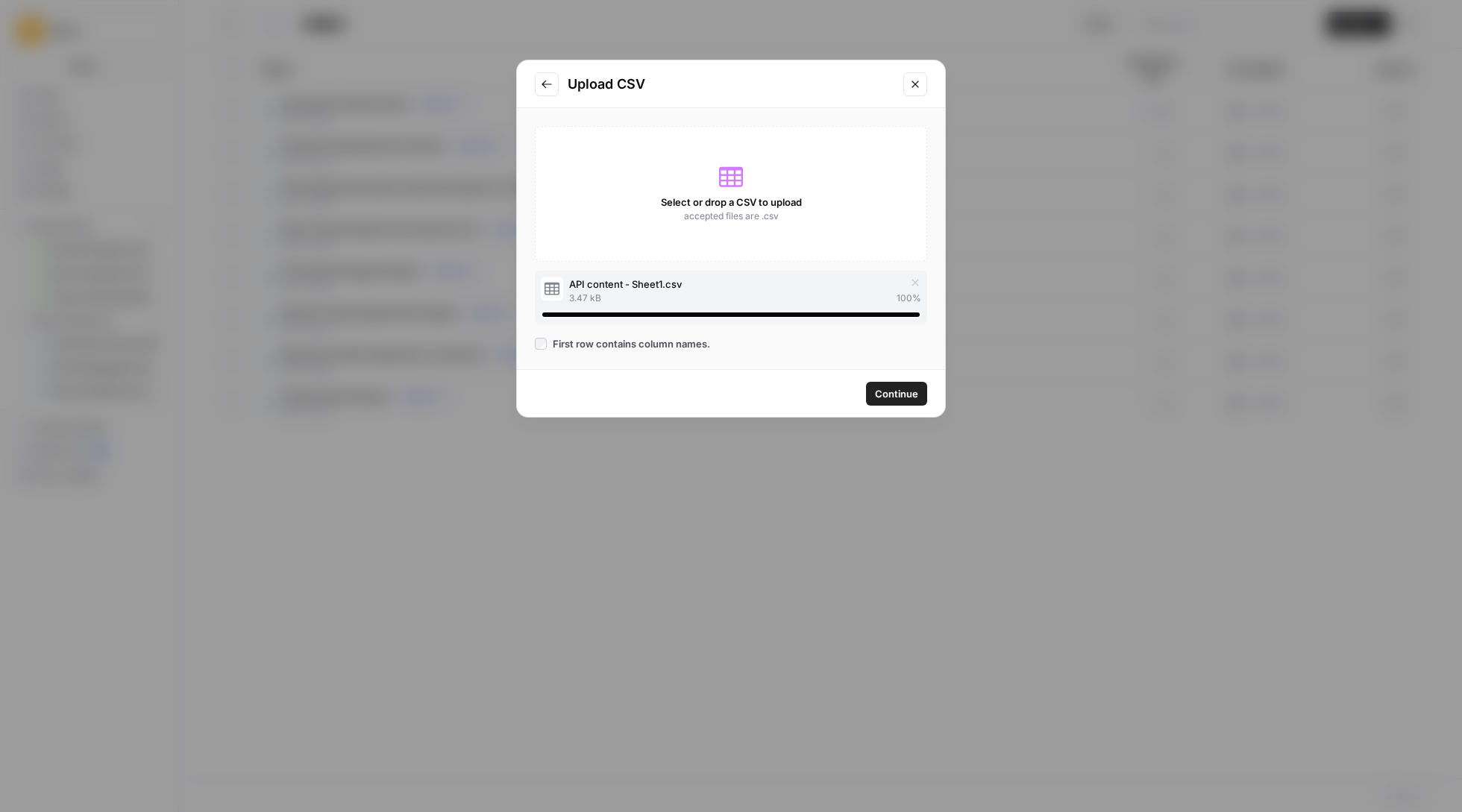
click at [899, 397] on span "Continue" at bounding box center [896, 393] width 44 height 15
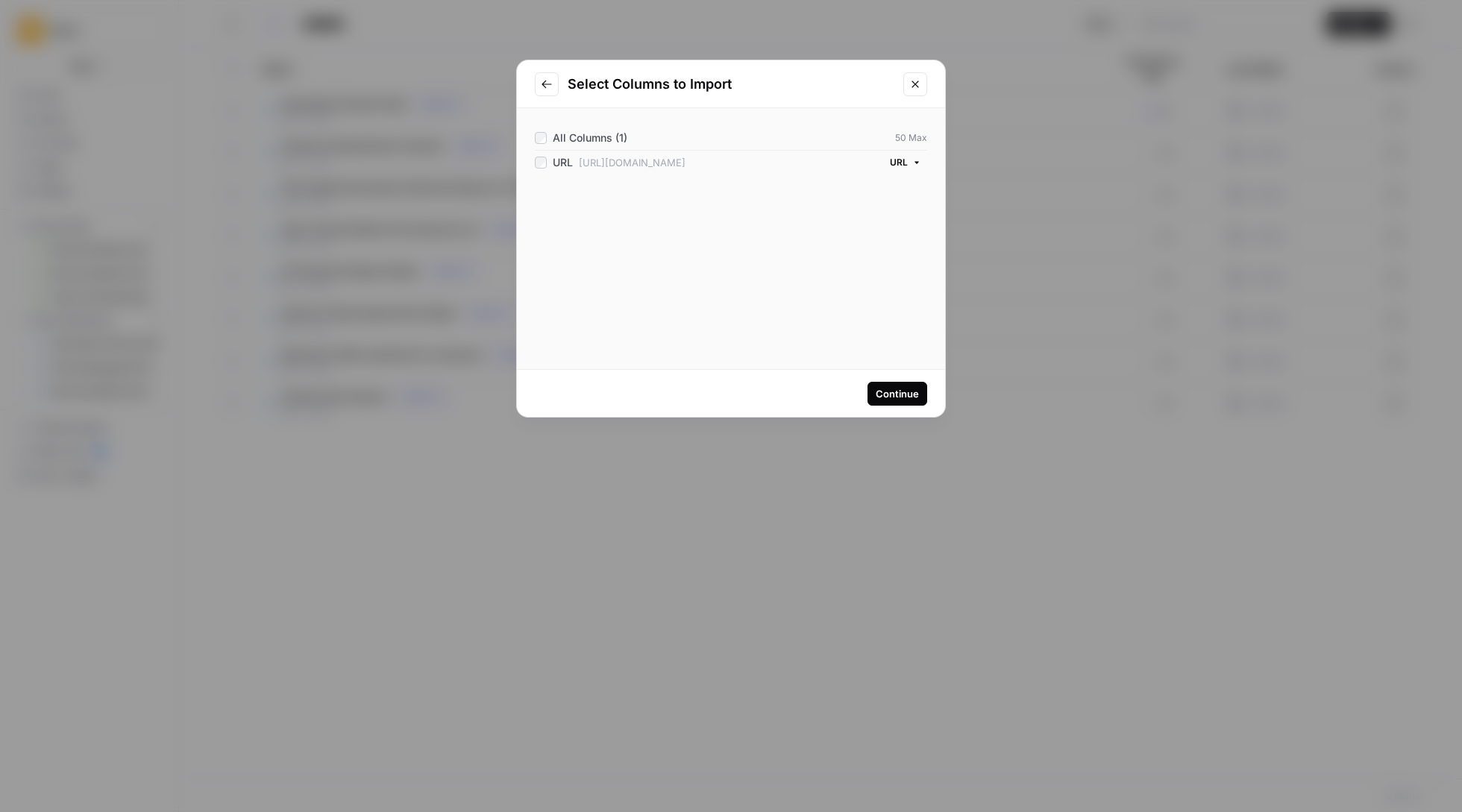
click at [899, 397] on div "Continue" at bounding box center [897, 393] width 44 height 15
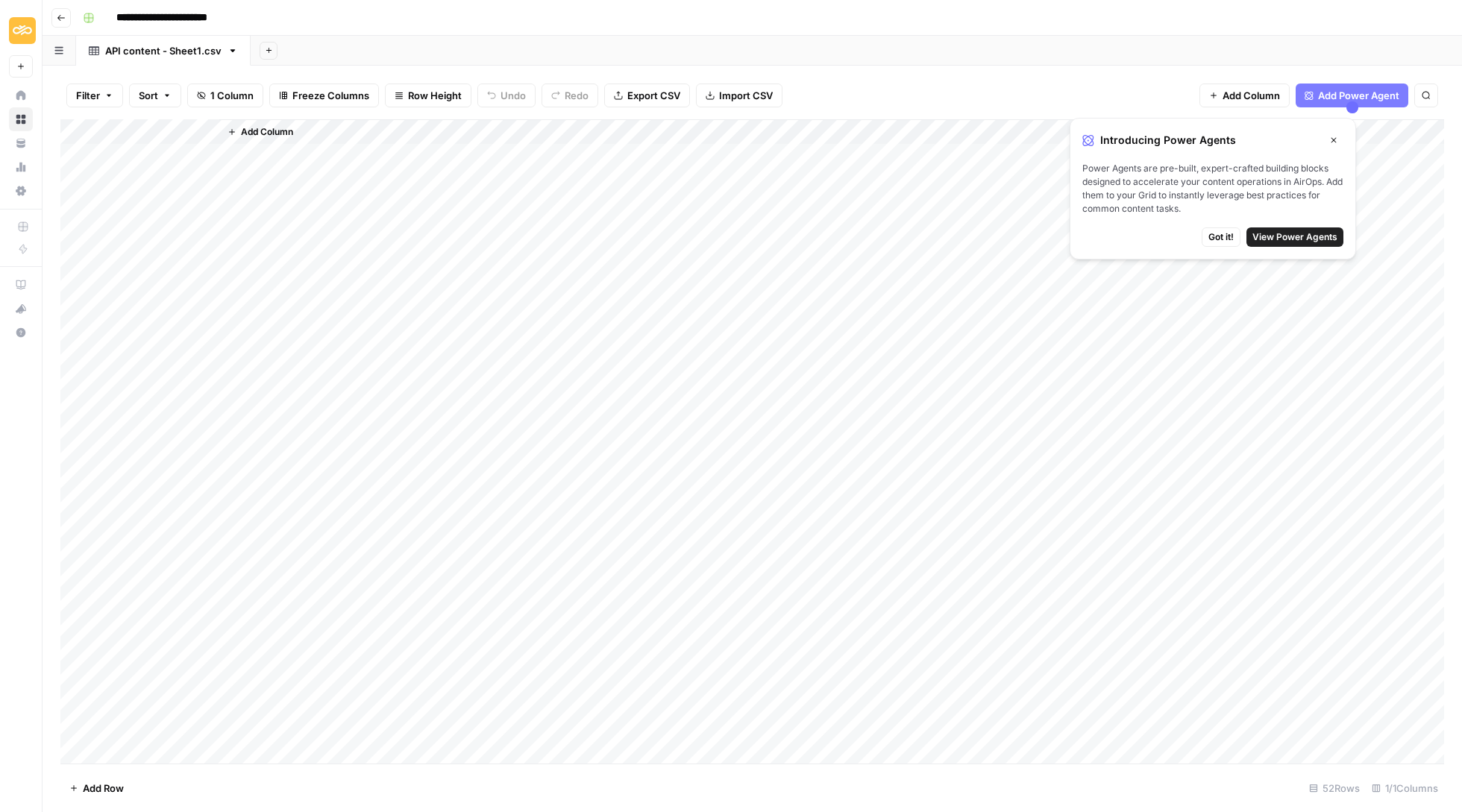
drag, startPoint x: 215, startPoint y: 122, endPoint x: 440, endPoint y: 132, distance: 225.2
click at [440, 132] on div "Add Column" at bounding box center [752, 443] width 1383 height 646
drag, startPoint x: 436, startPoint y: 128, endPoint x: 505, endPoint y: 132, distance: 69.1
click at [505, 132] on div "Add Column" at bounding box center [752, 443] width 1383 height 646
drag, startPoint x: 439, startPoint y: 126, endPoint x: 537, endPoint y: 130, distance: 98.1
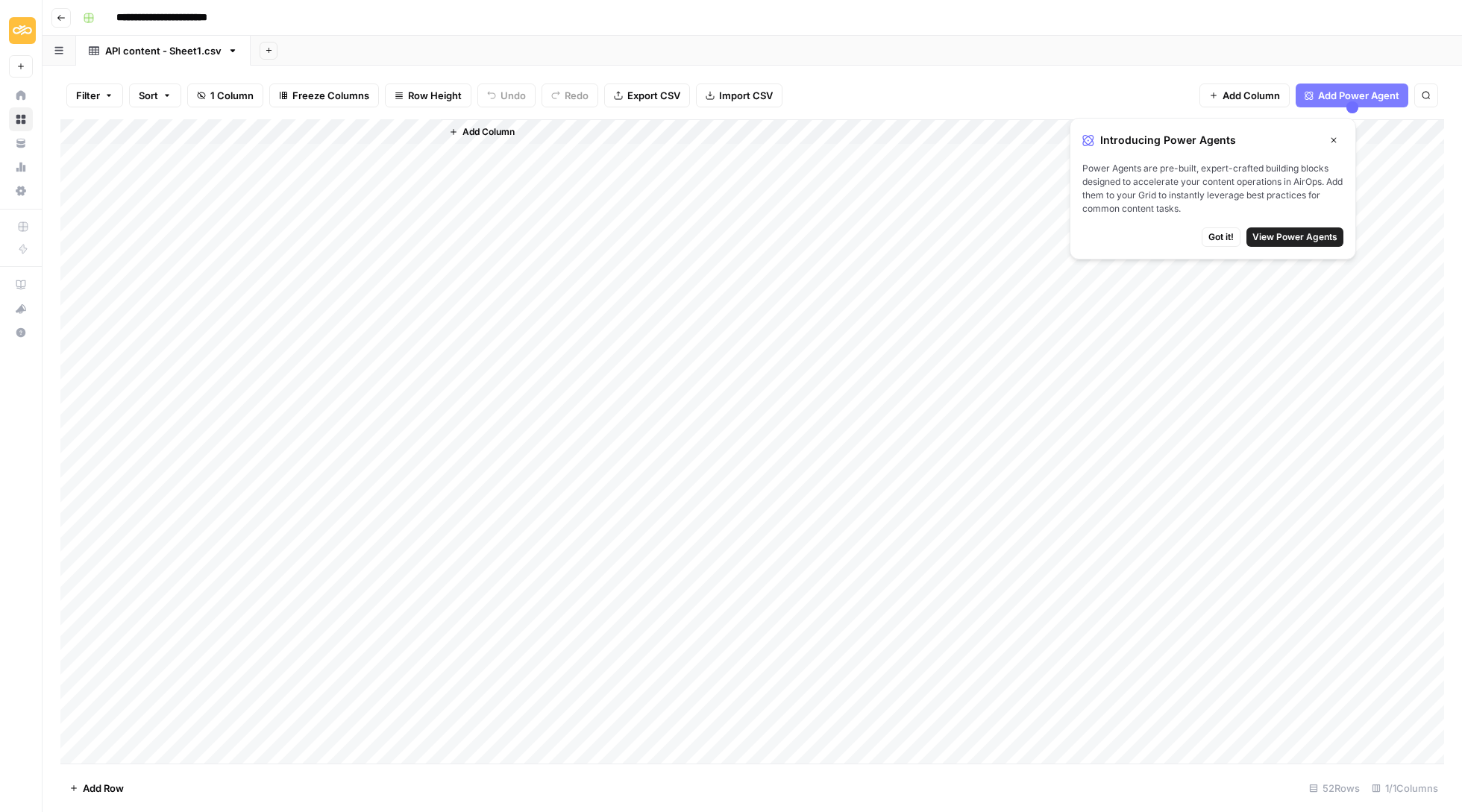
click at [537, 130] on div "Add Column" at bounding box center [752, 443] width 1383 height 646
drag, startPoint x: 535, startPoint y: 128, endPoint x: 555, endPoint y: 128, distance: 20.0
click at [555, 128] on div "Add Column" at bounding box center [752, 443] width 1383 height 646
click at [819, 290] on div "Add Column" at bounding box center [999, 443] width 888 height 646
click at [885, 104] on div "Filter Sort 1 Column Freeze Columns Row Height Undo Redo Export CSV Import CSV …" at bounding box center [752, 96] width 1383 height 48
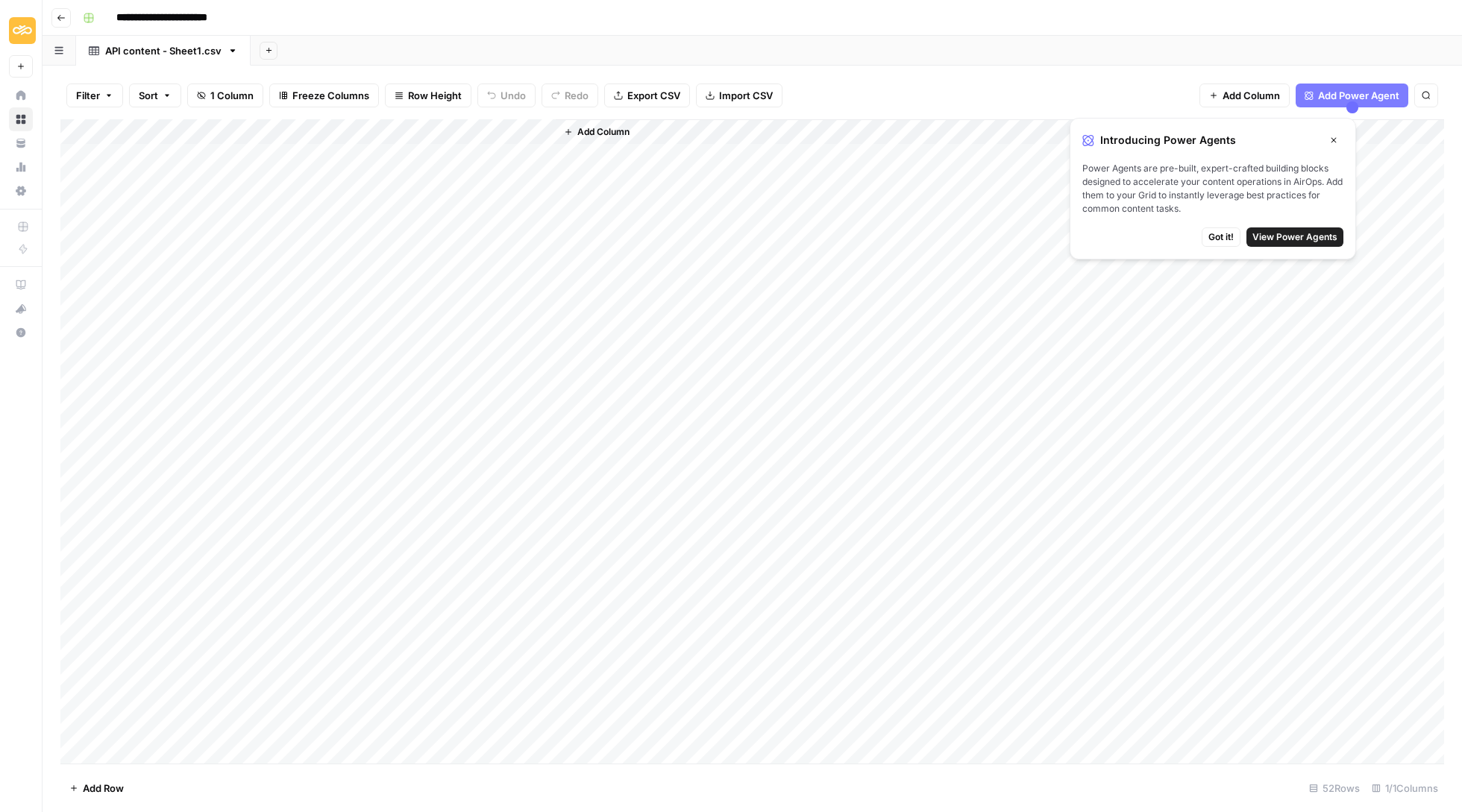
click at [1334, 144] on icon "button" at bounding box center [1333, 140] width 9 height 9
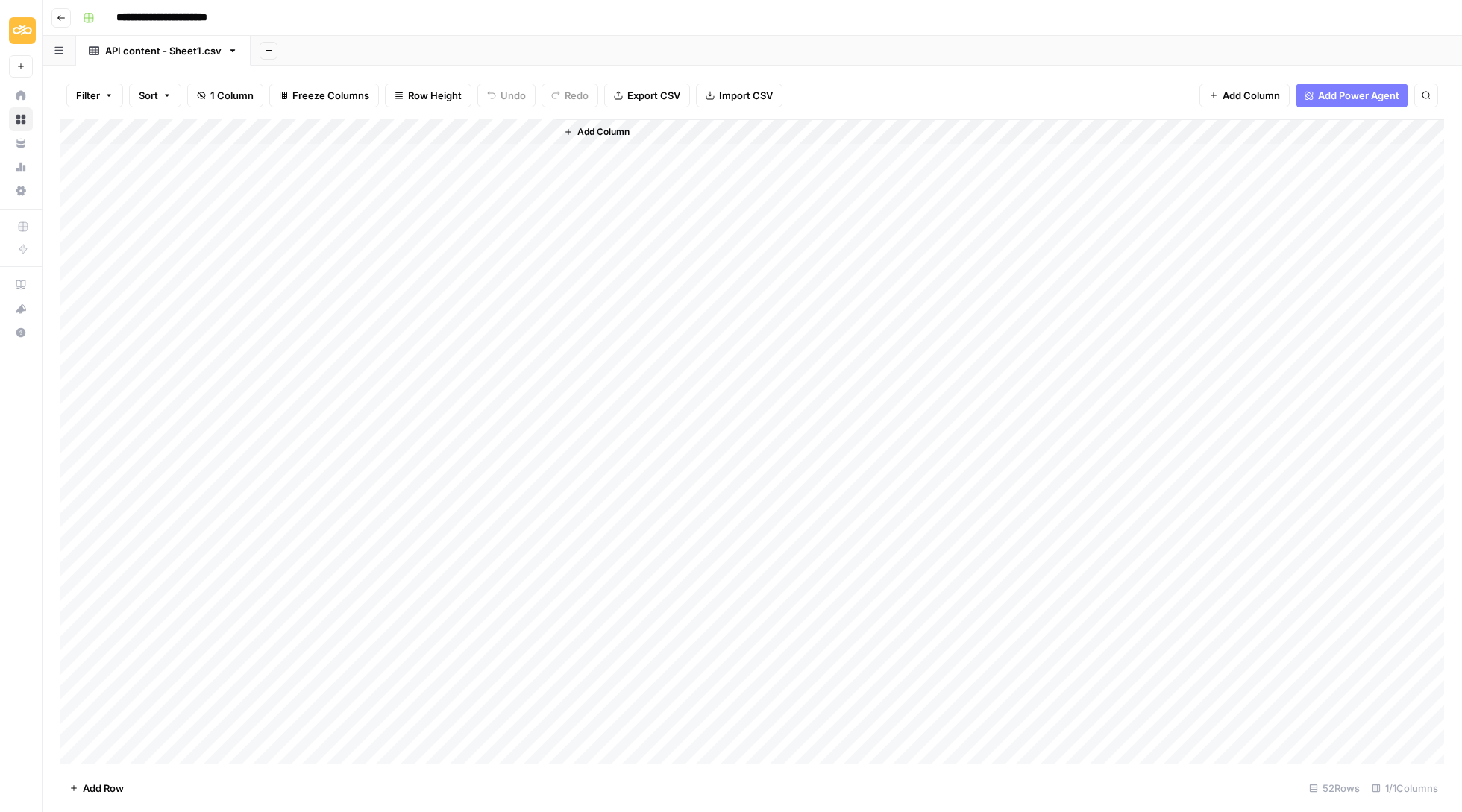
click at [609, 134] on span "Add Column" at bounding box center [603, 132] width 52 height 14
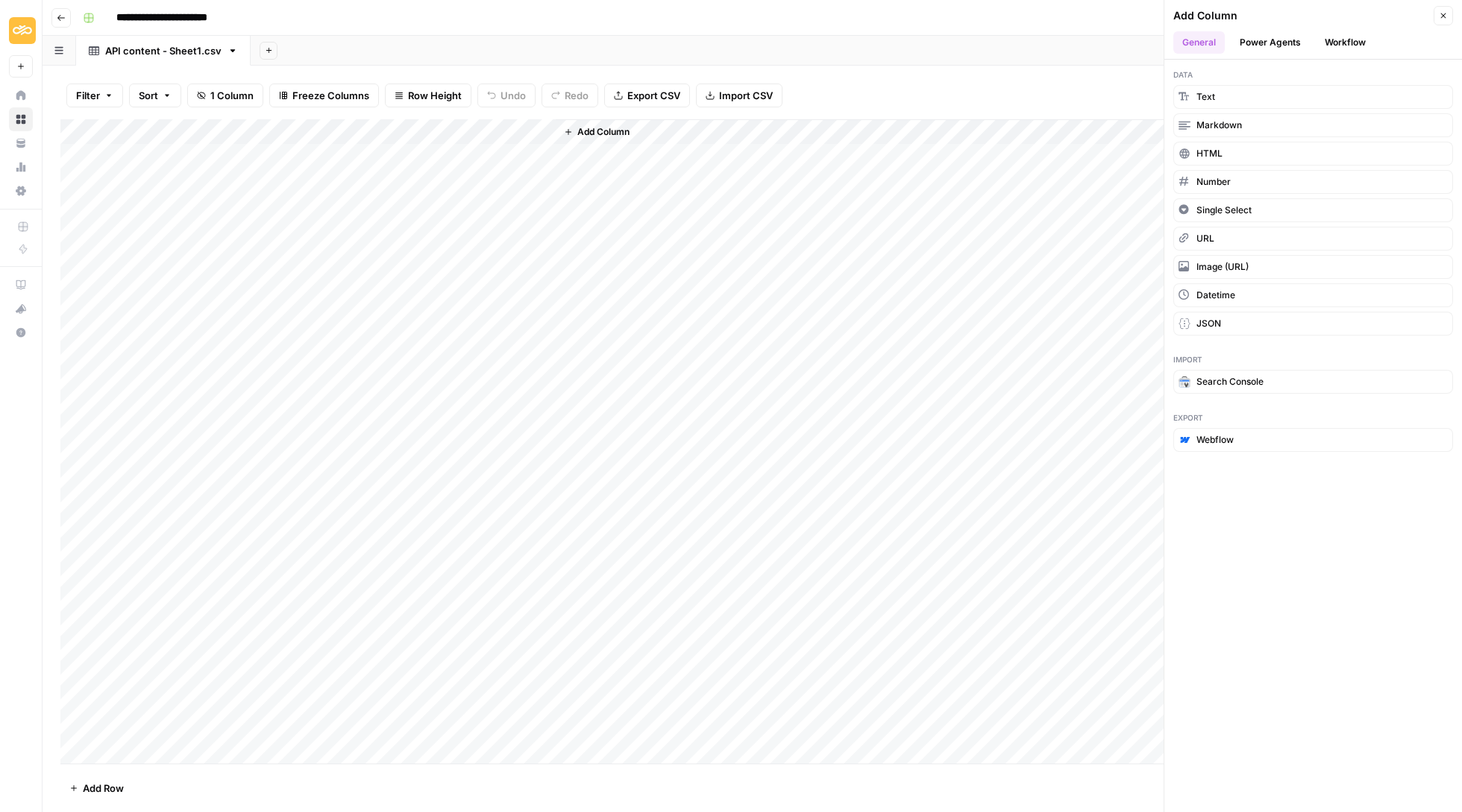
click at [1259, 46] on button "Power Agents" at bounding box center [1270, 43] width 79 height 22
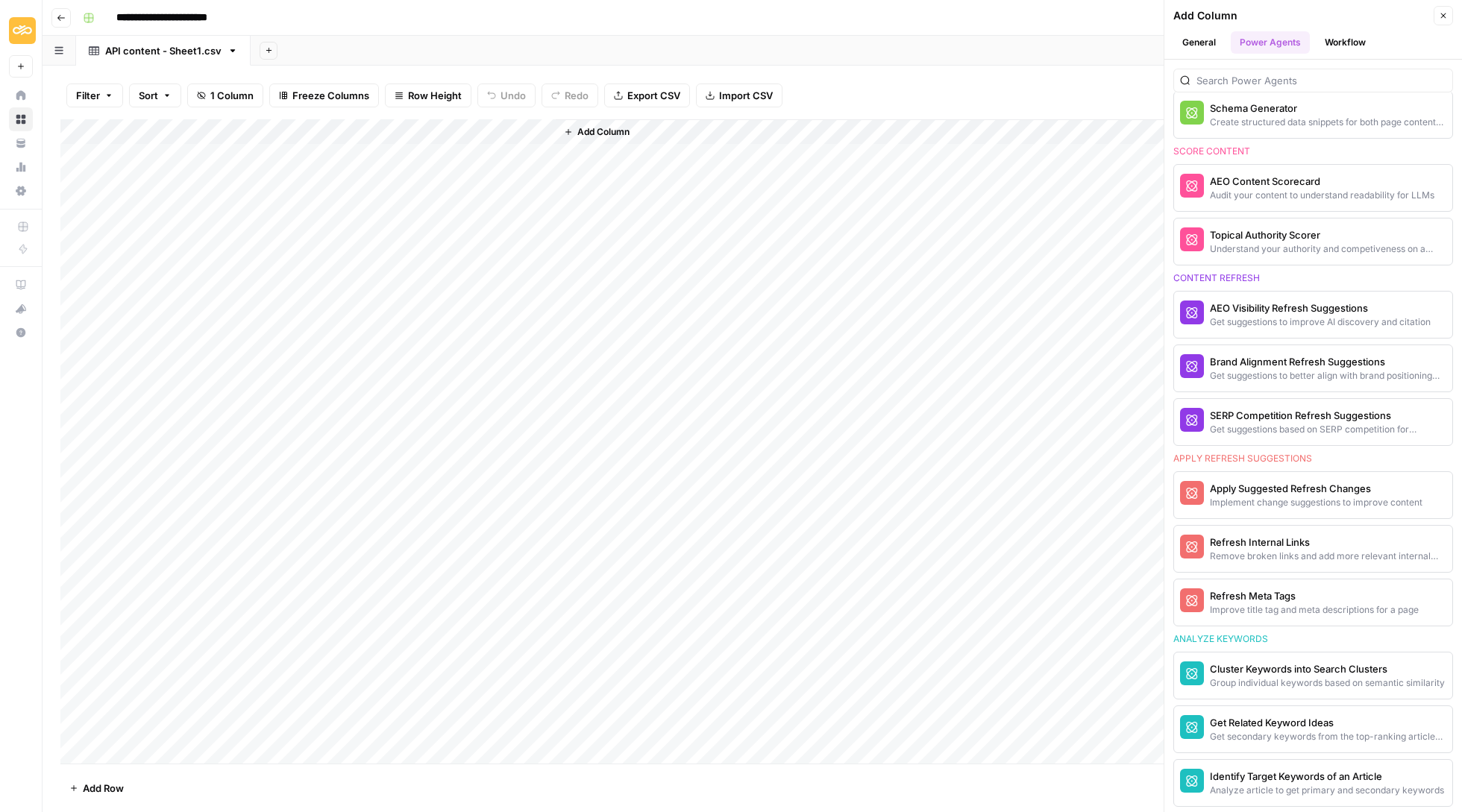
click at [1294, 774] on div "Identify Target Keywords of an Article" at bounding box center [1327, 775] width 234 height 15
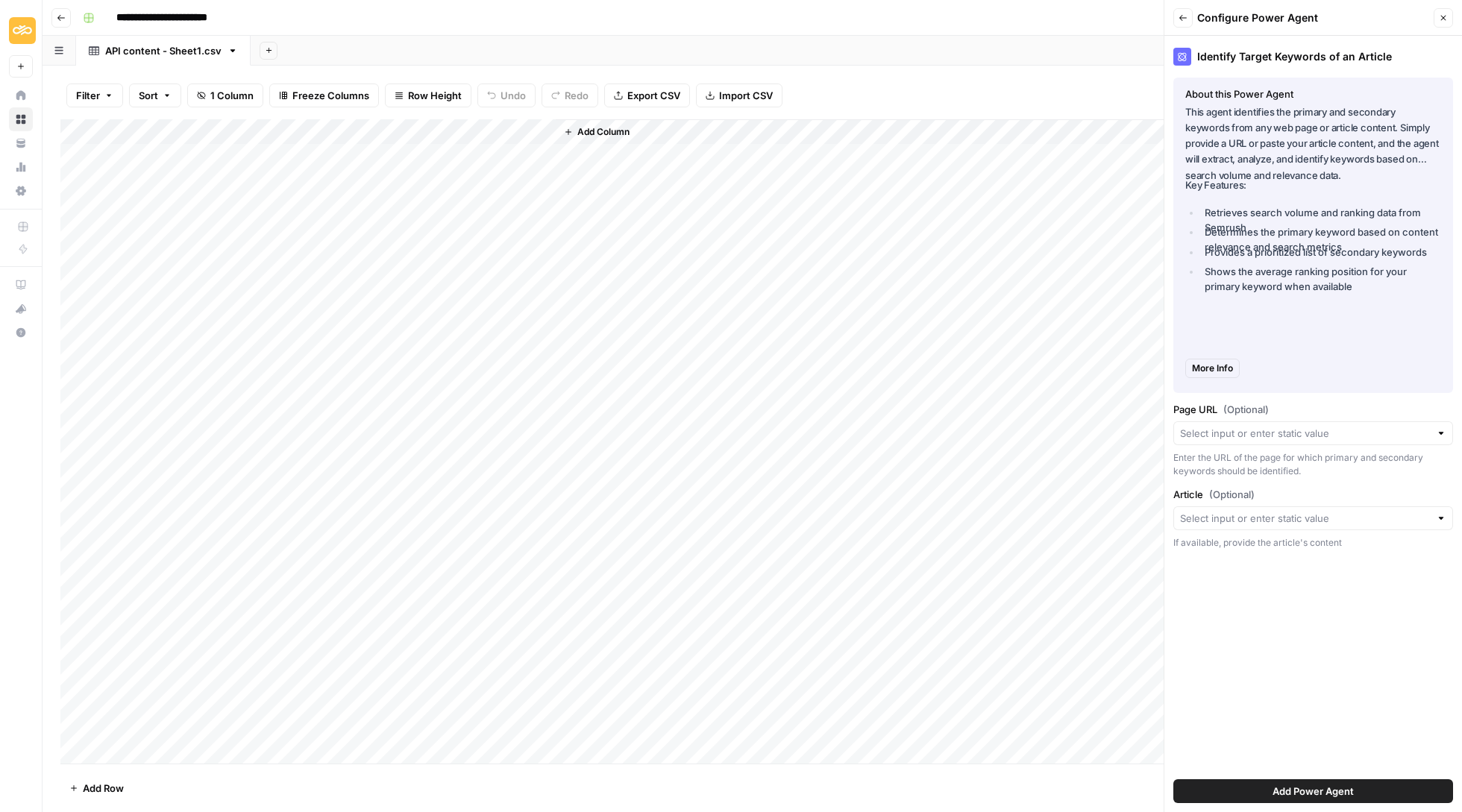
click at [1288, 443] on div at bounding box center [1312, 433] width 280 height 24
click at [1269, 522] on span "URL" at bounding box center [1302, 518] width 231 height 15
type input "URL"
click at [1276, 523] on input "Article (Optional)" at bounding box center [1305, 518] width 250 height 15
click at [663, 124] on div "Add Column" at bounding box center [999, 443] width 888 height 646
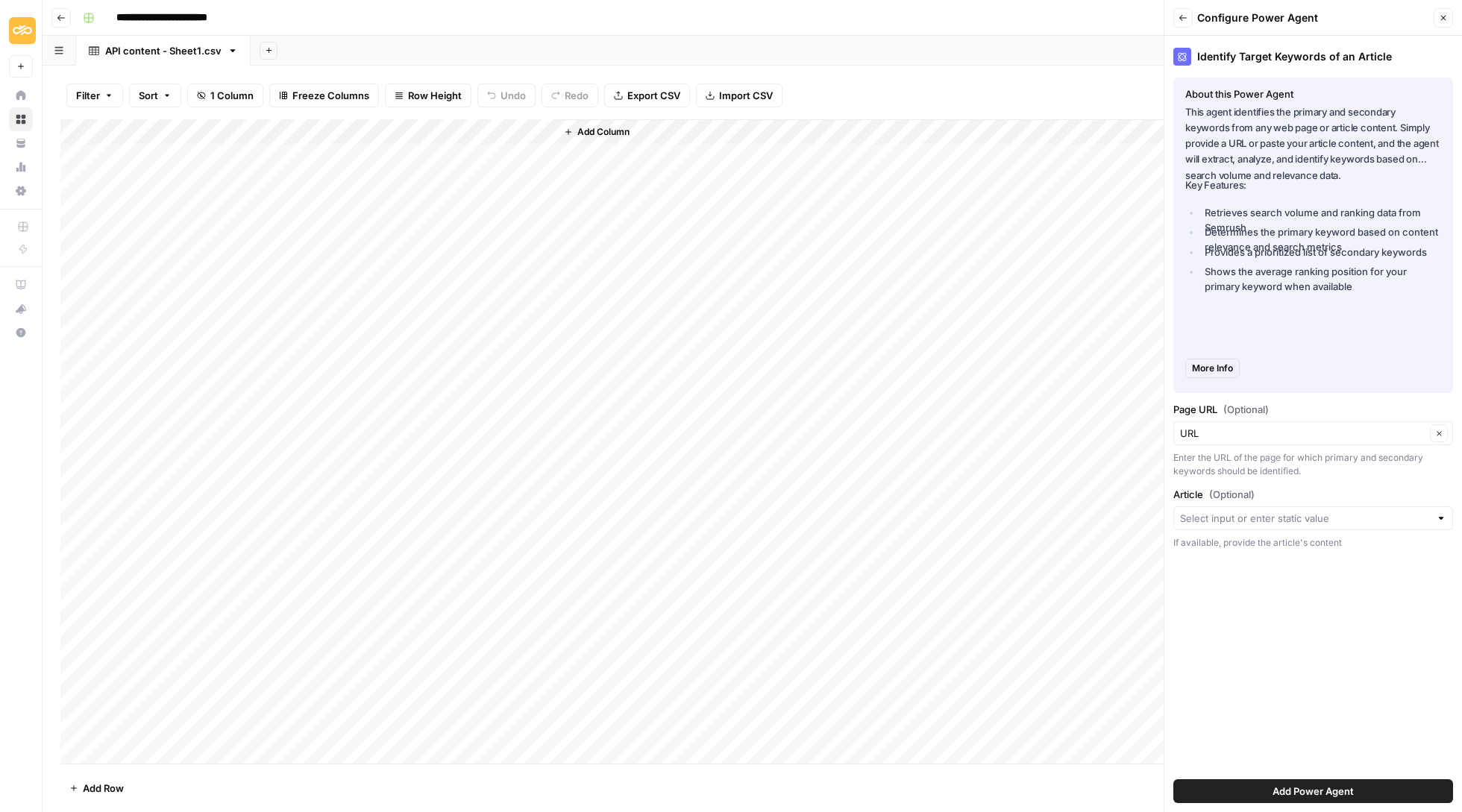
click at [677, 144] on div "Add Column" at bounding box center [999, 443] width 888 height 646
click at [1445, 10] on button "Close" at bounding box center [1443, 18] width 20 height 20
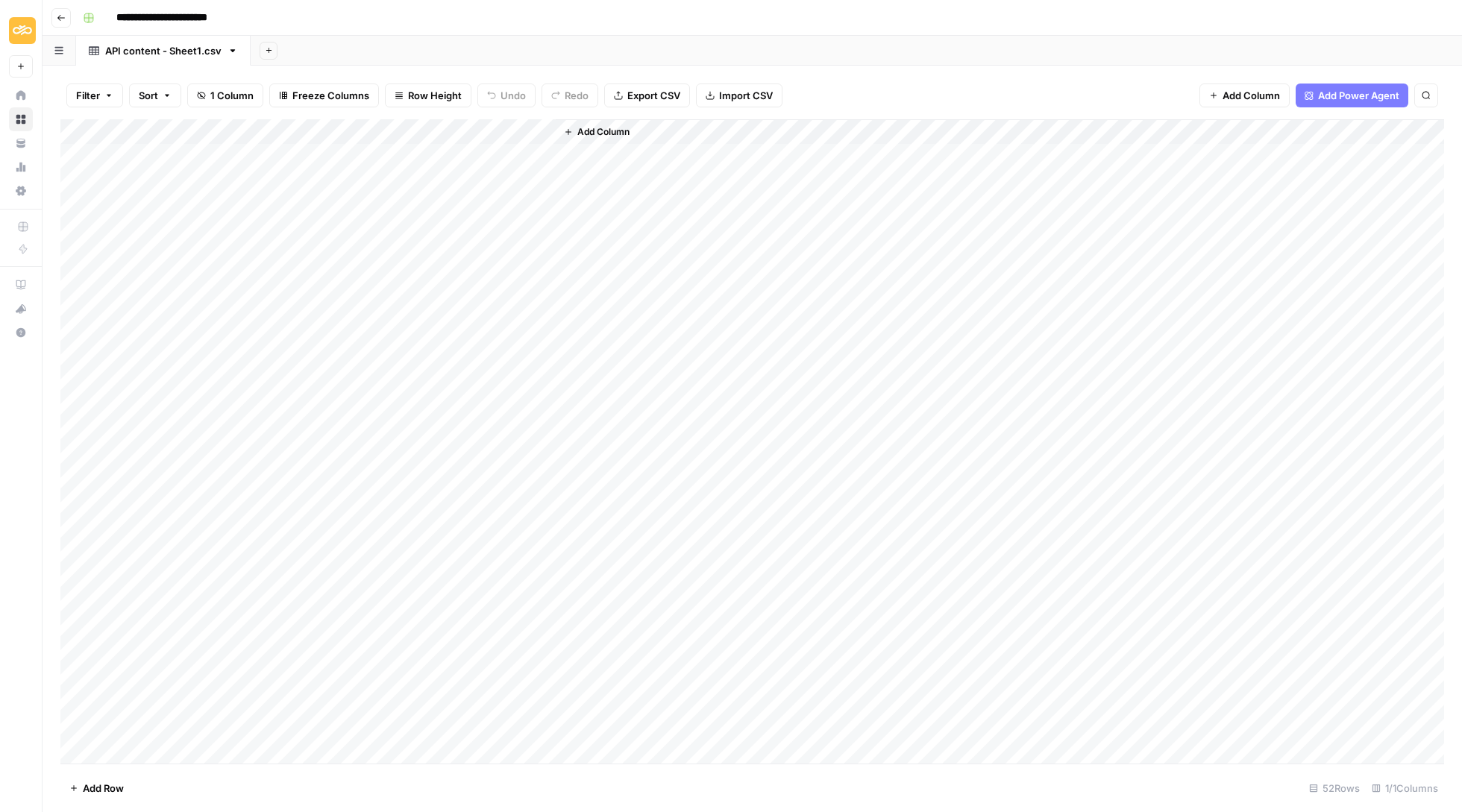
click at [1337, 100] on span "Add Power Agent" at bounding box center [1358, 95] width 81 height 15
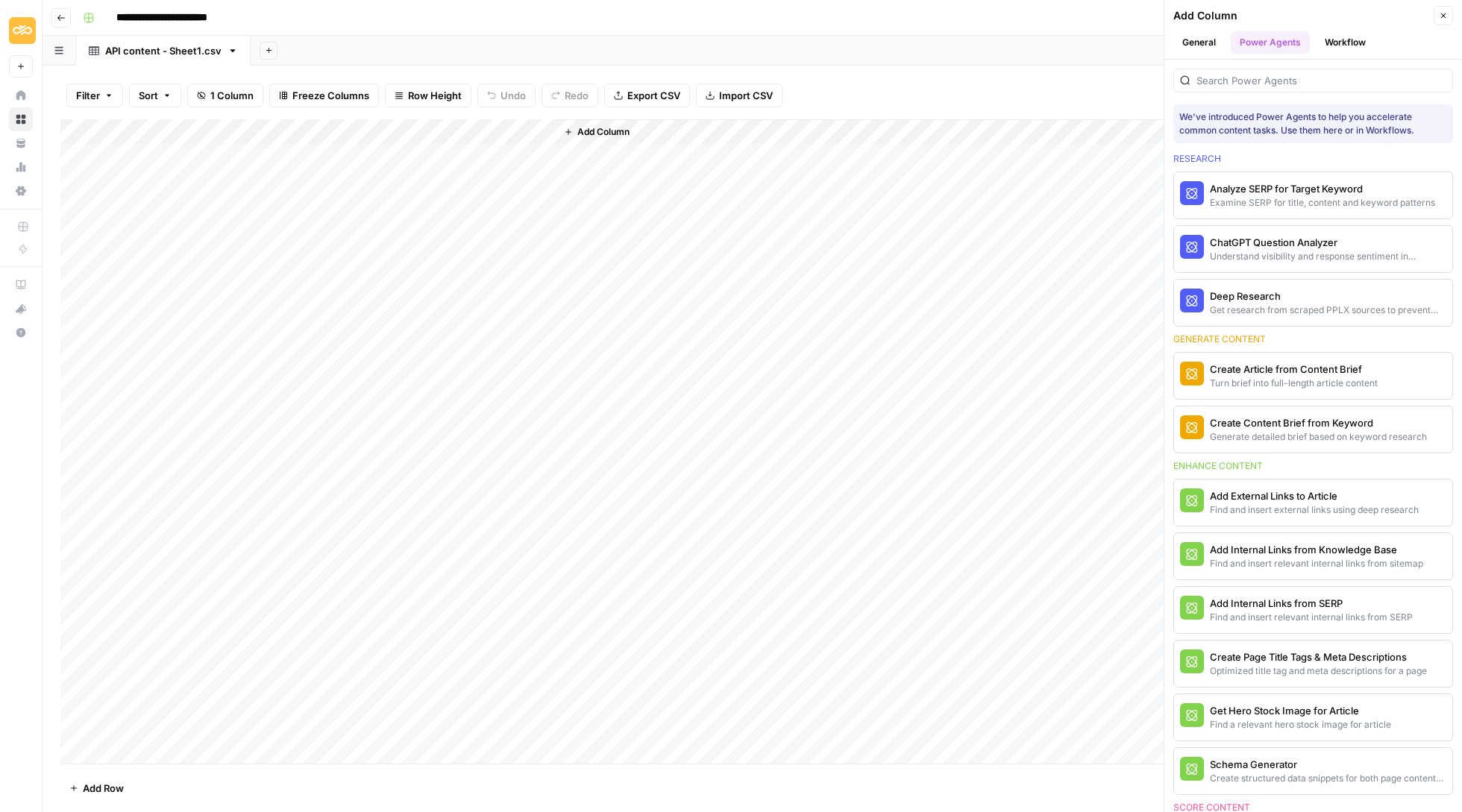
click at [1262, 66] on div at bounding box center [1312, 76] width 280 height 32
click at [1262, 79] on input "search" at bounding box center [1321, 79] width 250 height 15
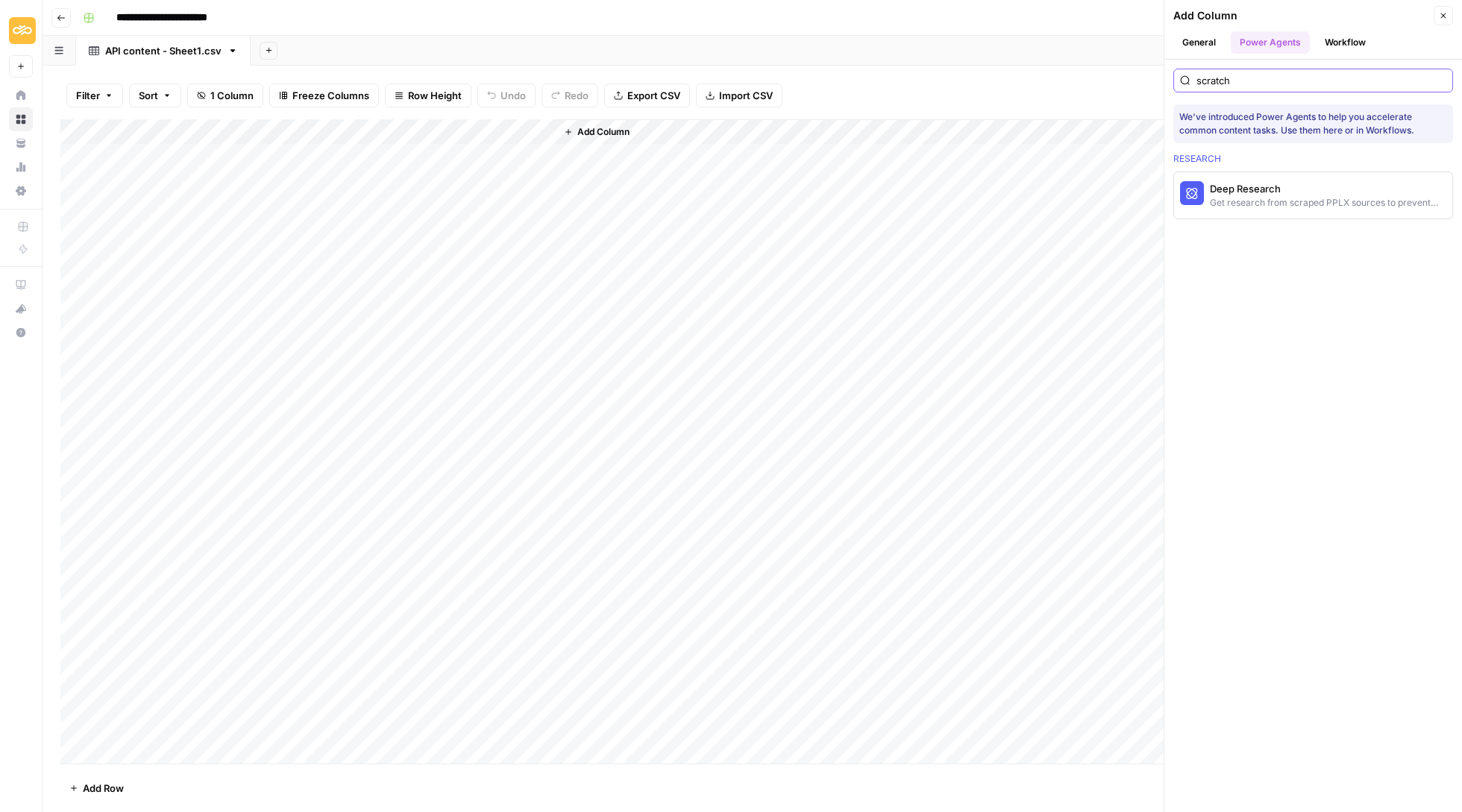
type input "scratch"
drag, startPoint x: 1262, startPoint y: 79, endPoint x: 1362, endPoint y: 49, distance: 104.4
click at [1362, 49] on button "Workflow" at bounding box center [1345, 43] width 59 height 22
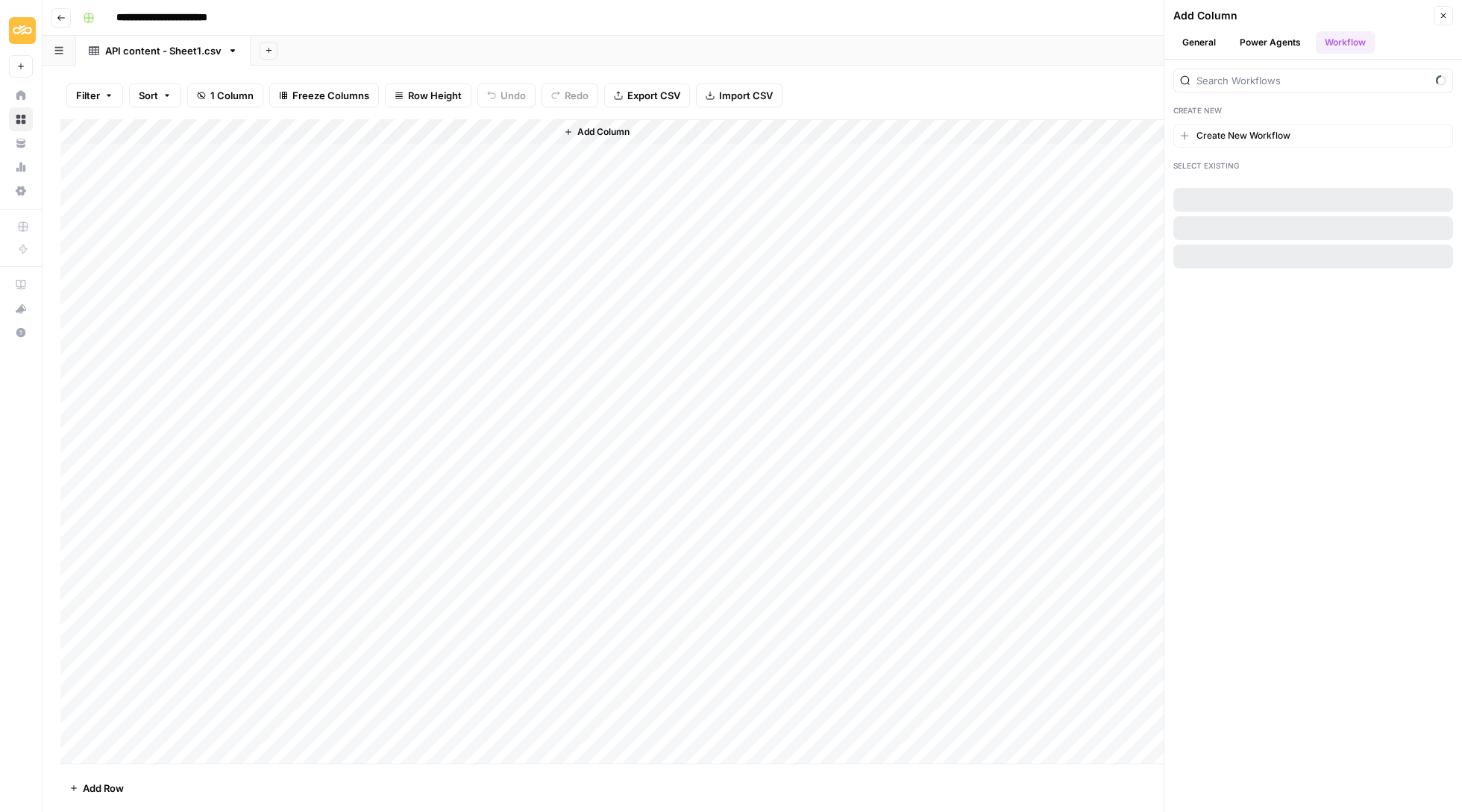
click at [1355, 49] on button "Workflow" at bounding box center [1345, 43] width 59 height 22
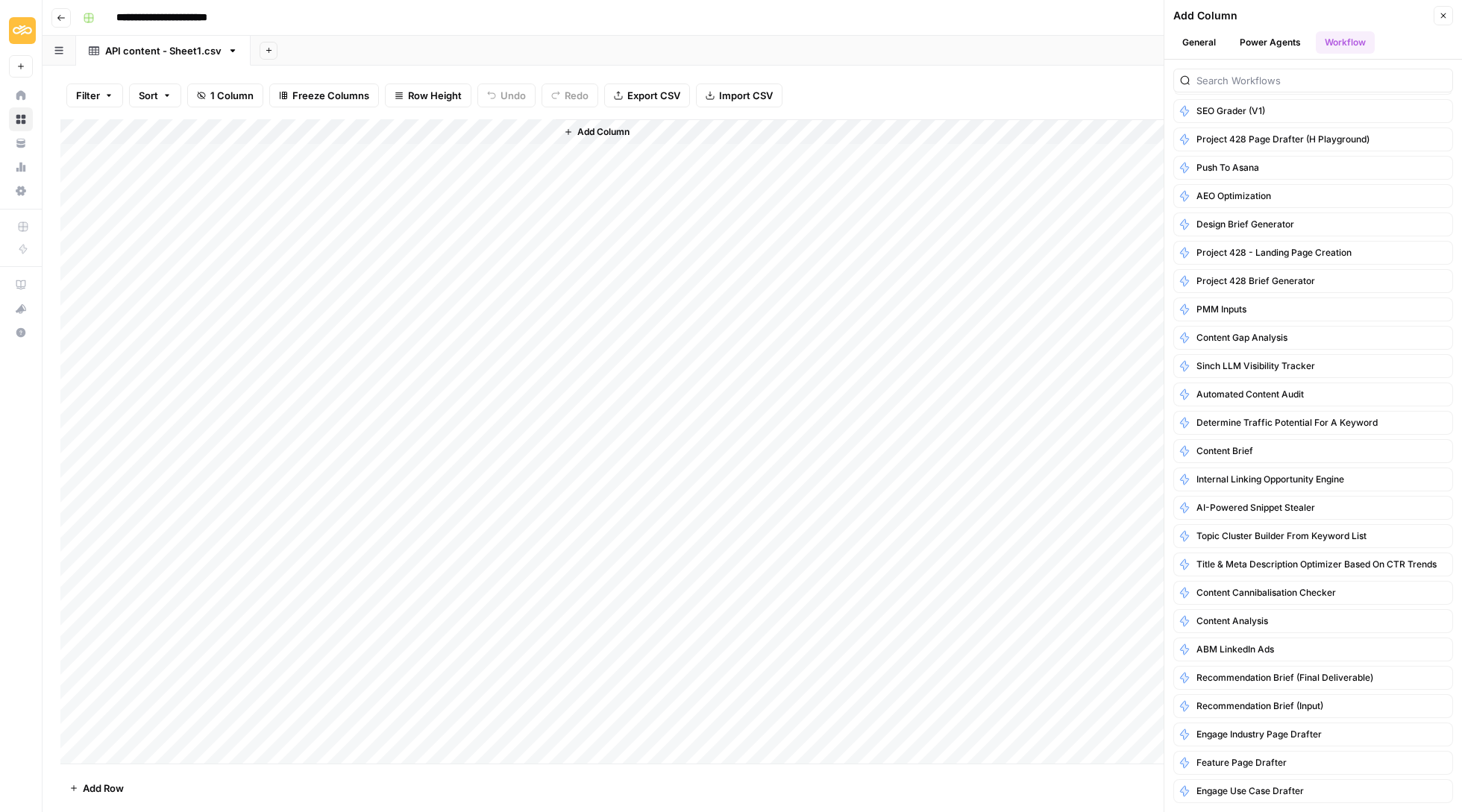
click at [615, 132] on span "Add Column" at bounding box center [603, 132] width 52 height 14
click at [598, 128] on span "Add Column" at bounding box center [603, 132] width 52 height 14
click at [1256, 388] on span "Automated Content Audit" at bounding box center [1250, 395] width 108 height 14
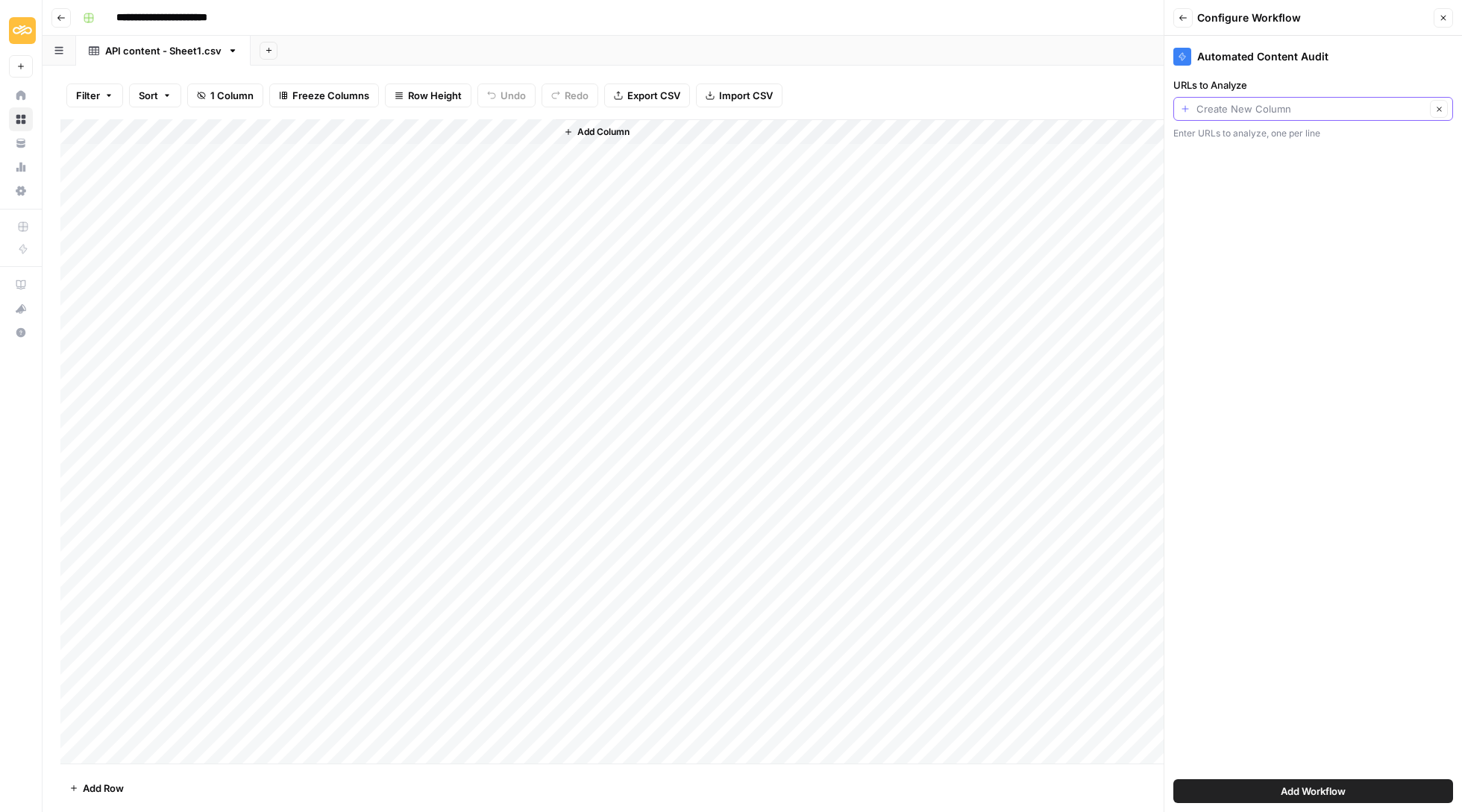
click at [1296, 115] on input "URLs to Analyze" at bounding box center [1311, 109] width 229 height 15
click at [1299, 194] on span "URL" at bounding box center [1302, 193] width 231 height 15
type input "URL"
click at [1341, 788] on span "Add Workflow" at bounding box center [1313, 791] width 65 height 15
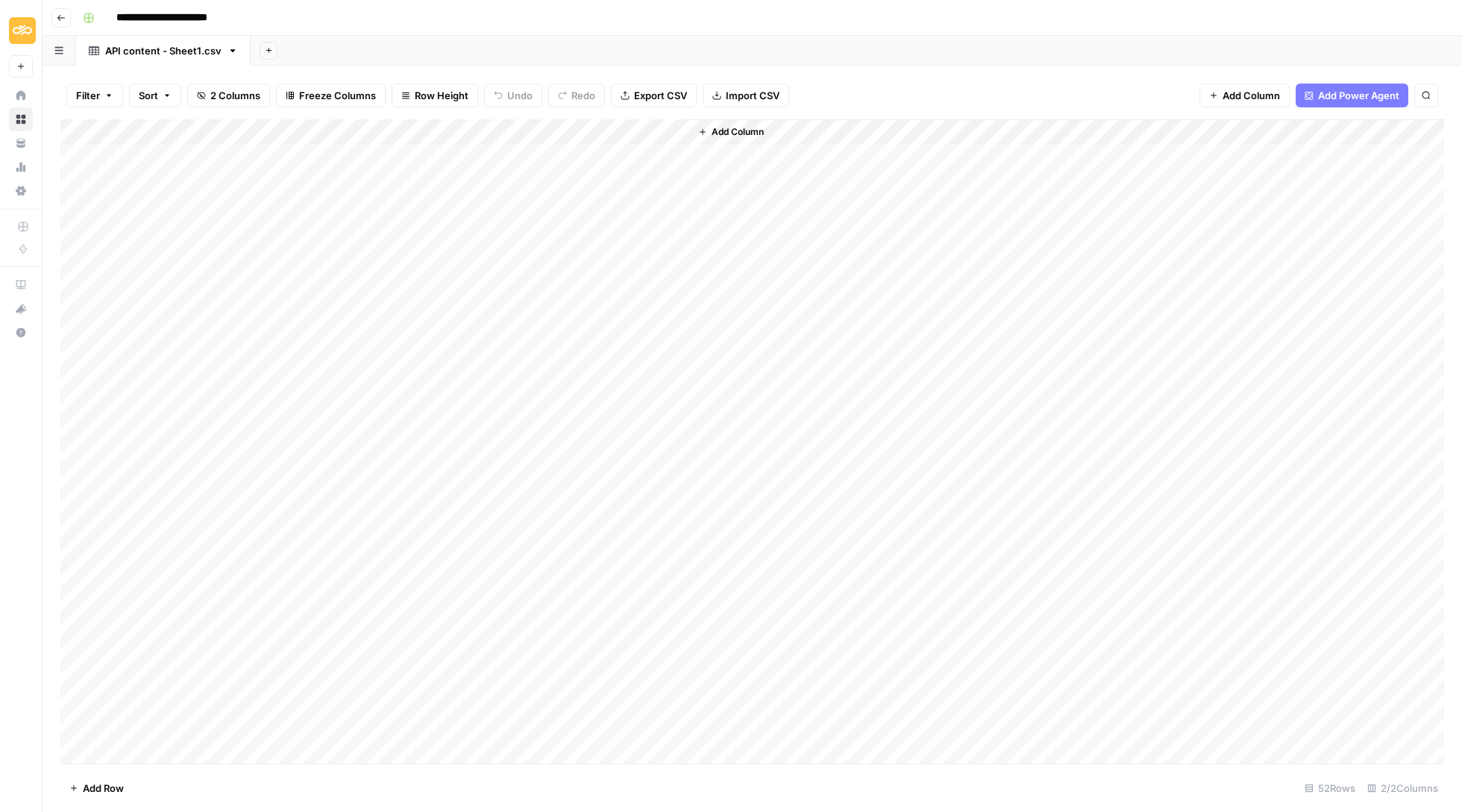
click at [624, 150] on div "Add Column" at bounding box center [752, 443] width 1383 height 646
drag, startPoint x: 687, startPoint y: 126, endPoint x: 774, endPoint y: 126, distance: 87.0
click at [774, 126] on div "Add Column" at bounding box center [752, 443] width 1383 height 646
click at [1105, 150] on div "Add Column" at bounding box center [752, 443] width 1383 height 646
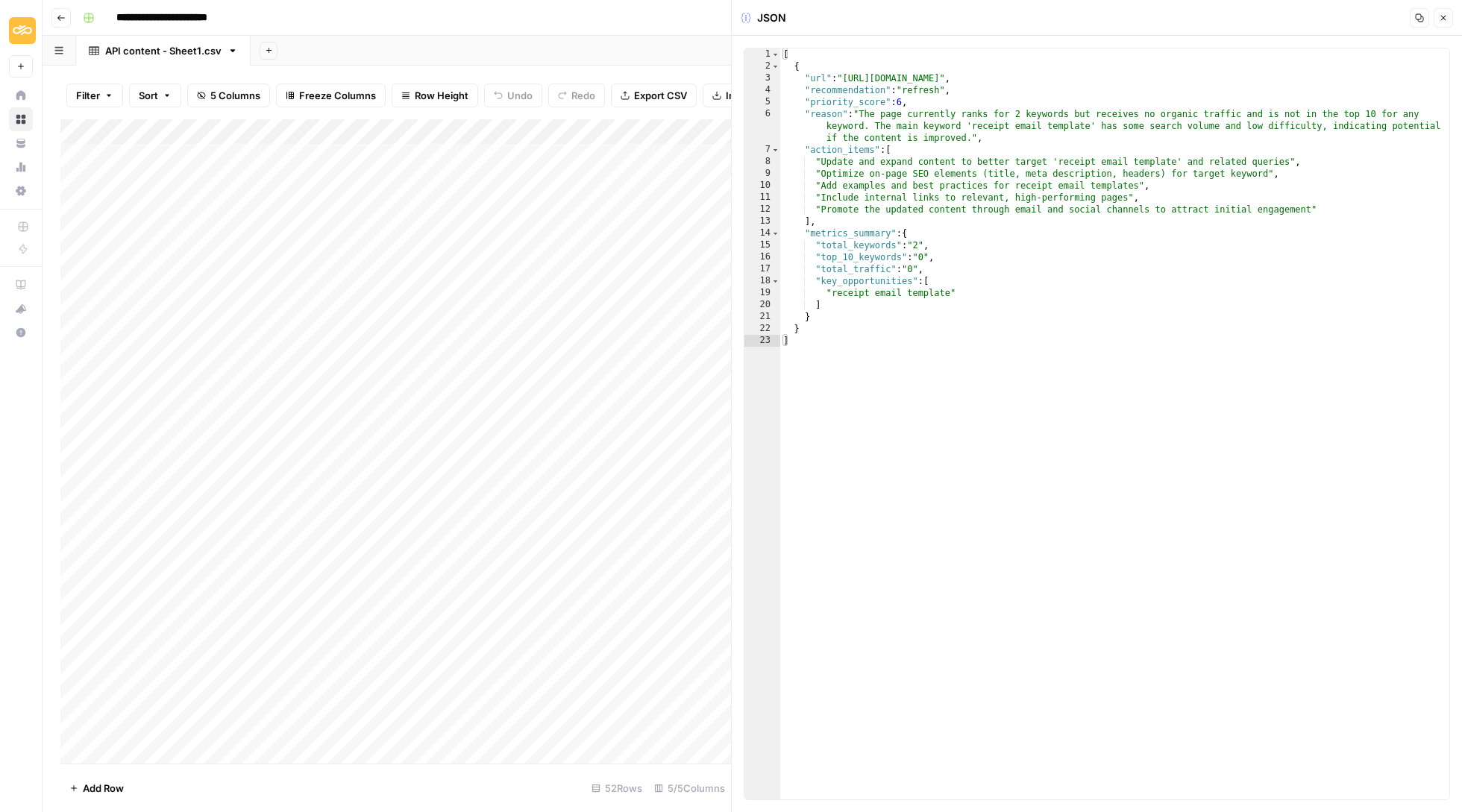
click at [1447, 21] on icon "button" at bounding box center [1443, 18] width 9 height 9
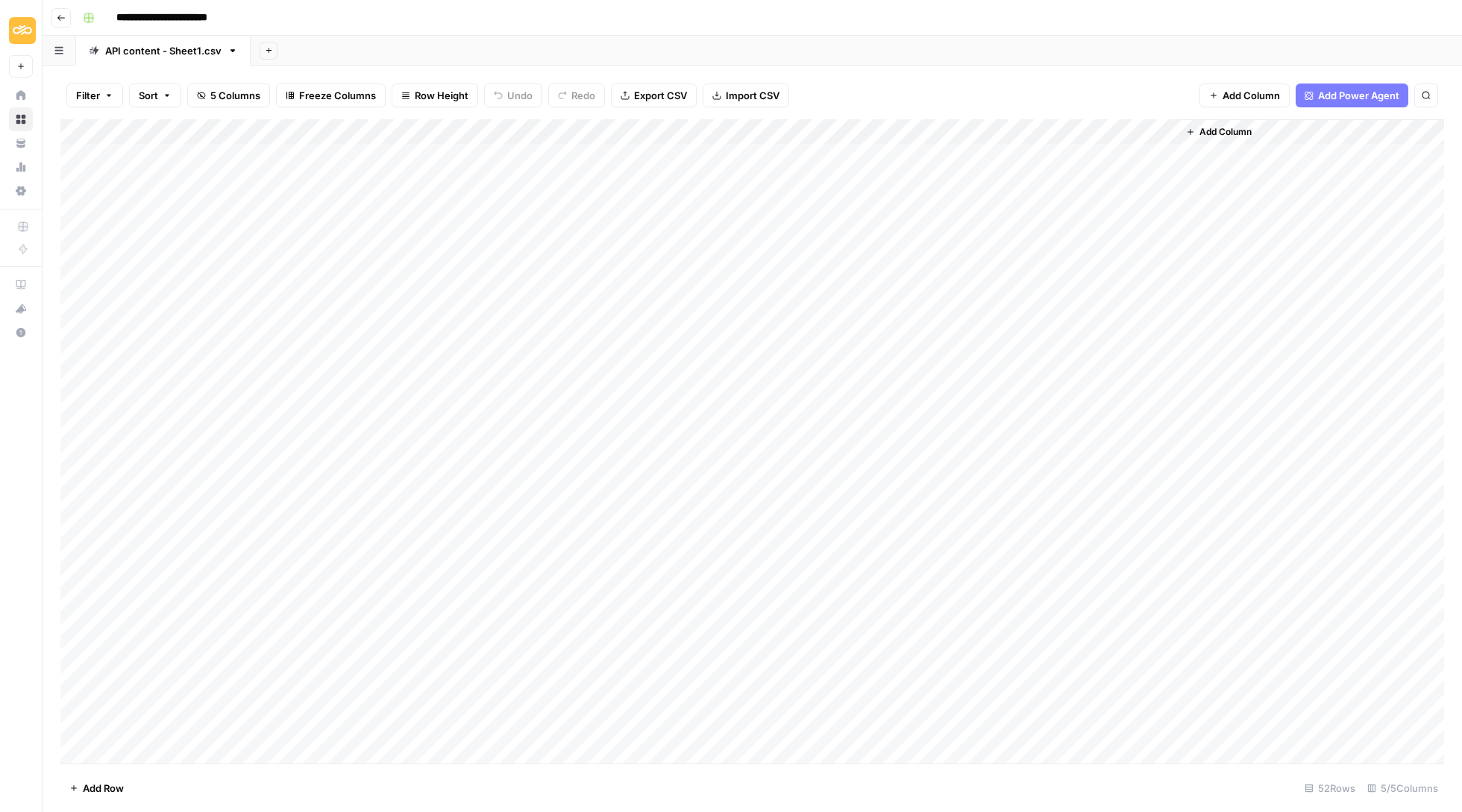
click at [768, 126] on div "Add Column" at bounding box center [752, 443] width 1383 height 646
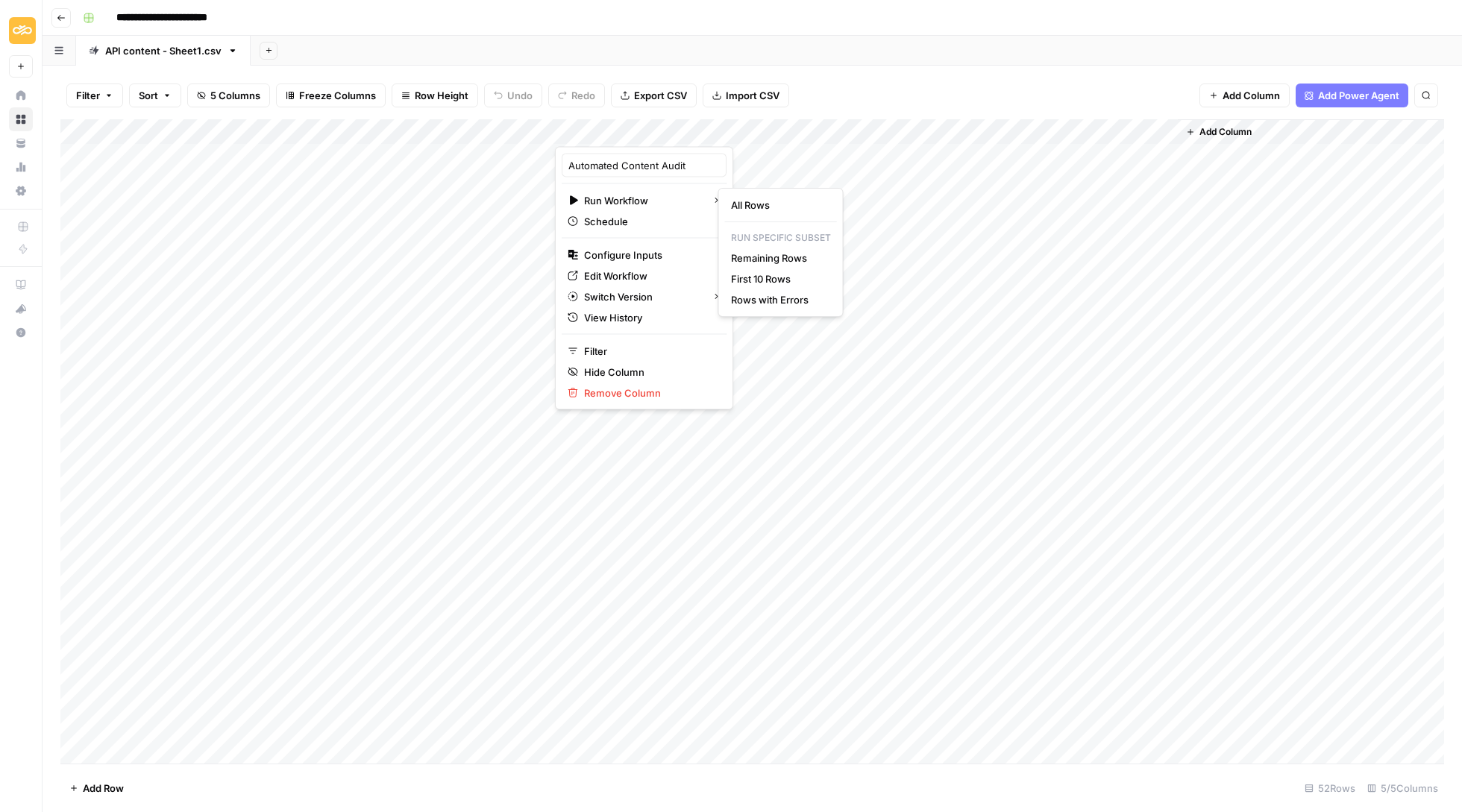
click at [746, 209] on span "All Rows" at bounding box center [778, 204] width 94 height 15
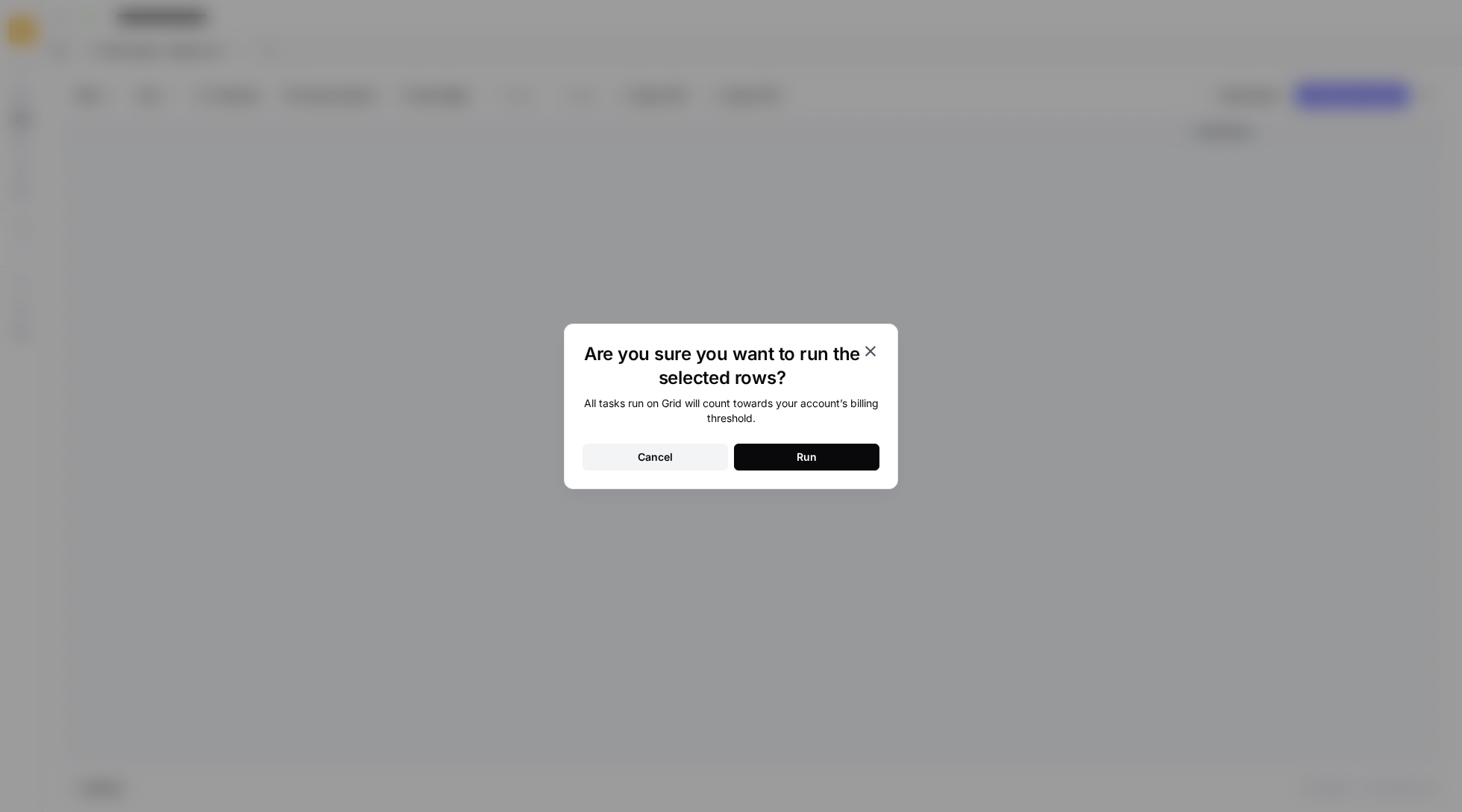
click at [774, 449] on button "Run" at bounding box center [806, 456] width 145 height 26
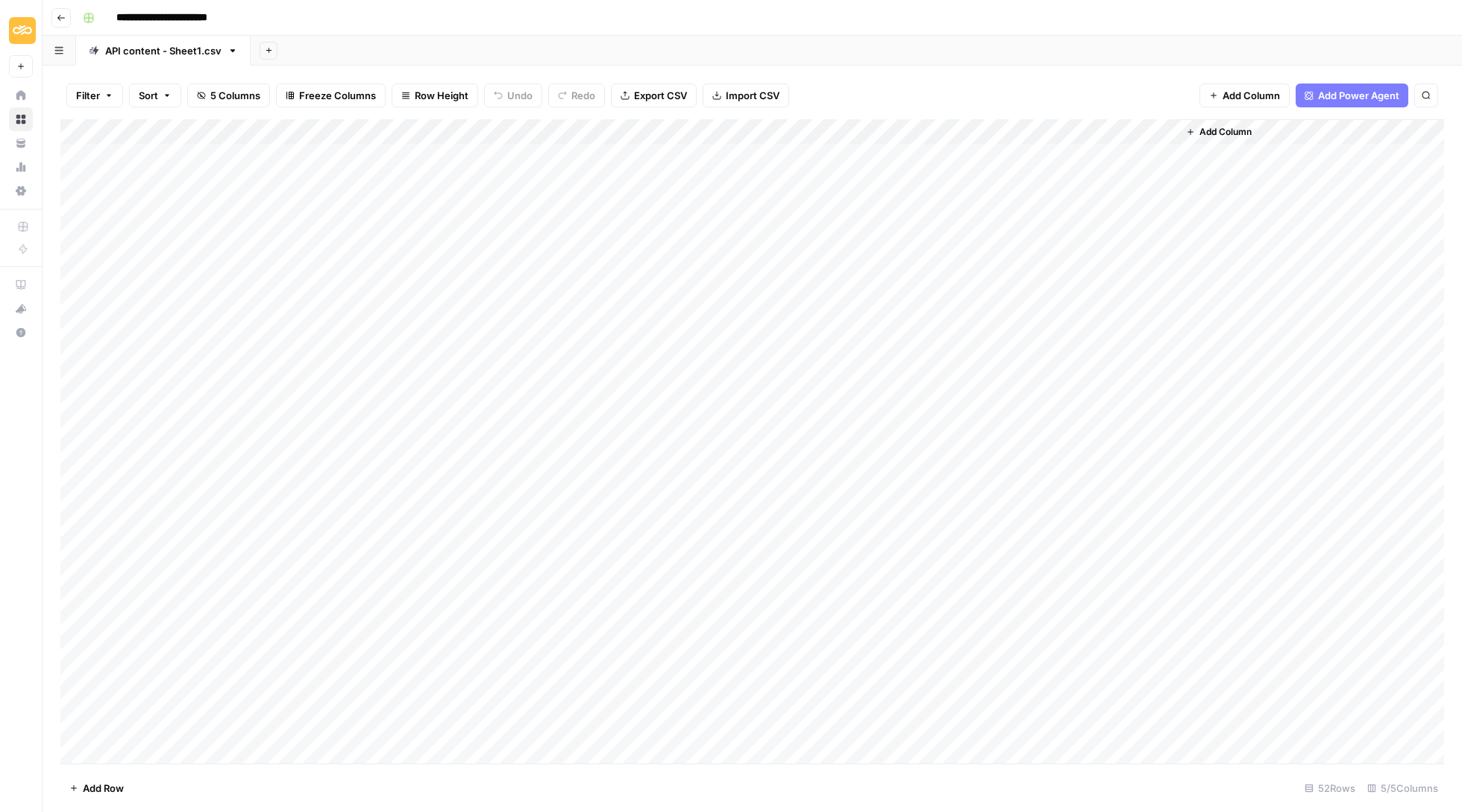
click at [1107, 202] on div "Add Column" at bounding box center [752, 443] width 1383 height 646
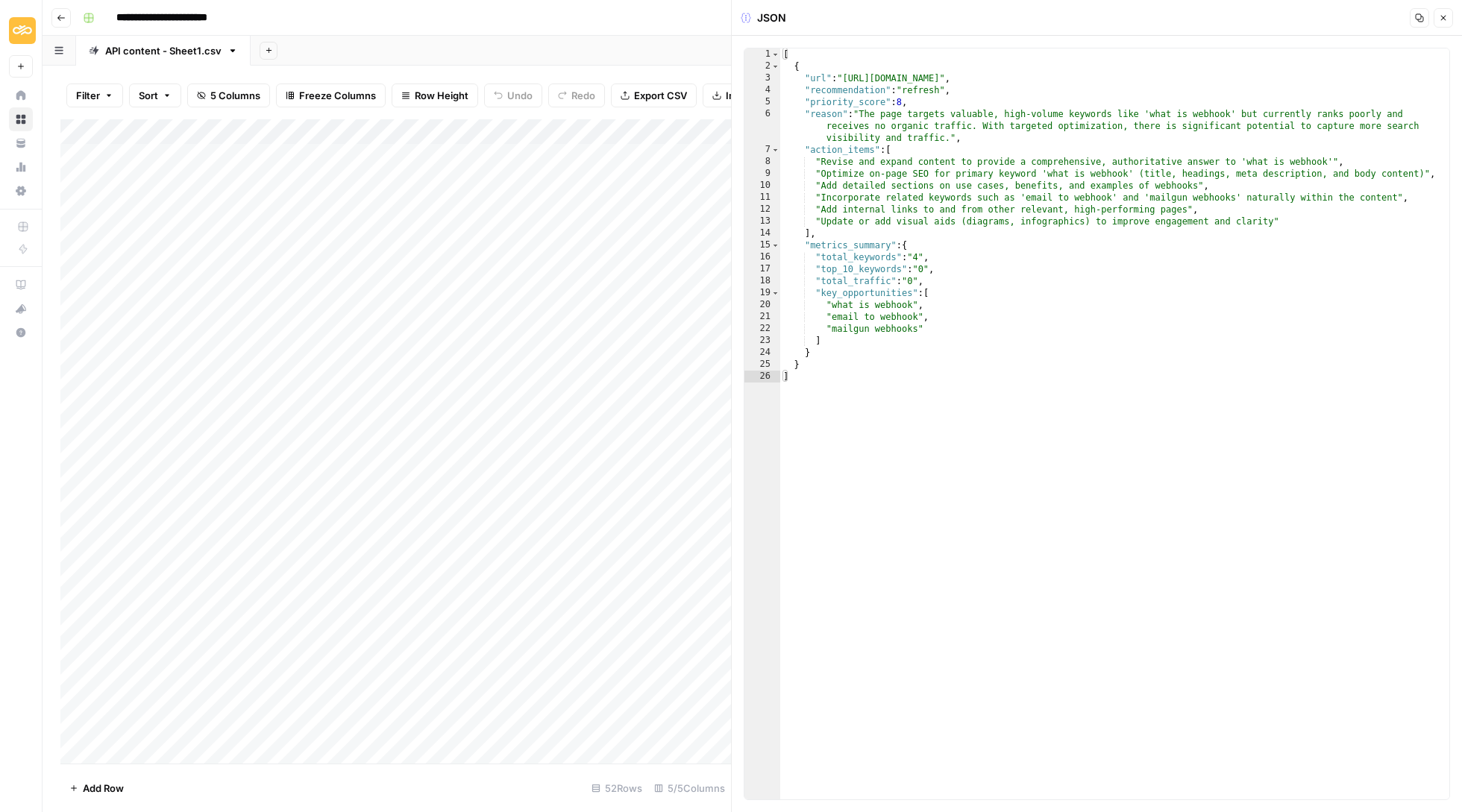
click at [1442, 18] on icon "button" at bounding box center [1443, 18] width 5 height 5
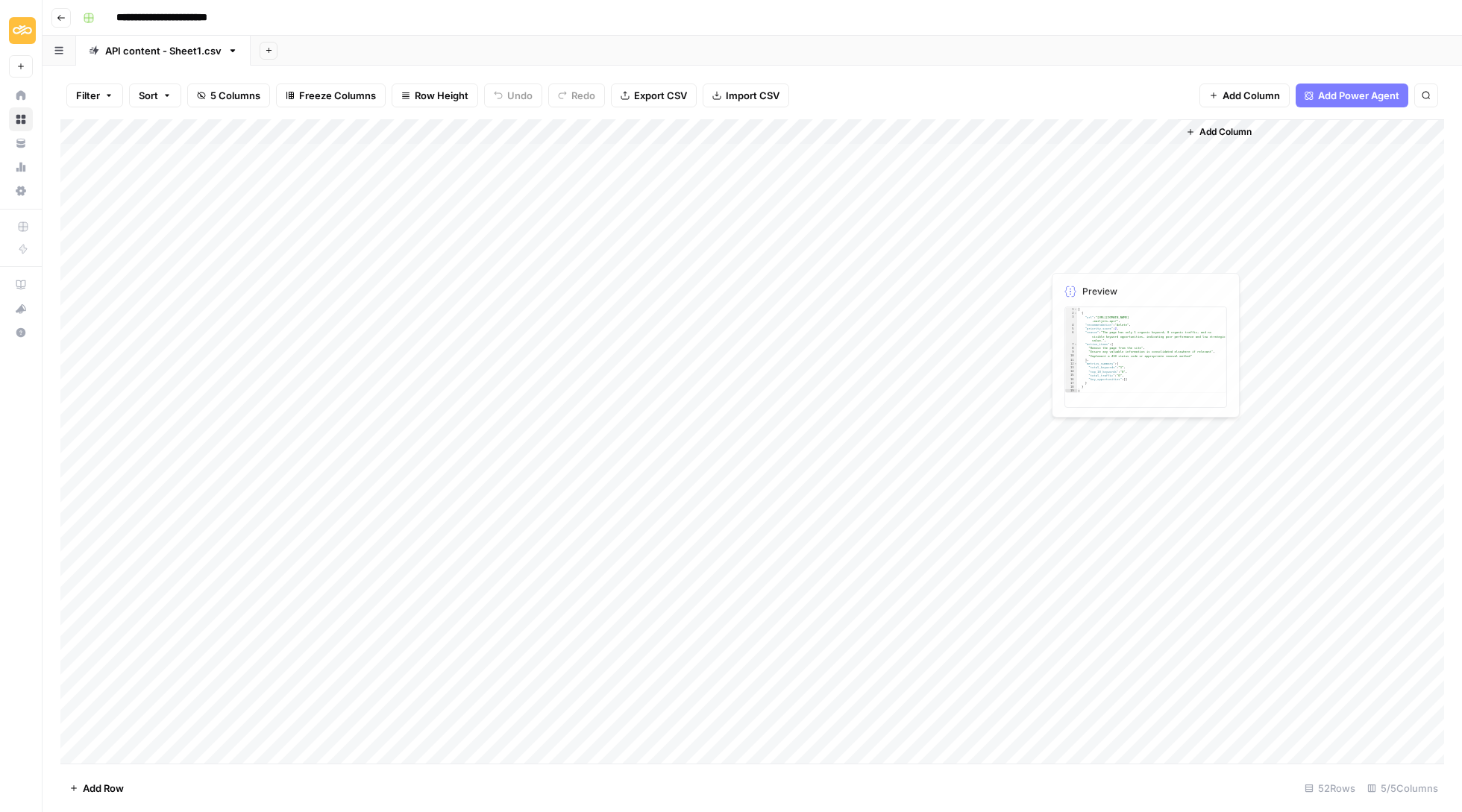
click at [1118, 239] on div "Add Column" at bounding box center [752, 443] width 1383 height 646
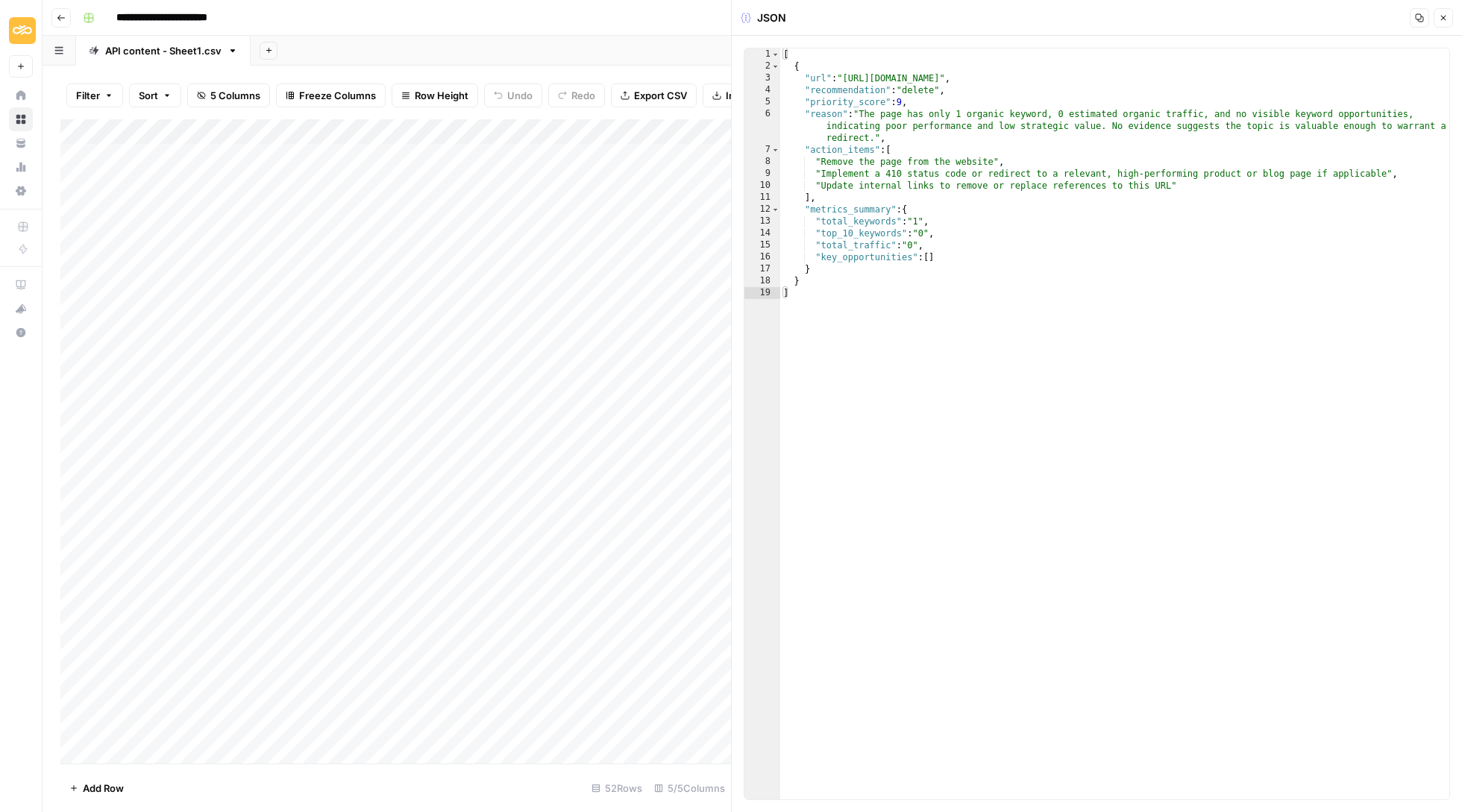
click at [1442, 18] on icon "button" at bounding box center [1443, 18] width 5 height 5
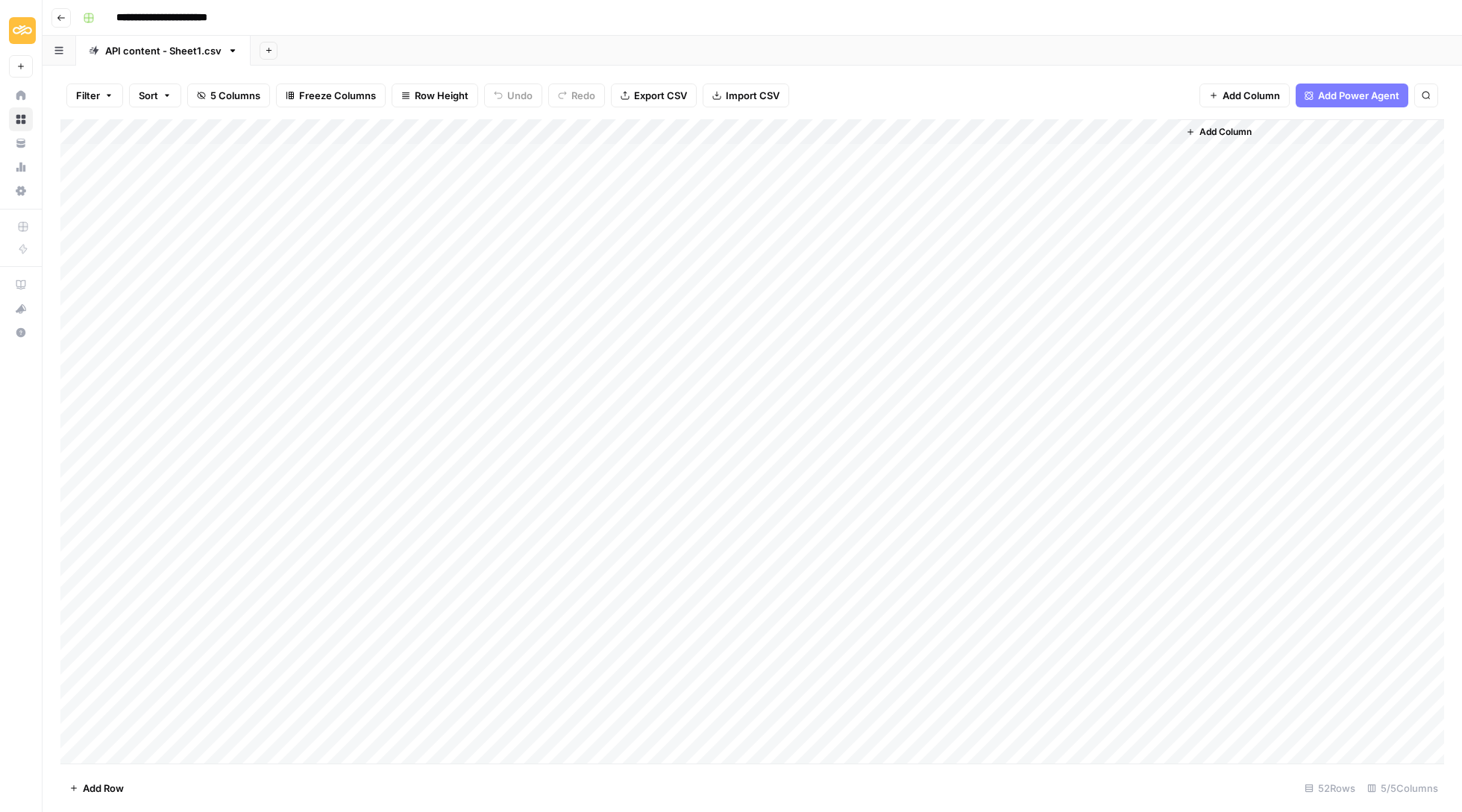
click at [861, 184] on div "Add Column" at bounding box center [752, 443] width 1383 height 646
click at [610, 285] on div "Add Column" at bounding box center [752, 443] width 1383 height 646
click at [610, 285] on div at bounding box center [664, 280] width 221 height 27
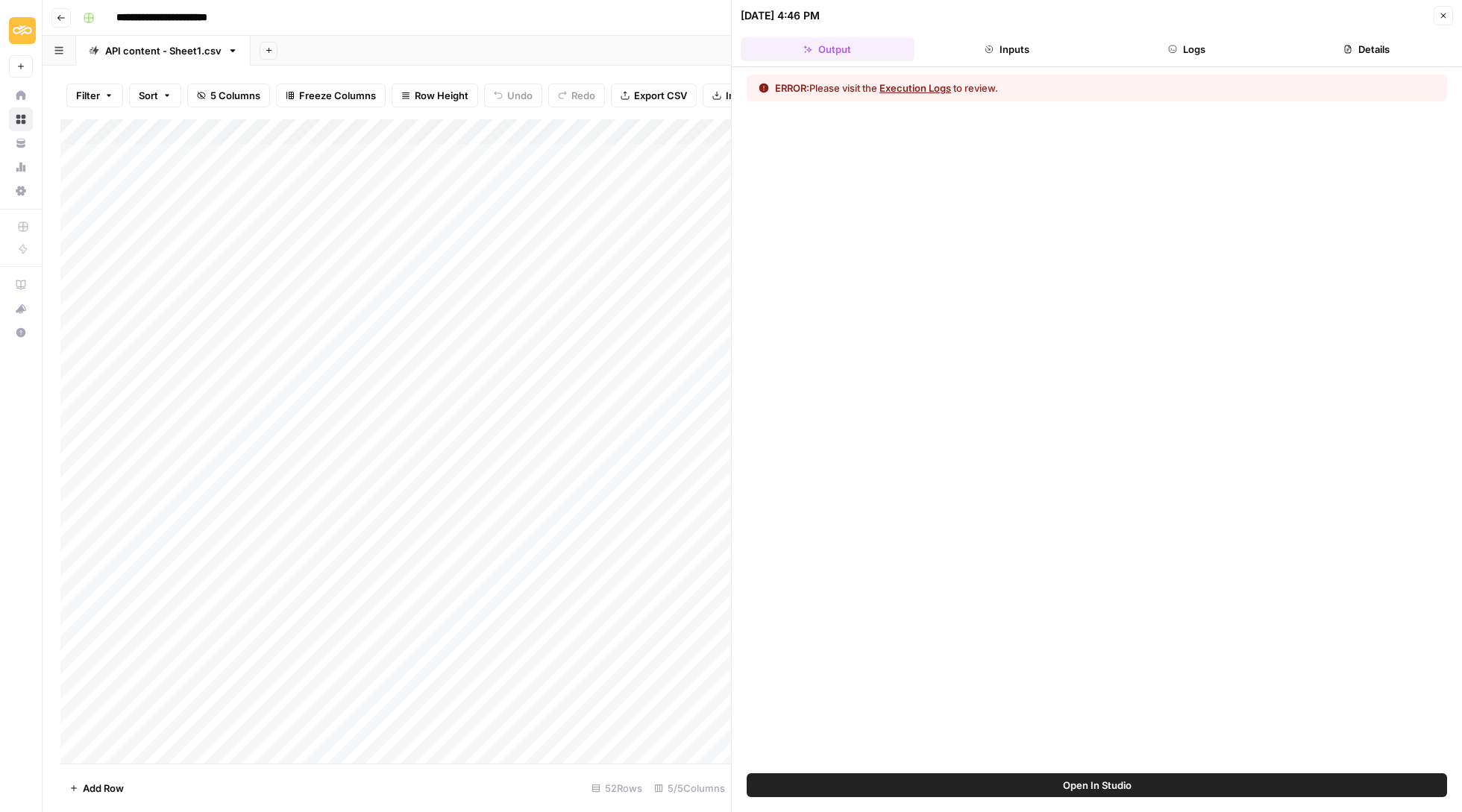
click at [1350, 56] on button "Details" at bounding box center [1365, 50] width 174 height 24
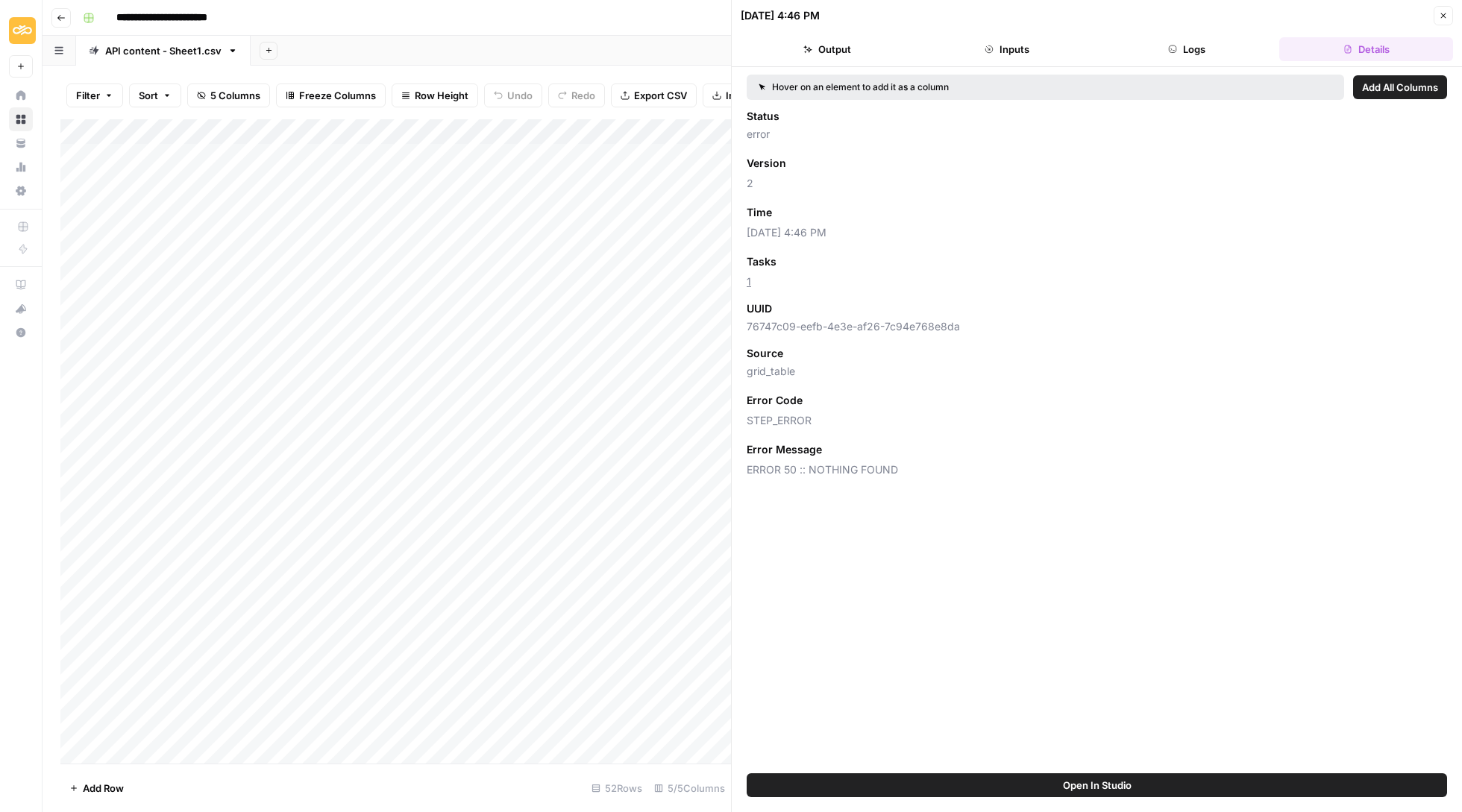
click at [1192, 46] on button "Logs" at bounding box center [1187, 50] width 174 height 24
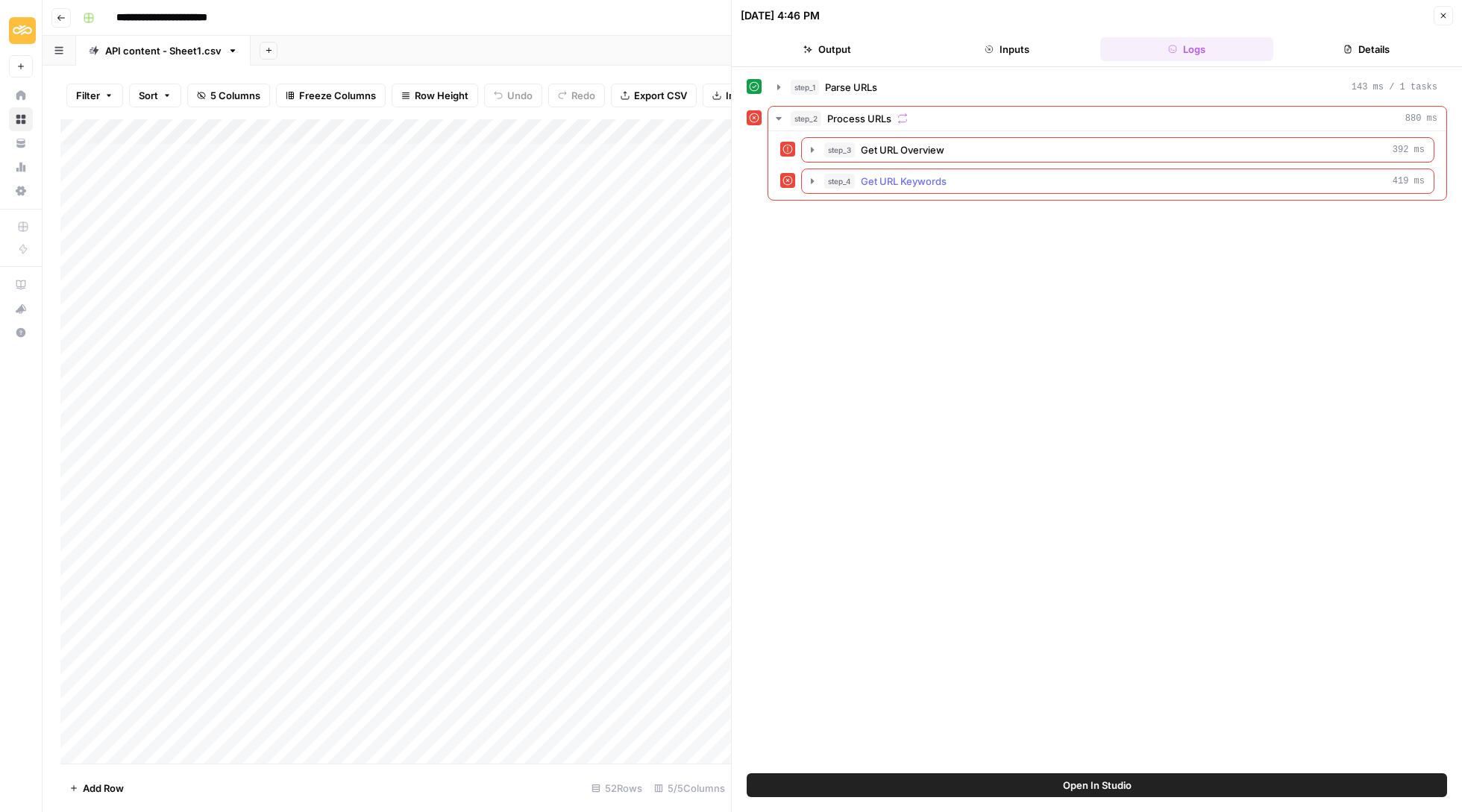
click at [812, 184] on icon "button" at bounding box center [811, 180] width 3 height 5
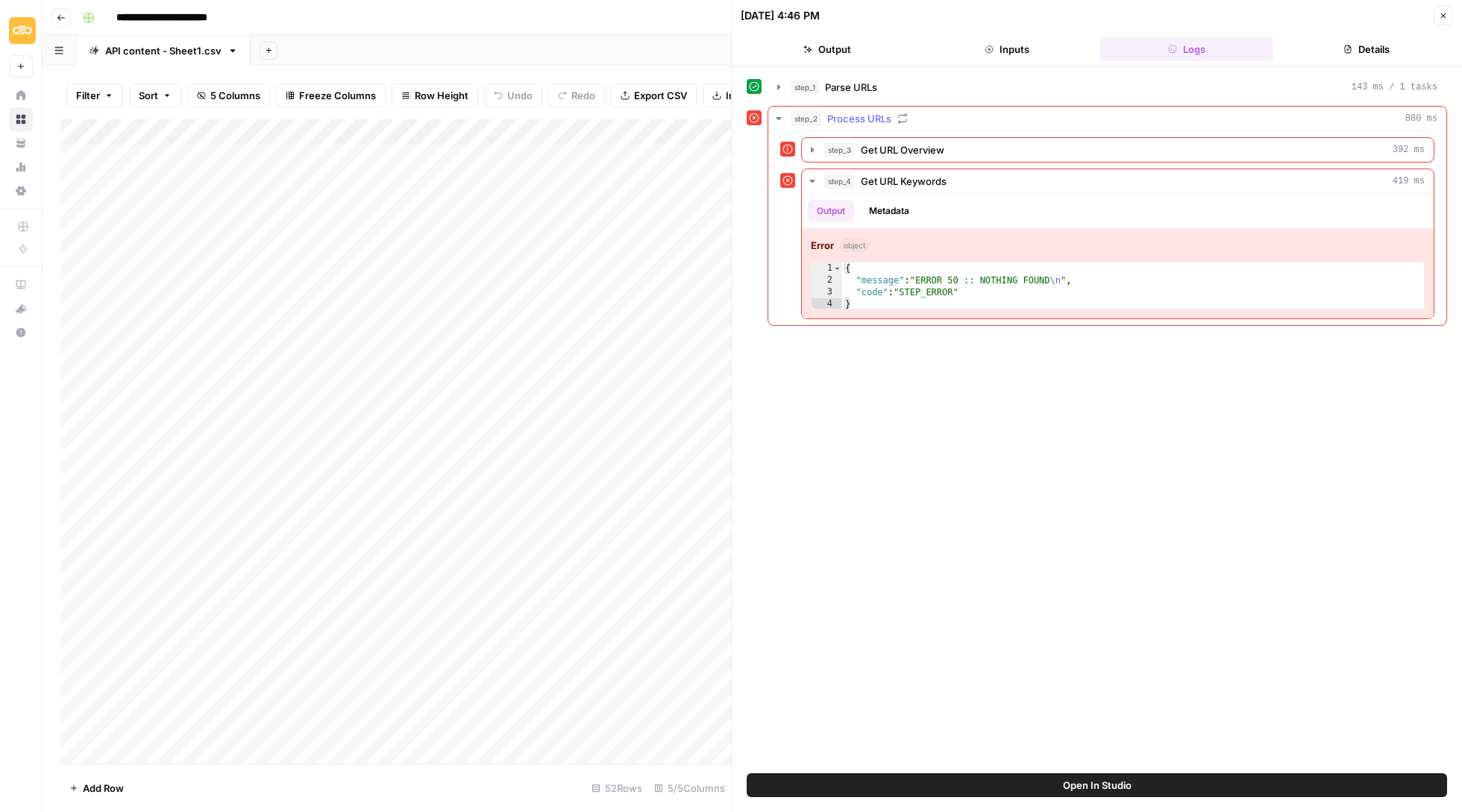
click at [815, 166] on div "step_3 Get URL Overview 392 ms step_4 Get URL Keywords 419 ms Output Metadata E…" at bounding box center [1106, 228] width 654 height 182
click at [803, 144] on button "step_3 Get URL Overview 392 ms" at bounding box center [1117, 150] width 632 height 24
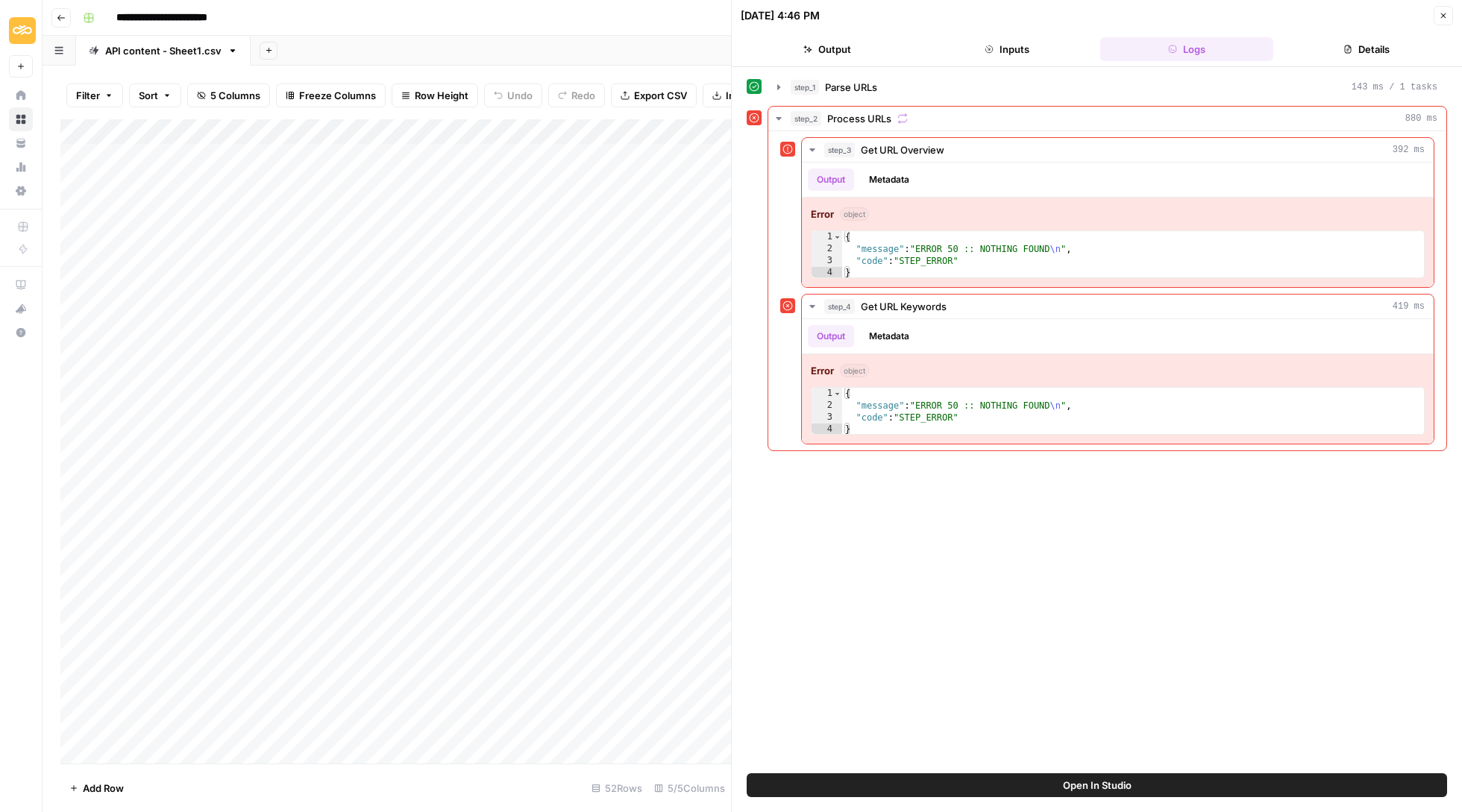
click at [1444, 15] on icon "button" at bounding box center [1443, 16] width 5 height 5
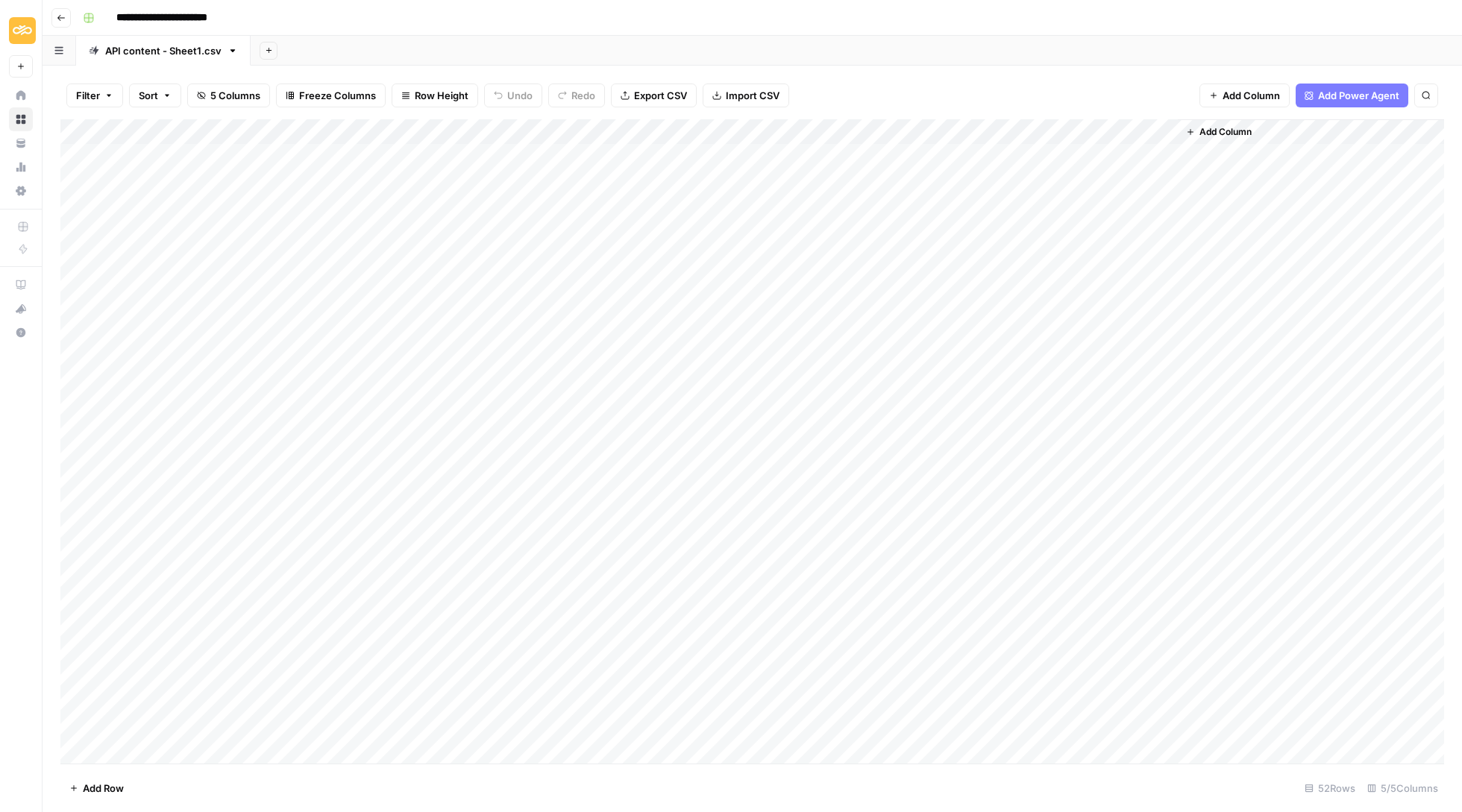
click at [446, 186] on div "Add Column" at bounding box center [752, 443] width 1383 height 646
click at [442, 176] on div "**********" at bounding box center [320, 183] width 473 height 26
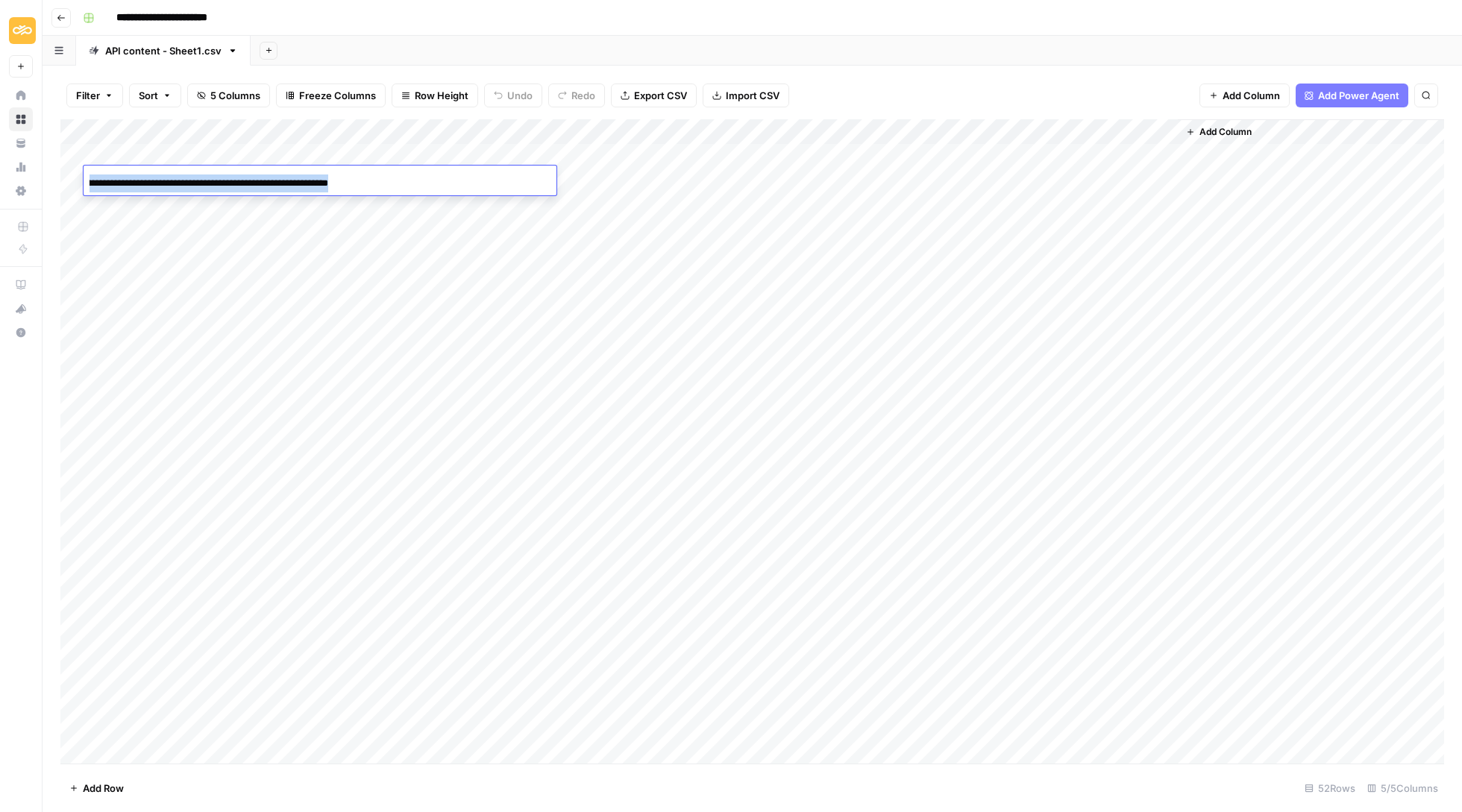
click at [442, 176] on div "**********" at bounding box center [320, 183] width 473 height 26
click at [858, 196] on div "Add Column" at bounding box center [752, 443] width 1383 height 646
click at [856, 196] on div "Add Column" at bounding box center [752, 443] width 1383 height 646
click at [868, 386] on div "Add Column" at bounding box center [752, 443] width 1383 height 646
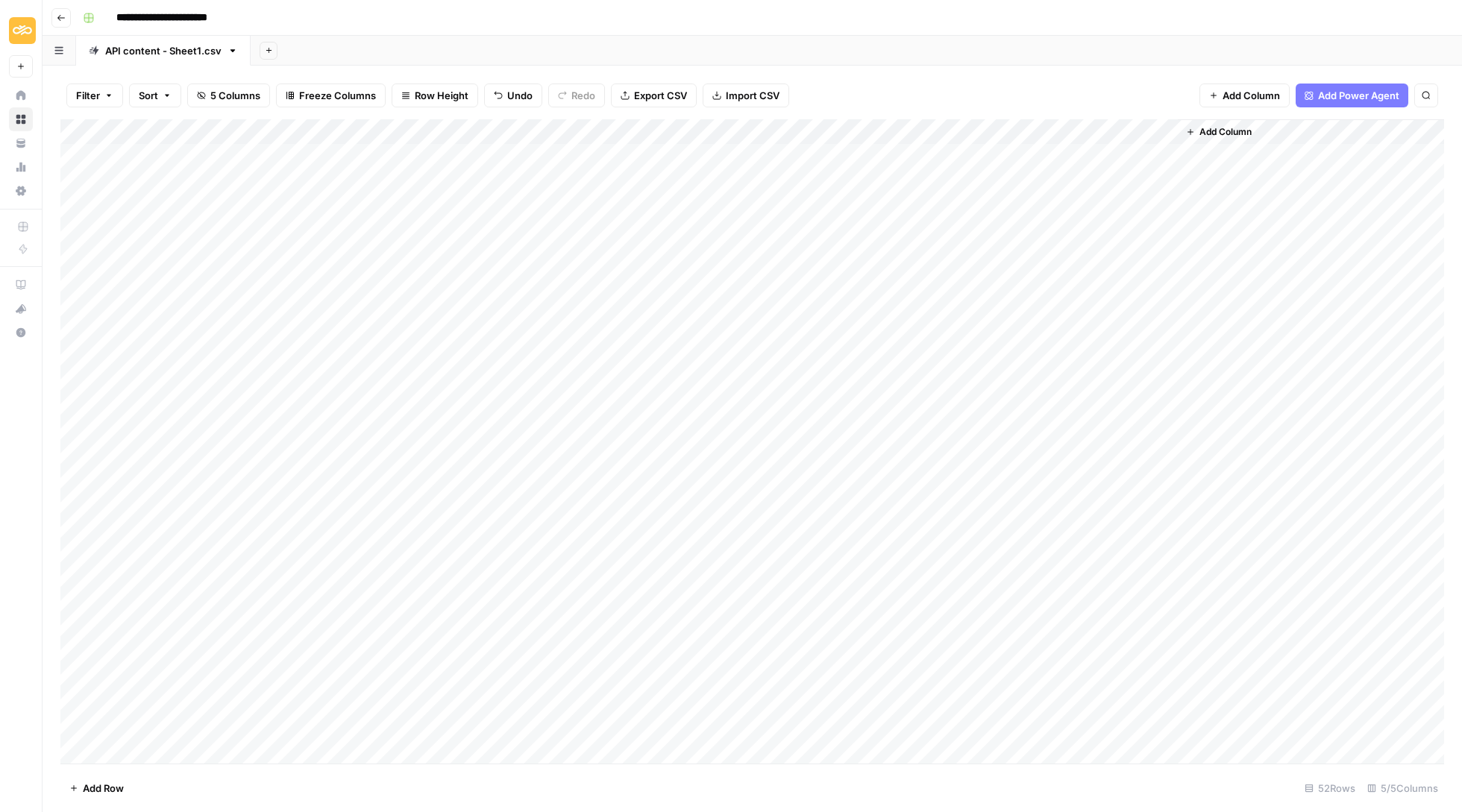
click at [1113, 185] on div "Add Column" at bounding box center [752, 443] width 1383 height 646
click at [1113, 204] on div "Add Column" at bounding box center [752, 443] width 1383 height 646
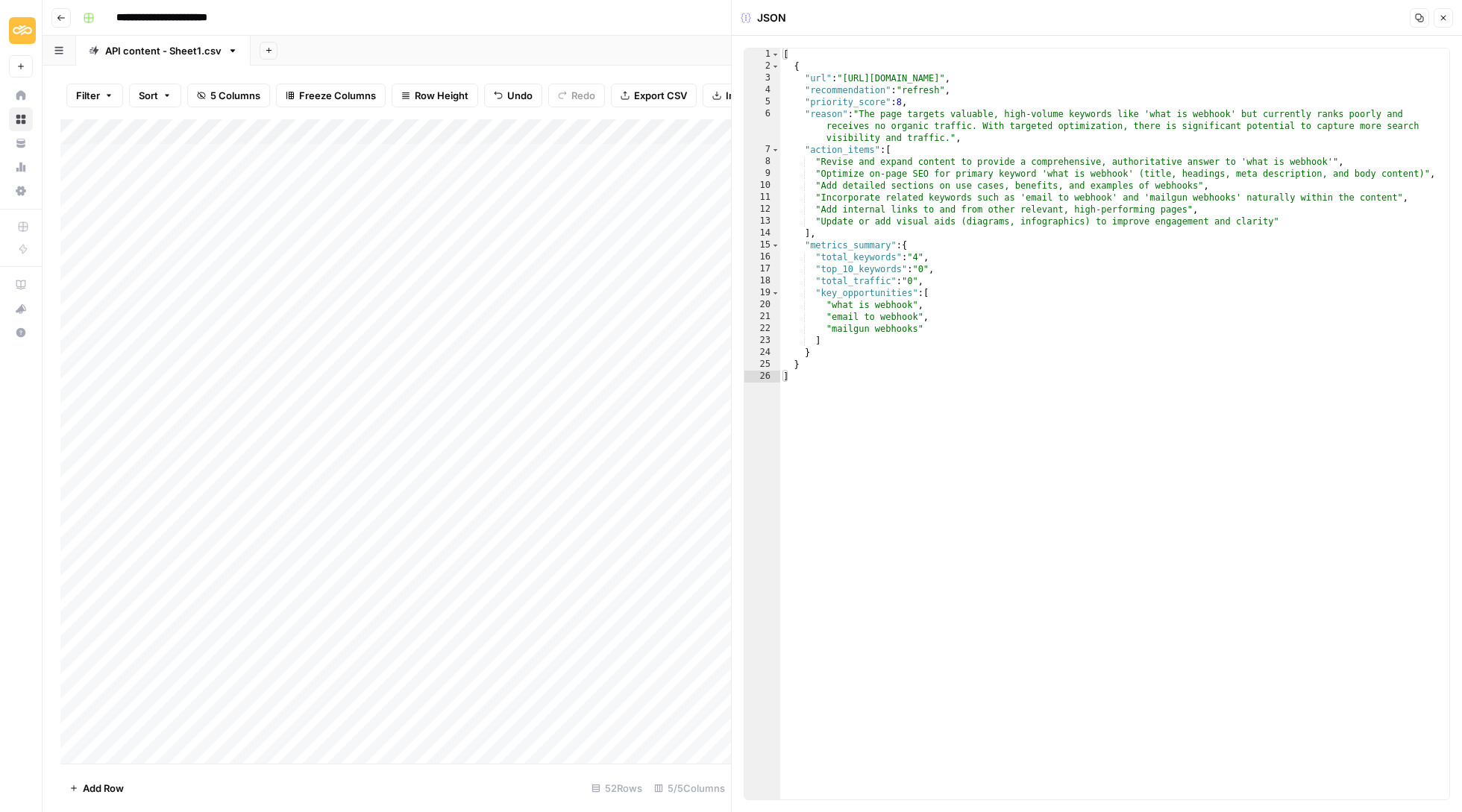
click at [1447, 19] on button "Close" at bounding box center [1443, 18] width 20 height 20
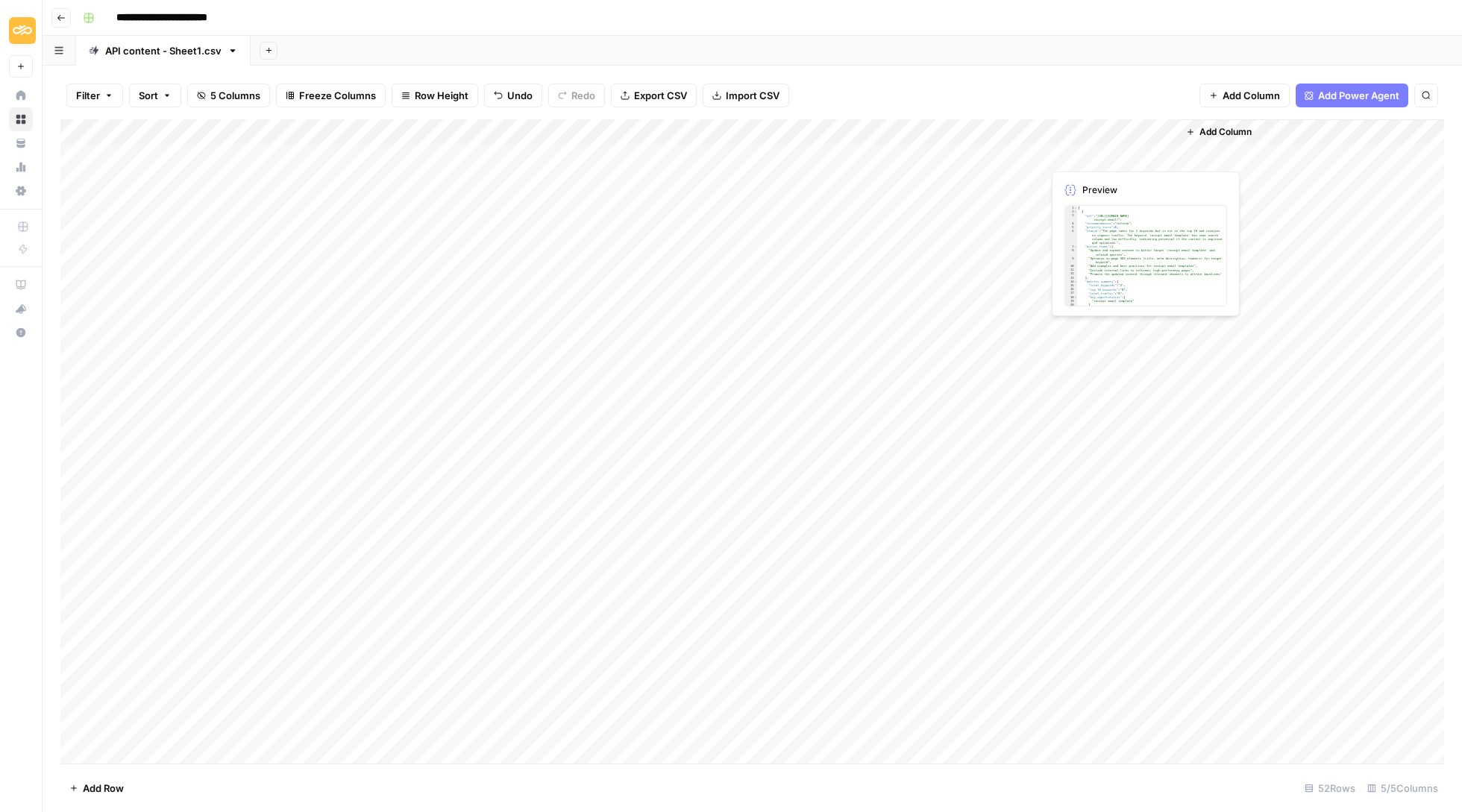
click at [1099, 153] on div "Add Column" at bounding box center [752, 443] width 1383 height 646
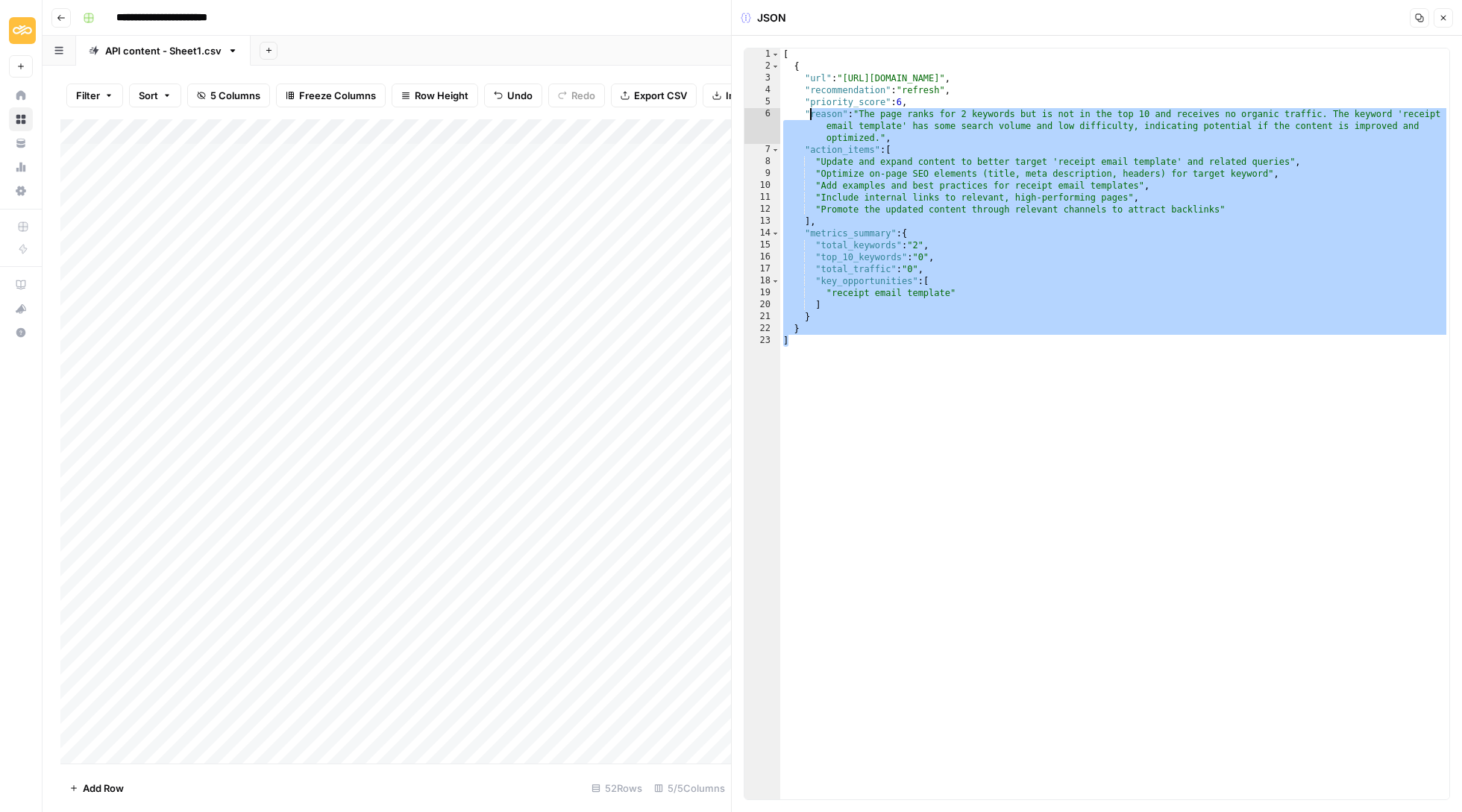
drag, startPoint x: 840, startPoint y: 347, endPoint x: 809, endPoint y: 114, distance: 235.1
click at [809, 114] on div "[ { "url" : "[URL][DOMAIN_NAME]" , "recommendation" : "refresh" , "priority_sco…" at bounding box center [1114, 436] width 669 height 774
click at [934, 114] on div "[ { "url" : "[URL][DOMAIN_NAME]" , "recommendation" : "refresh" , "priority_sco…" at bounding box center [1114, 436] width 669 height 774
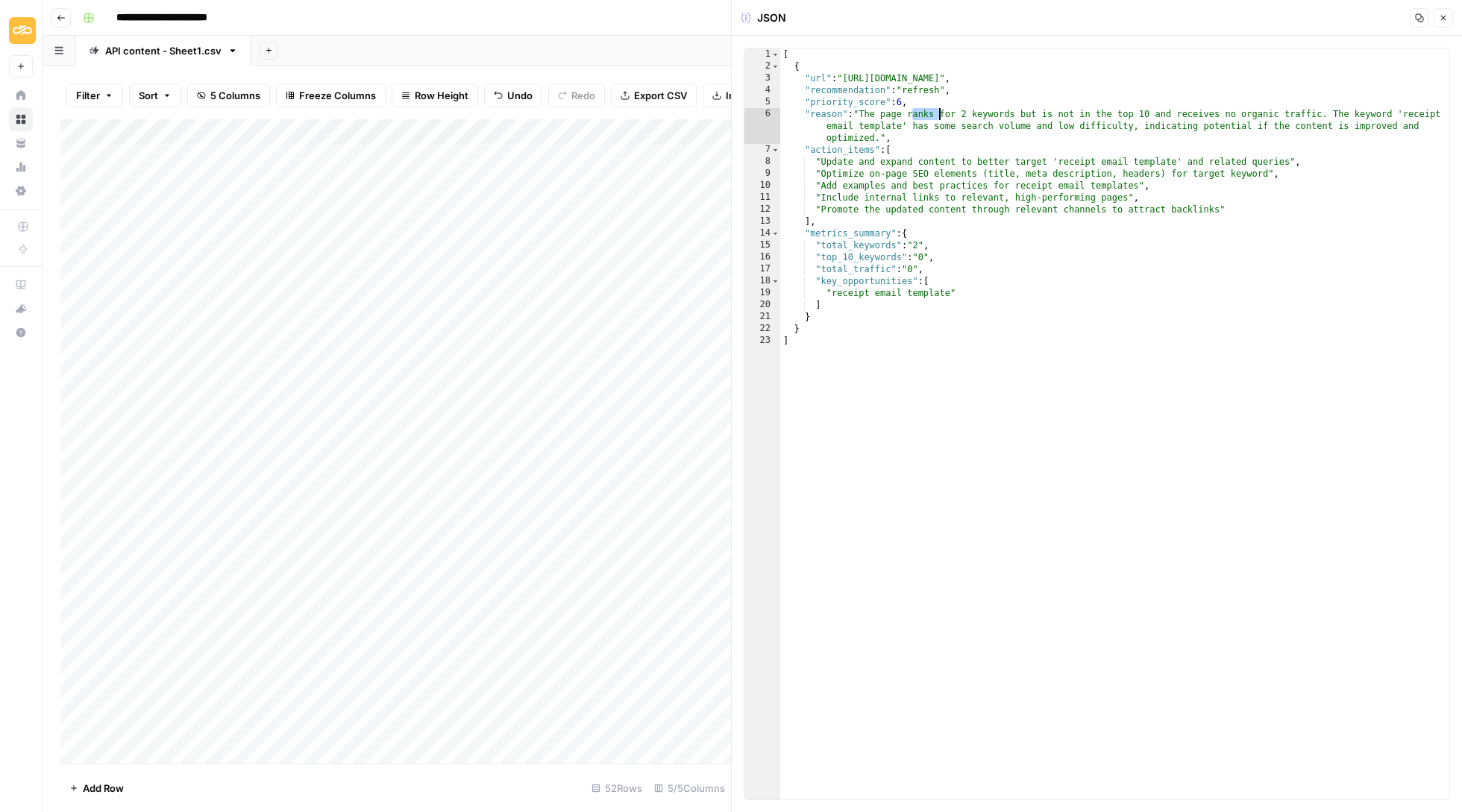
click at [934, 114] on div "[ { "url" : "[URL][DOMAIN_NAME]" , "recommendation" : "refresh" , "priority_sco…" at bounding box center [1114, 436] width 669 height 774
type textarea "**********"
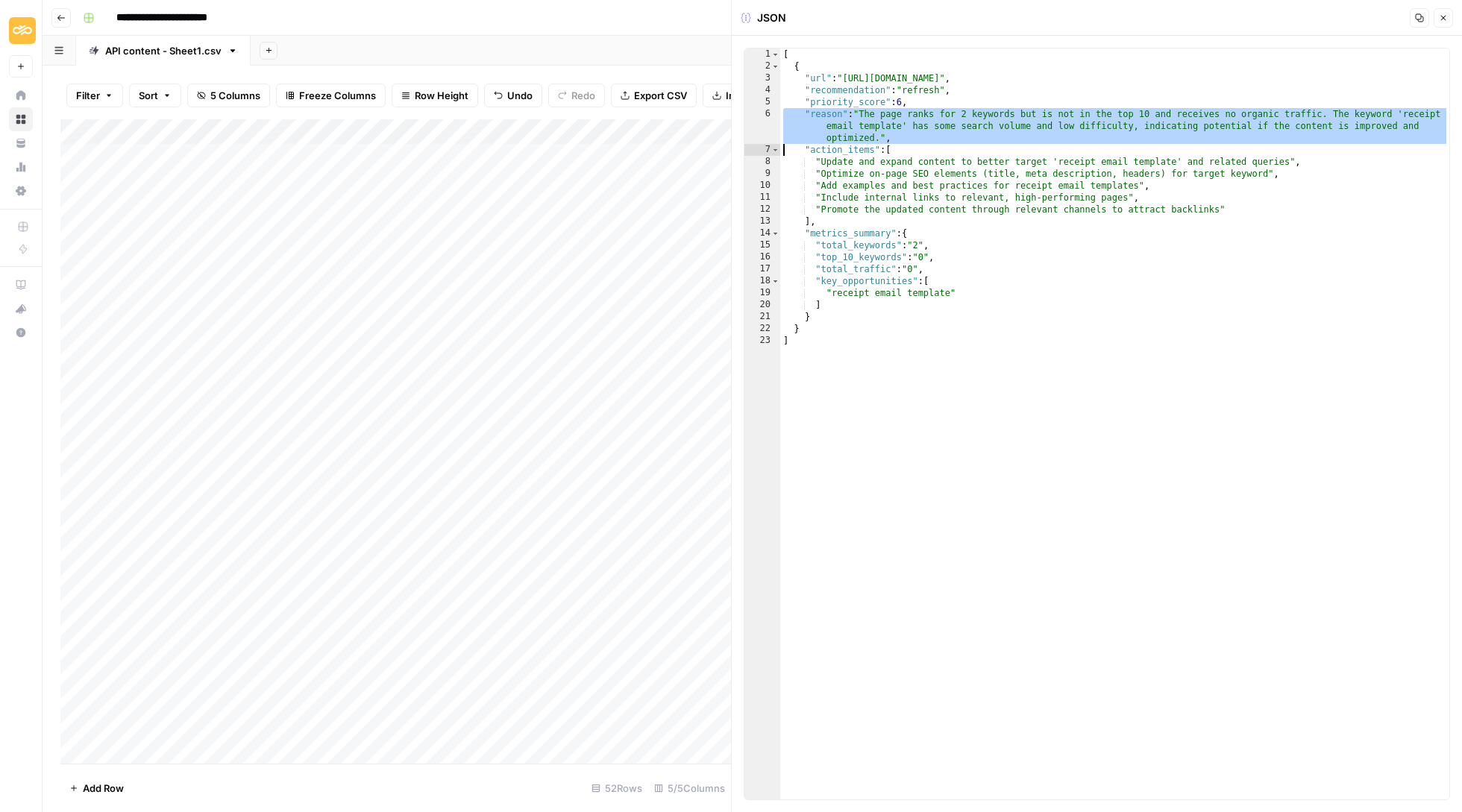
click at [1441, 9] on button "Close" at bounding box center [1443, 18] width 20 height 20
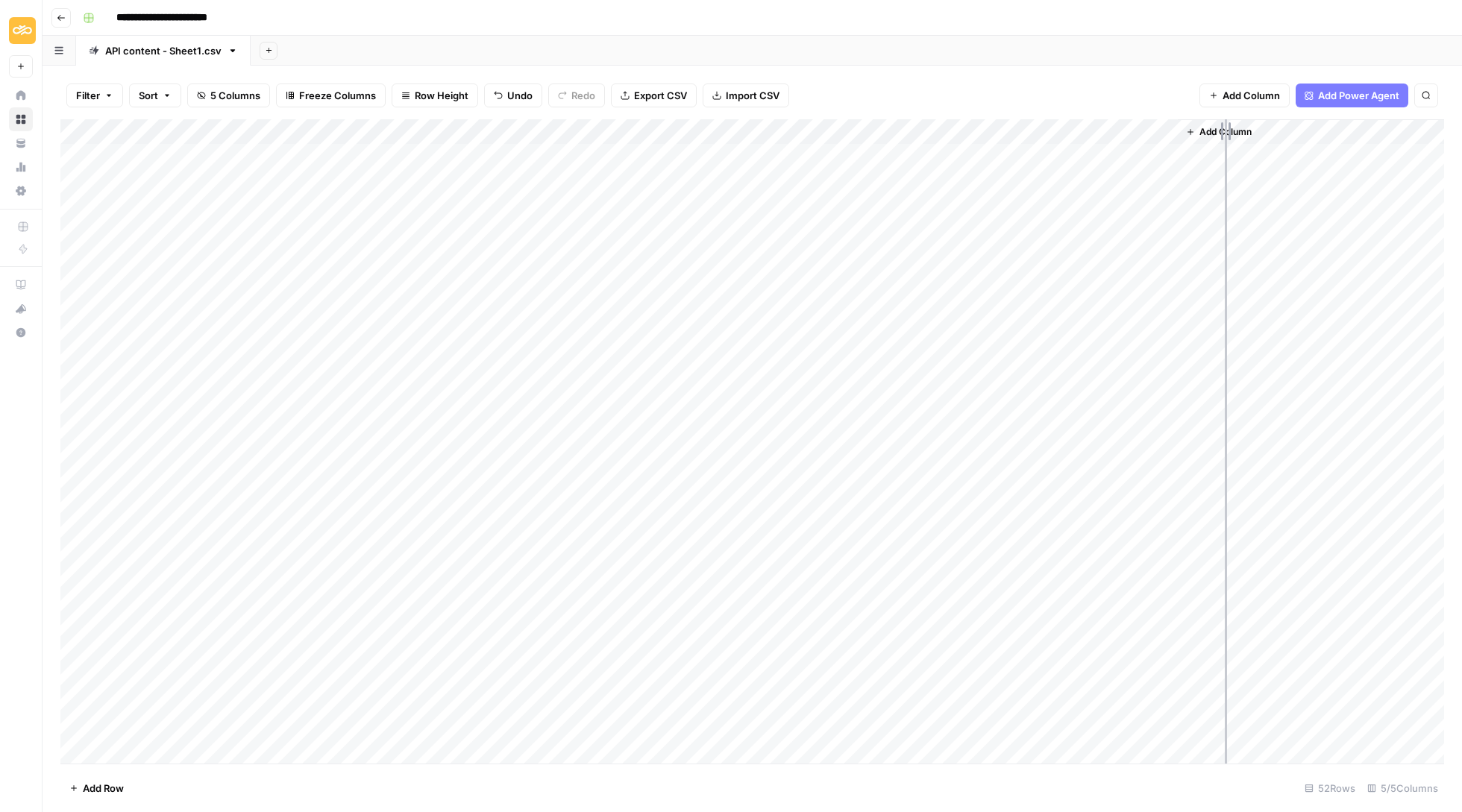
drag, startPoint x: 1177, startPoint y: 126, endPoint x: 1253, endPoint y: 135, distance: 76.5
click at [1253, 135] on div "Add Column" at bounding box center [752, 443] width 1383 height 646
drag, startPoint x: 1252, startPoint y: 122, endPoint x: 1344, endPoint y: 130, distance: 92.3
click at [1344, 130] on div "Add Column" at bounding box center [752, 443] width 1383 height 646
drag, startPoint x: 1342, startPoint y: 130, endPoint x: 1392, endPoint y: 130, distance: 50.0
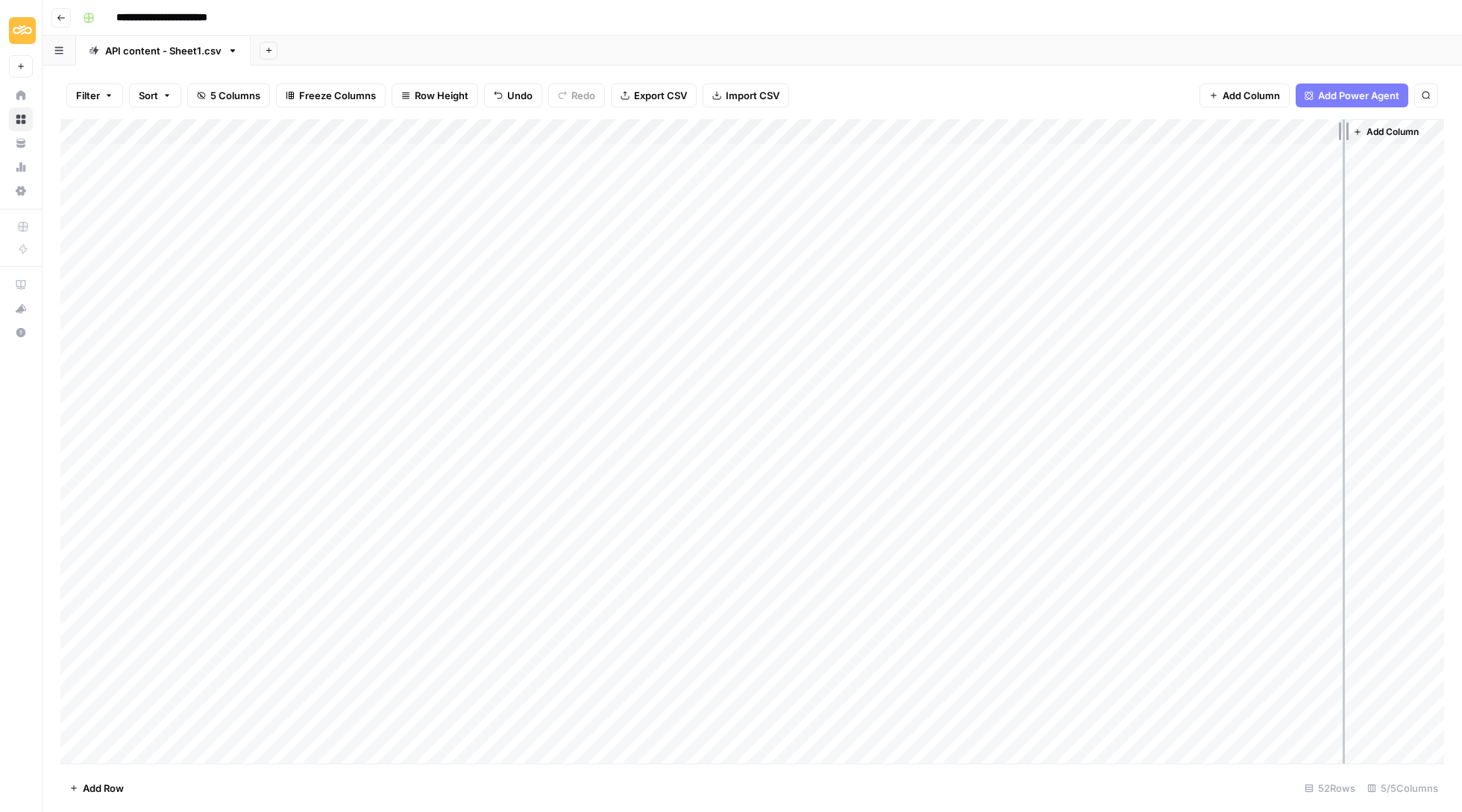
click at [1392, 130] on div "Add Column" at bounding box center [752, 443] width 1383 height 646
click at [1128, 156] on div "Add Column" at bounding box center [752, 443] width 1383 height 646
click at [1128, 156] on div at bounding box center [1186, 154] width 351 height 27
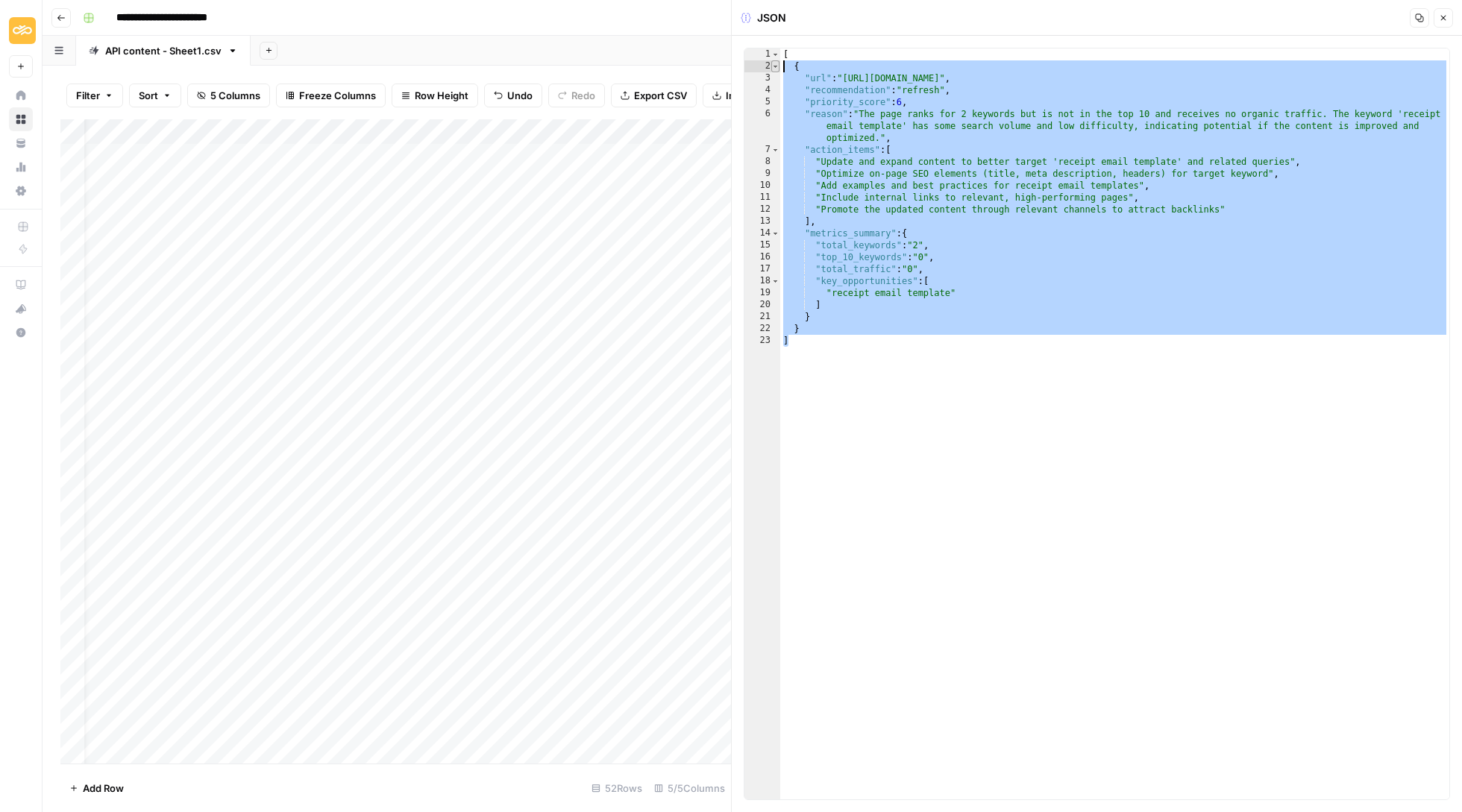
drag, startPoint x: 827, startPoint y: 340, endPoint x: 780, endPoint y: 64, distance: 280.0
click at [780, 64] on div "* 1 2 3 4 5 6 7 8 9 10 11 12 13 14 15 16 17 18 19 20 21 22 23 [ { "url" : "[URL…" at bounding box center [1097, 424] width 706 height 752
click at [833, 323] on div "[ { "url" : "[URL][DOMAIN_NAME]" , "recommendation" : "refresh" , "priority_sco…" at bounding box center [1114, 436] width 669 height 774
drag, startPoint x: 823, startPoint y: 344, endPoint x: 768, endPoint y: 52, distance: 297.1
click at [768, 52] on div "* 1 2 3 4 5 6 7 8 9 10 11 12 13 14 15 16 17 18 19 20 21 22 23 [ { "url" : "[URL…" at bounding box center [1097, 424] width 706 height 752
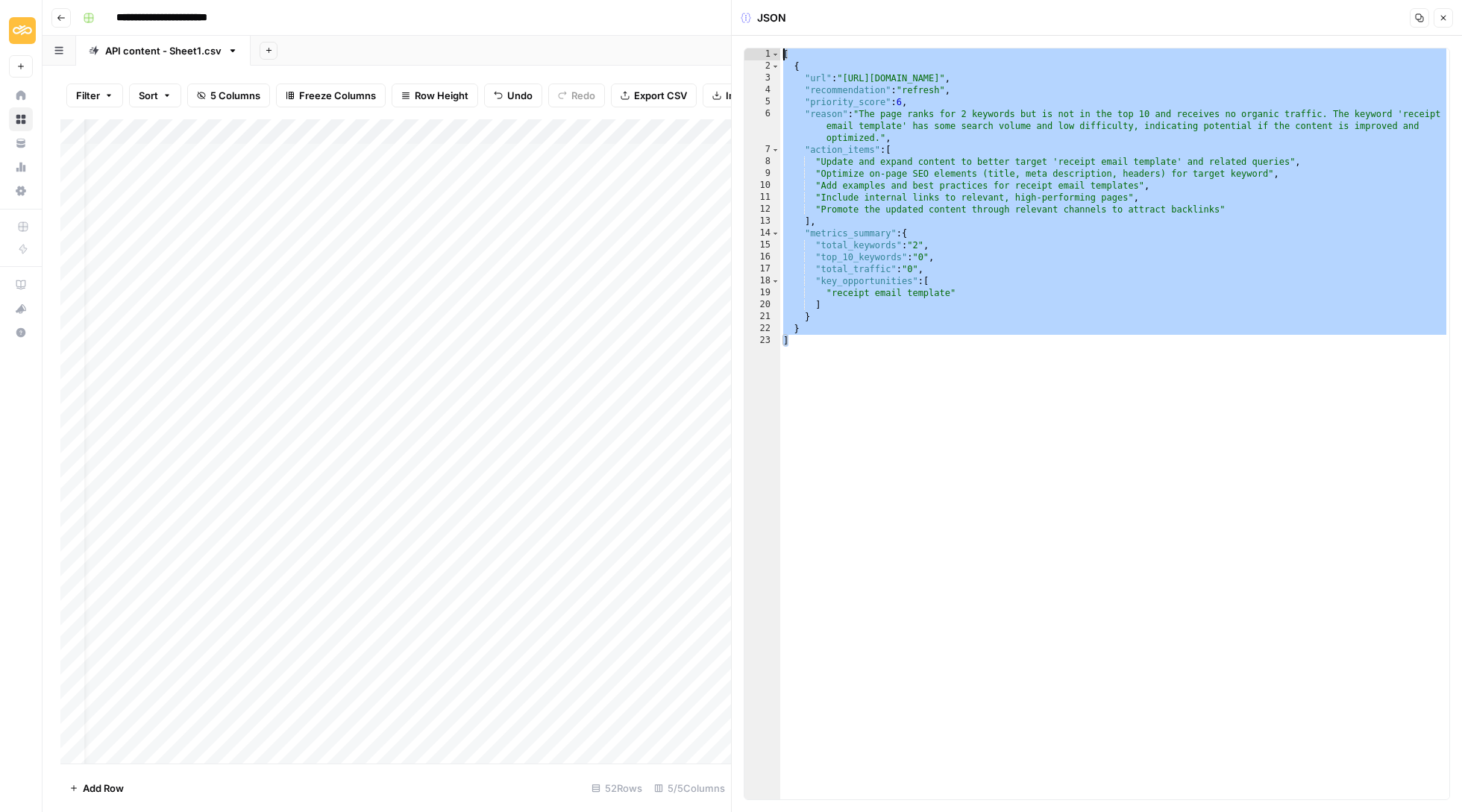
type textarea "* ***"
click at [473, 191] on div "Add Column" at bounding box center [396, 443] width 670 height 646
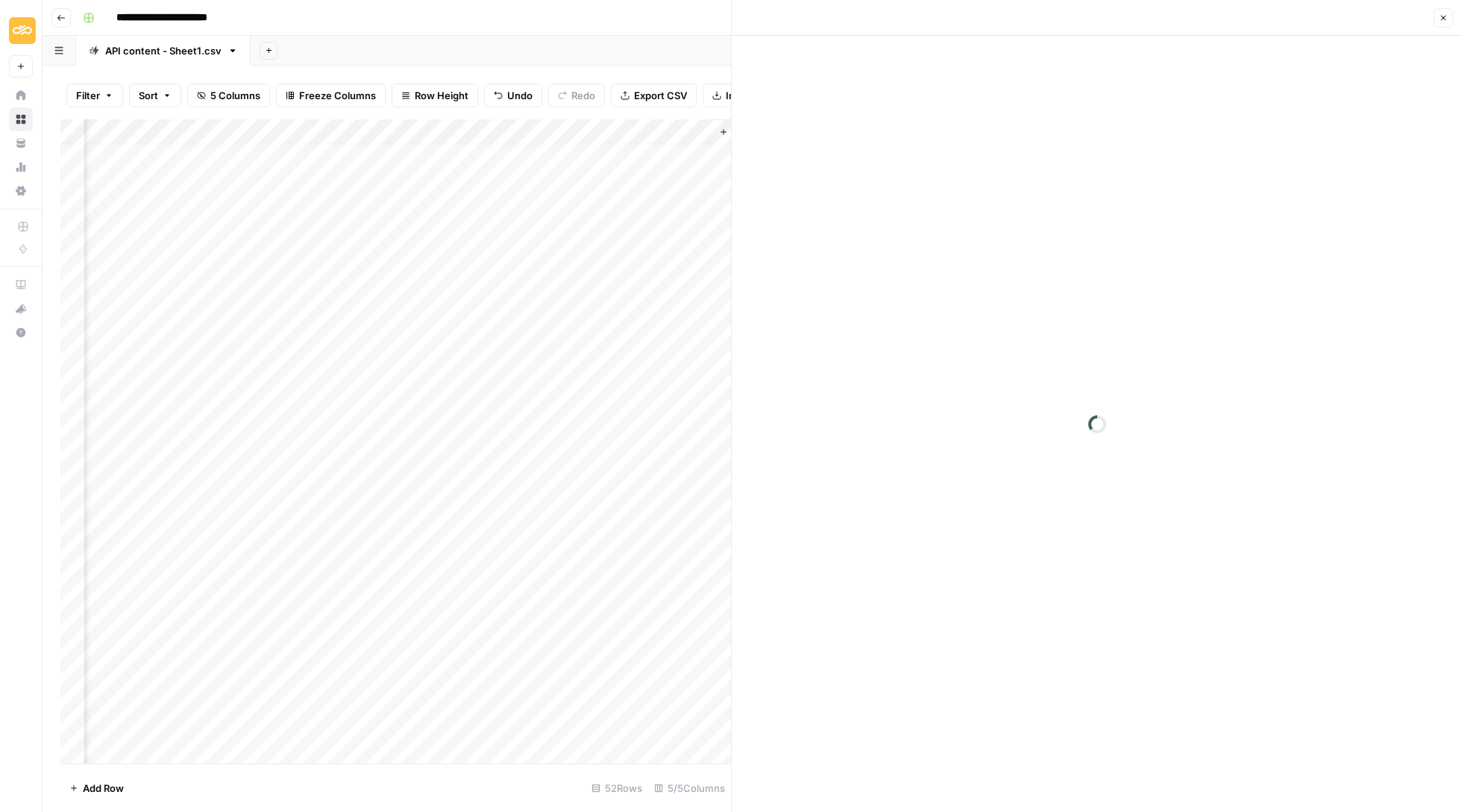
click at [473, 191] on div at bounding box center [535, 196] width 351 height 27
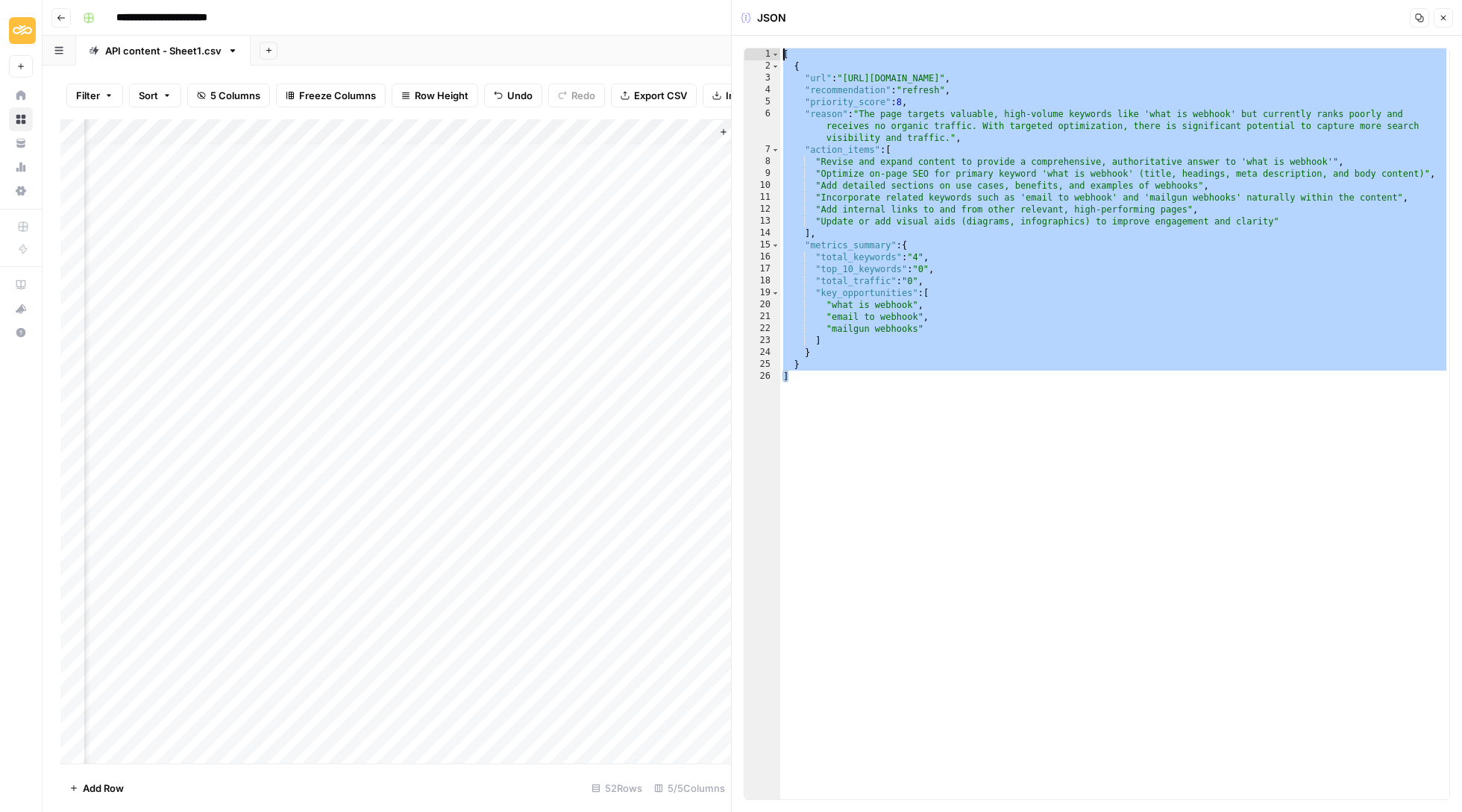
drag, startPoint x: 859, startPoint y: 373, endPoint x: 780, endPoint y: 50, distance: 332.5
click at [780, 50] on div "[ { "url" : "[URL][DOMAIN_NAME]" , "recommendation" : "refresh" , "priority_sco…" at bounding box center [1114, 436] width 669 height 774
type textarea "* ***"
click at [537, 219] on div "Add Column" at bounding box center [396, 443] width 670 height 646
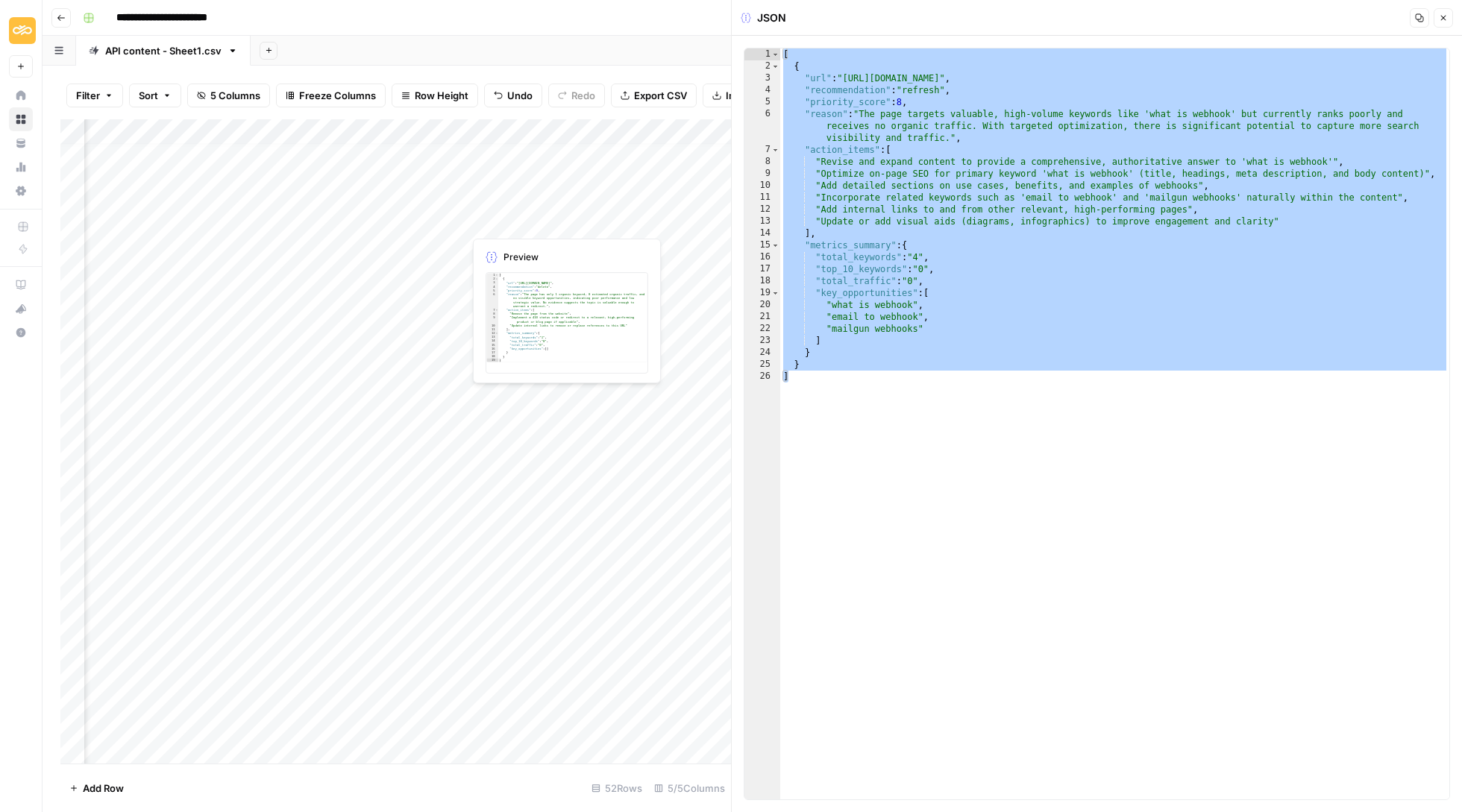
click at [537, 219] on div "Add Column" at bounding box center [396, 443] width 670 height 646
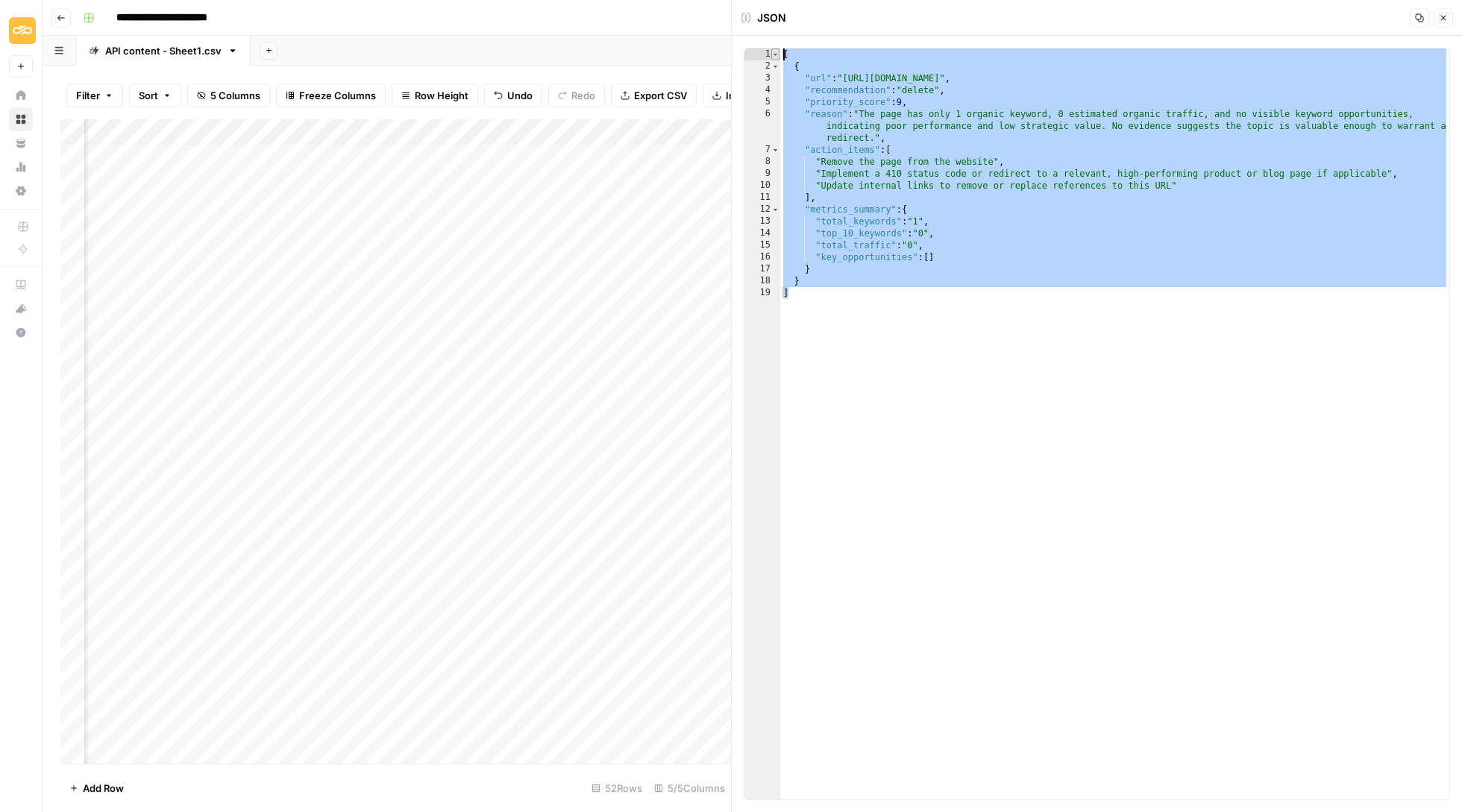
drag, startPoint x: 880, startPoint y: 310, endPoint x: 776, endPoint y: 56, distance: 274.5
click at [776, 56] on div "* 1 2 3 4 5 6 7 8 9 10 11 12 13 14 15 16 17 18 19 [ { "url" : "[URL][DOMAIN_NAM…" at bounding box center [1097, 424] width 706 height 752
type textarea "* ***"
click at [610, 242] on div "Add Column" at bounding box center [396, 443] width 670 height 646
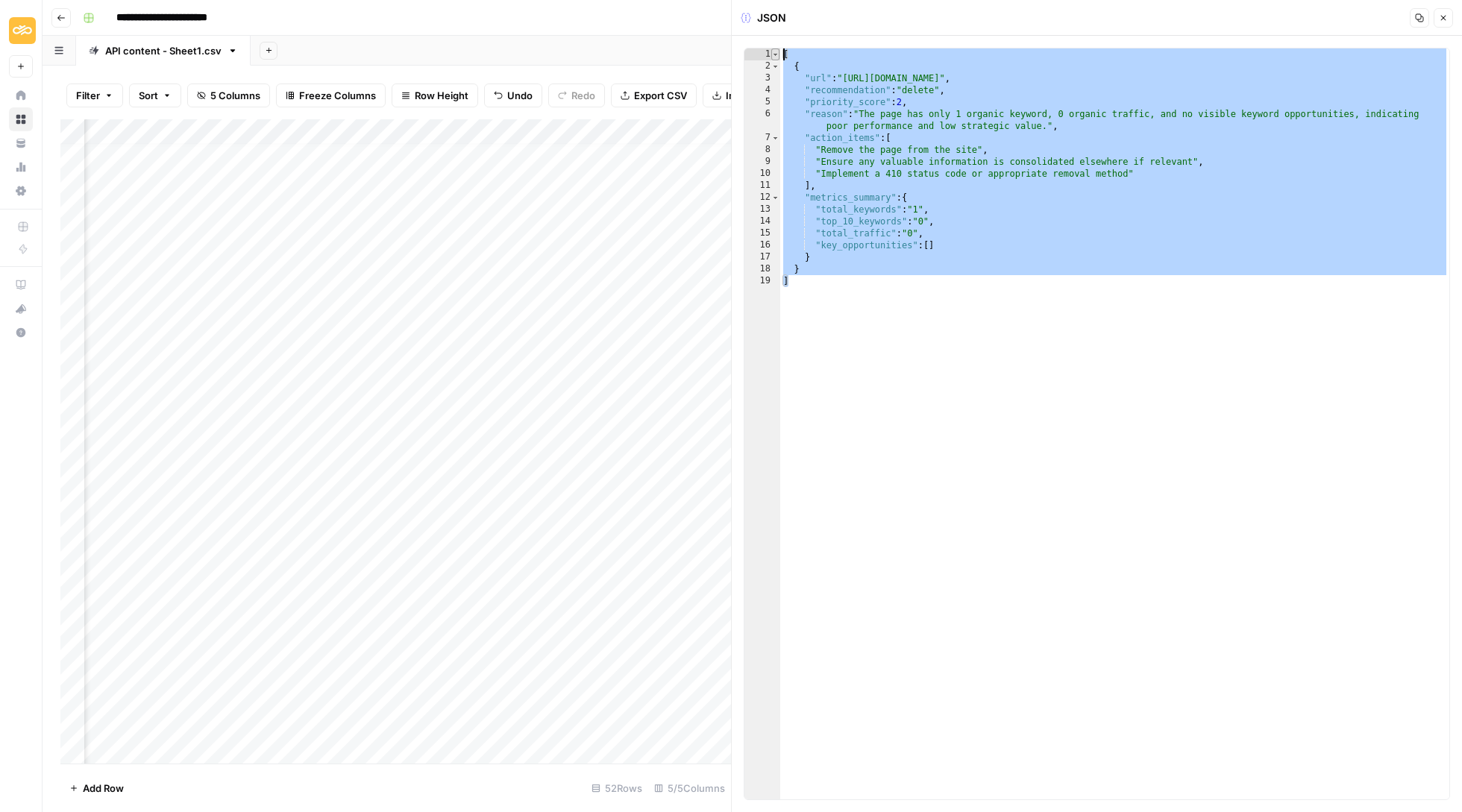
drag, startPoint x: 848, startPoint y: 296, endPoint x: 774, endPoint y: 51, distance: 255.9
click at [774, 51] on div "* 1 2 3 4 5 6 7 8 9 10 11 12 13 14 15 16 17 18 19 [ { "url" : "[URL][DOMAIN_NAM…" at bounding box center [1097, 424] width 706 height 752
type textarea "* ***"
click at [693, 266] on div "Add Column" at bounding box center [396, 443] width 670 height 646
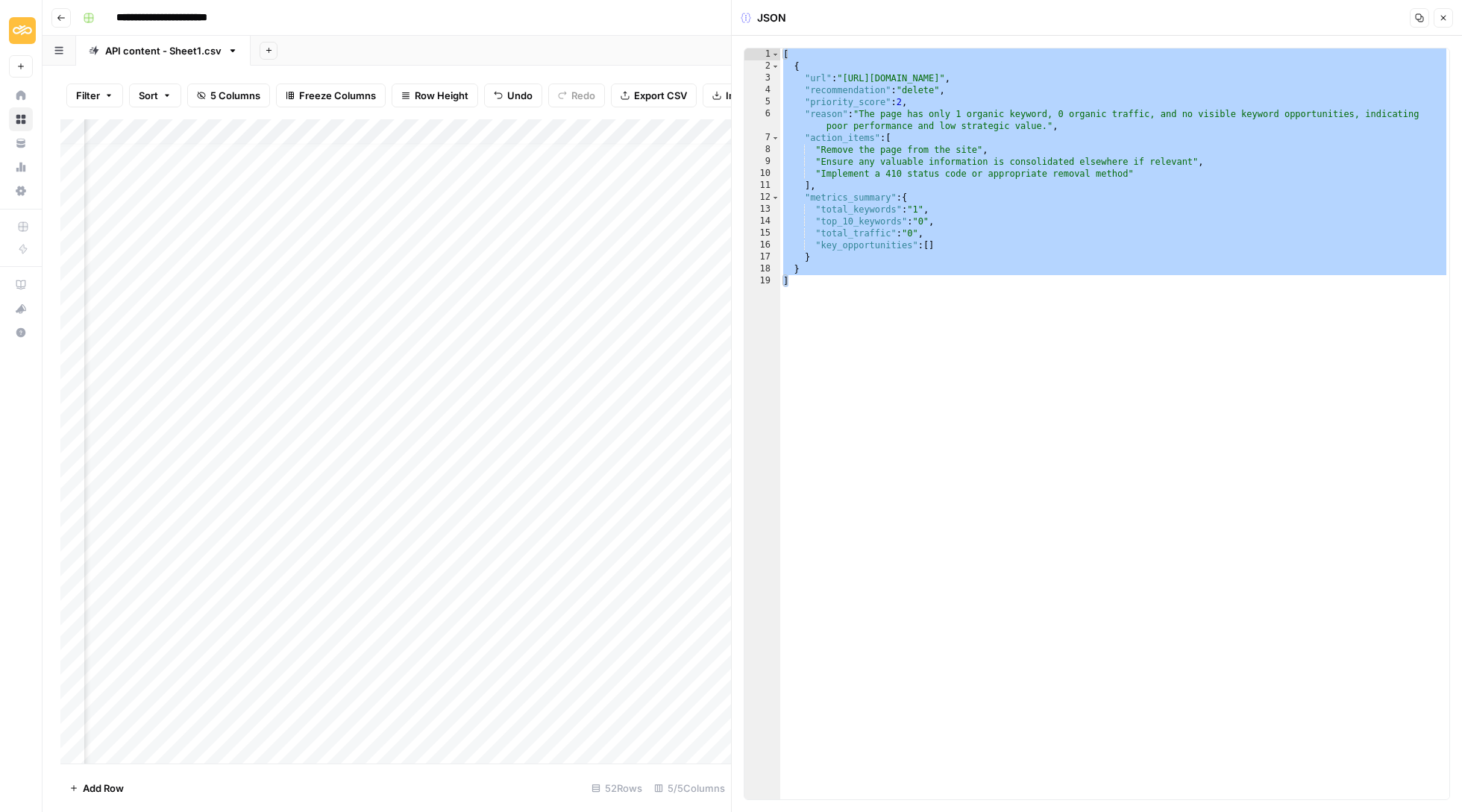
scroll to position [13, 705]
click at [531, 290] on div "Add Column" at bounding box center [396, 443] width 670 height 646
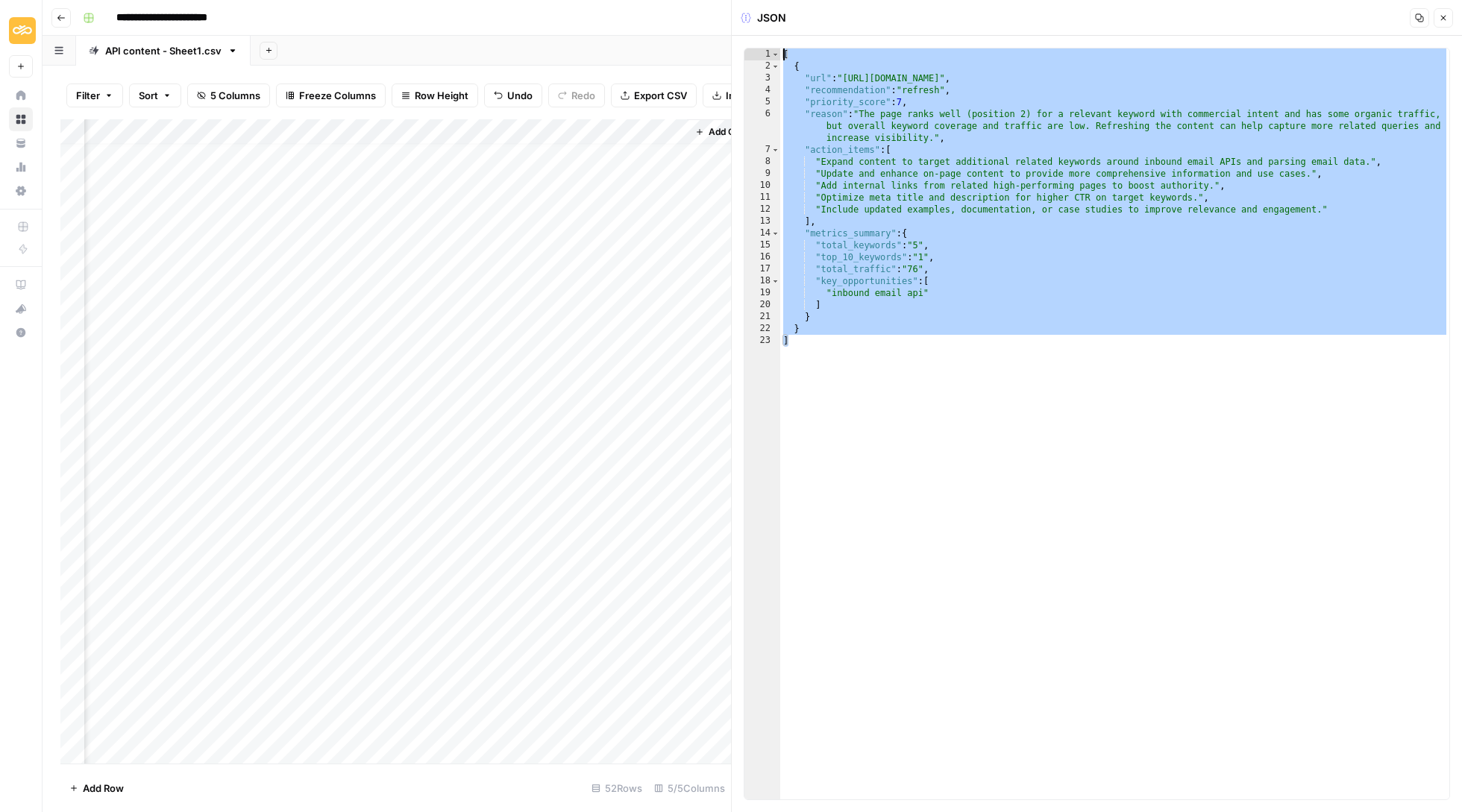
drag, startPoint x: 887, startPoint y: 341, endPoint x: 767, endPoint y: -32, distance: 391.8
click at [767, 0] on html "**********" at bounding box center [731, 406] width 1462 height 812
click at [878, 215] on div "[ { "url" : "[URL][DOMAIN_NAME]" , "recommendation" : "refresh" , "priority_sco…" at bounding box center [1114, 436] width 669 height 774
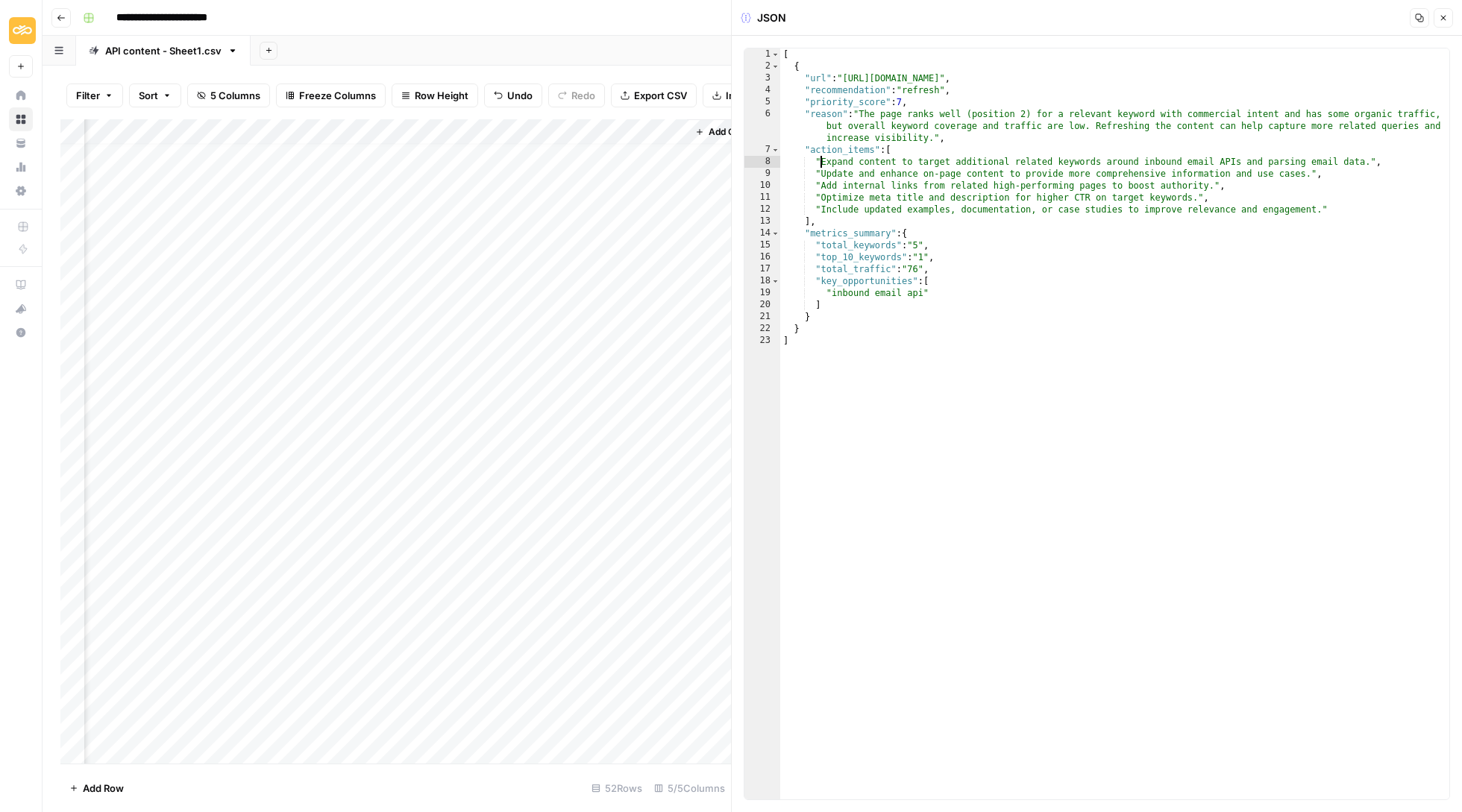
click at [819, 161] on div "[ { "url" : "[URL][DOMAIN_NAME]" , "recommendation" : "refresh" , "priority_sco…" at bounding box center [1114, 436] width 669 height 774
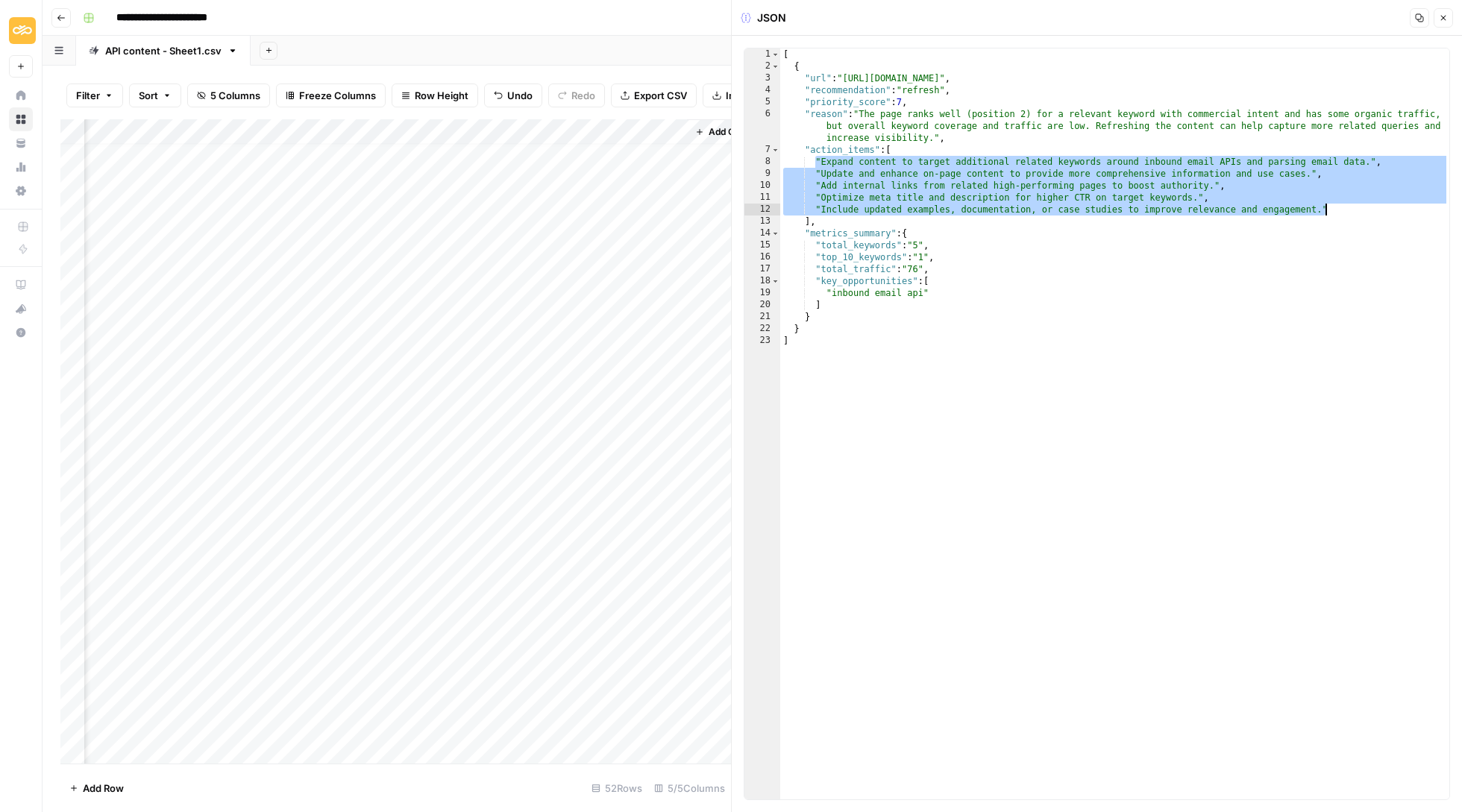
drag, startPoint x: 817, startPoint y: 162, endPoint x: 1334, endPoint y: 210, distance: 519.2
click at [1334, 210] on div "[ { "url" : "[URL][DOMAIN_NAME]" , "recommendation" : "refresh" , "priority_sco…" at bounding box center [1114, 436] width 669 height 774
type textarea "**********"
click at [587, 325] on div "Add Column" at bounding box center [396, 443] width 670 height 646
click at [589, 322] on div "Add Column" at bounding box center [396, 443] width 670 height 646
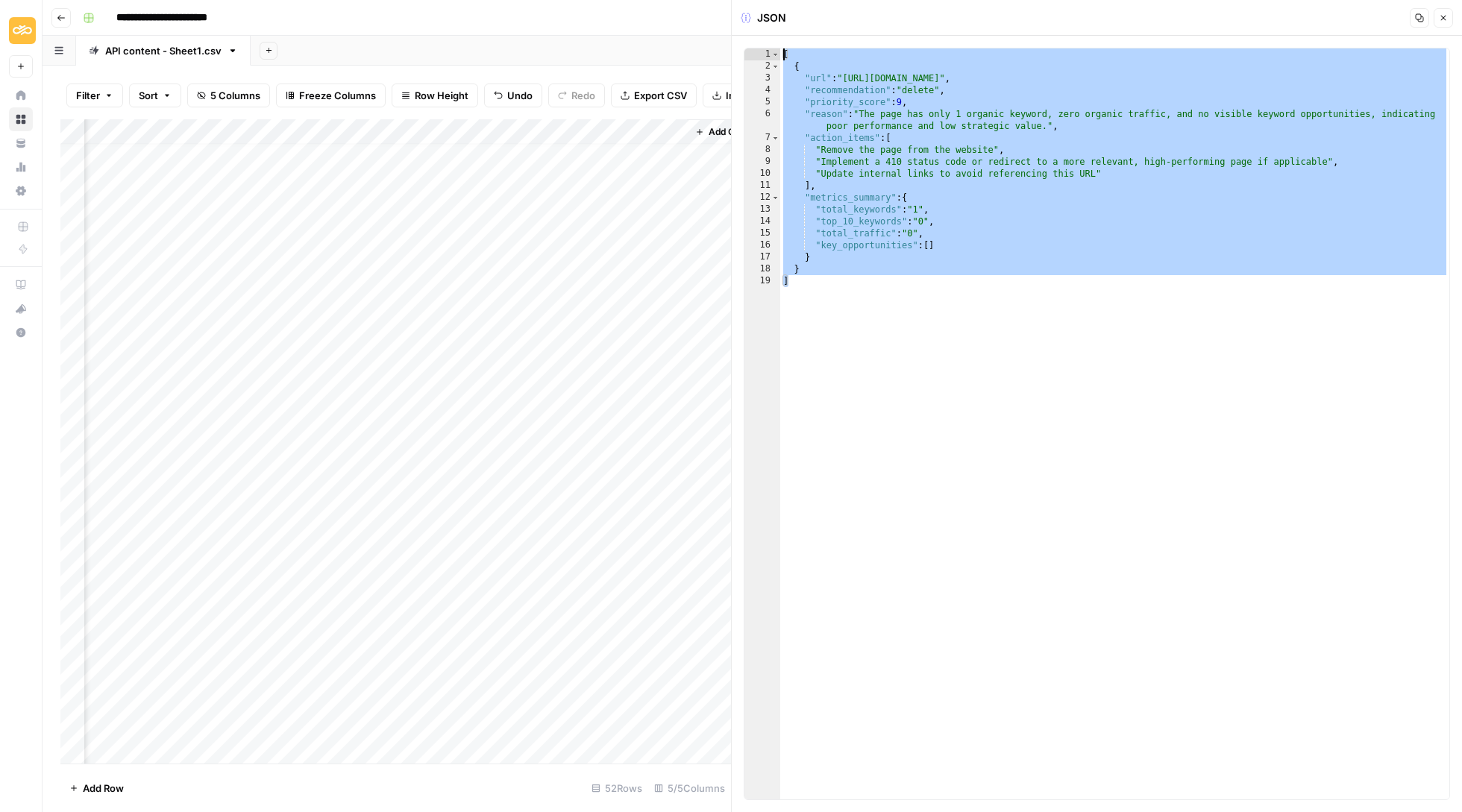
drag, startPoint x: 889, startPoint y: 300, endPoint x: 779, endPoint y: 36, distance: 286.0
click at [779, 36] on div "* 1 2 3 4 5 6 7 8 9 10 11 12 13 14 15 16 17 18 19 [ { "url" : "[URL][DOMAIN_NAM…" at bounding box center [1097, 424] width 730 height 776
type textarea "* ***"
click at [540, 276] on div "Add Column" at bounding box center [396, 443] width 670 height 646
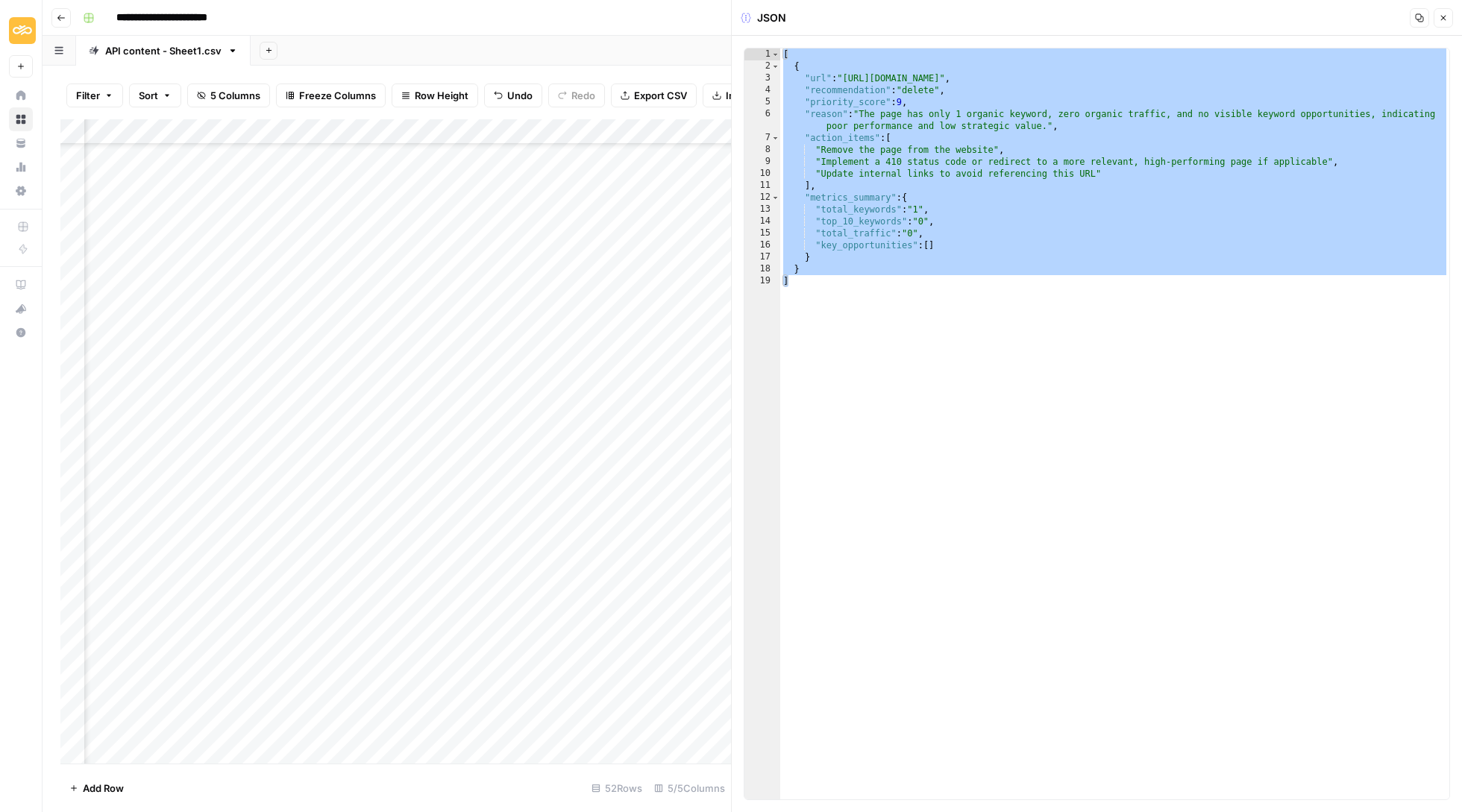
click at [1446, 10] on button "Close" at bounding box center [1443, 18] width 20 height 20
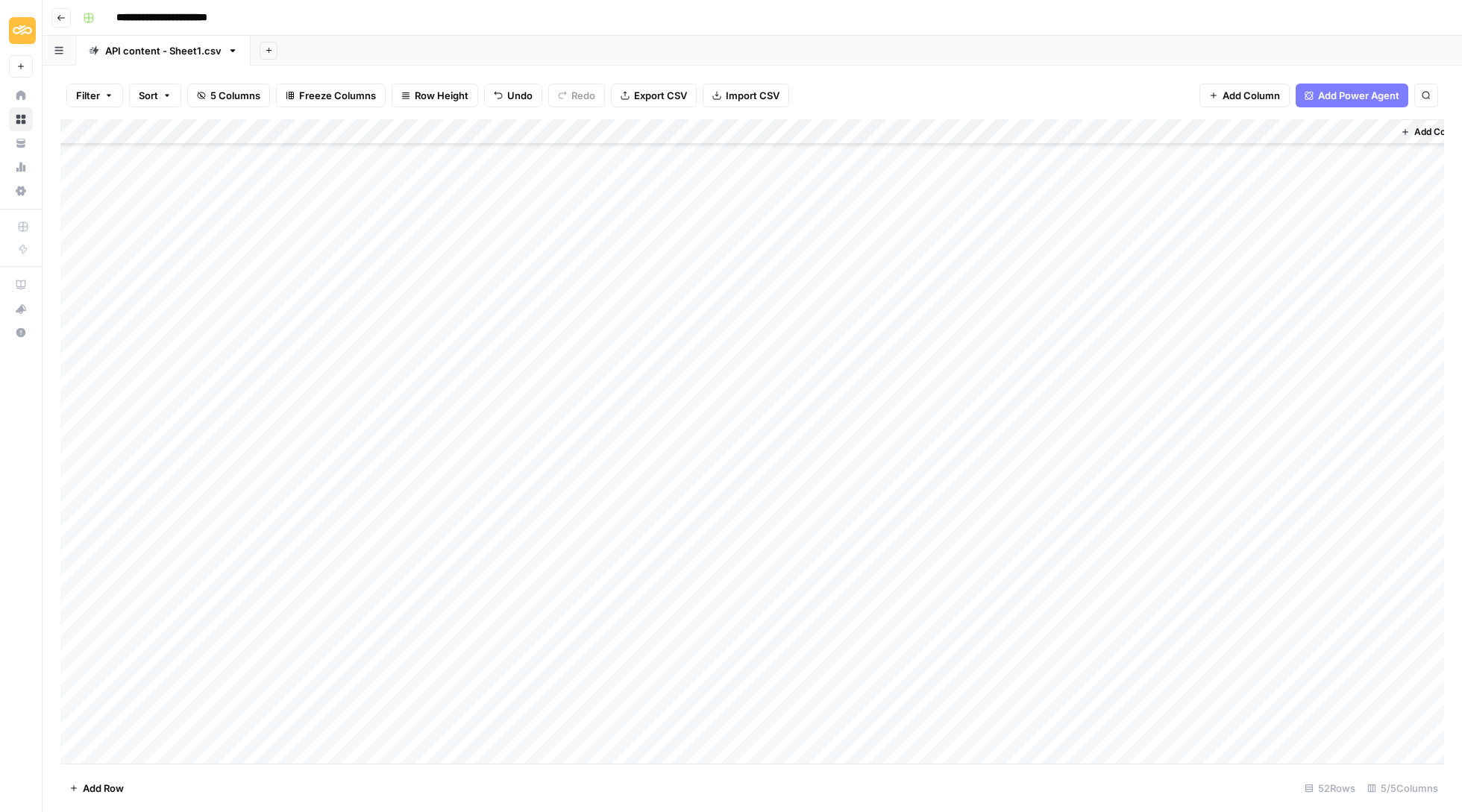
scroll to position [74, 0]
click at [743, 120] on div "Add Column" at bounding box center [752, 443] width 1383 height 646
click at [675, 391] on span "Remove Column" at bounding box center [649, 392] width 131 height 15
click at [693, 170] on span "Delete" at bounding box center [678, 168] width 32 height 15
click at [158, 21] on input "**********" at bounding box center [178, 18] width 138 height 24
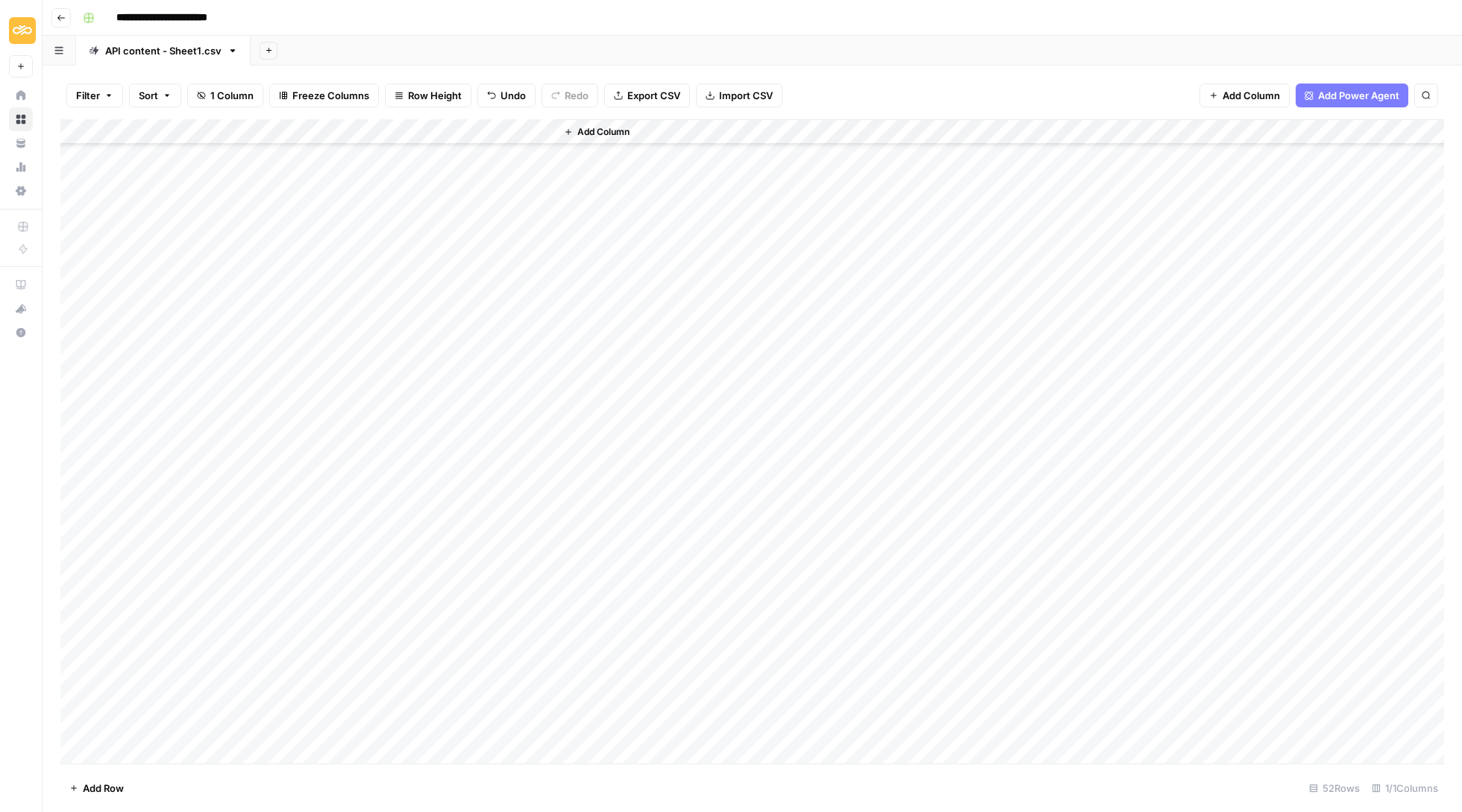
click at [158, 21] on input "**********" at bounding box center [178, 18] width 138 height 24
click at [165, 57] on link "API content - Sheet1.csv" at bounding box center [163, 50] width 174 height 30
type input "*******"
click at [170, 50] on div "API content - Sheet1.csv" at bounding box center [163, 50] width 116 height 15
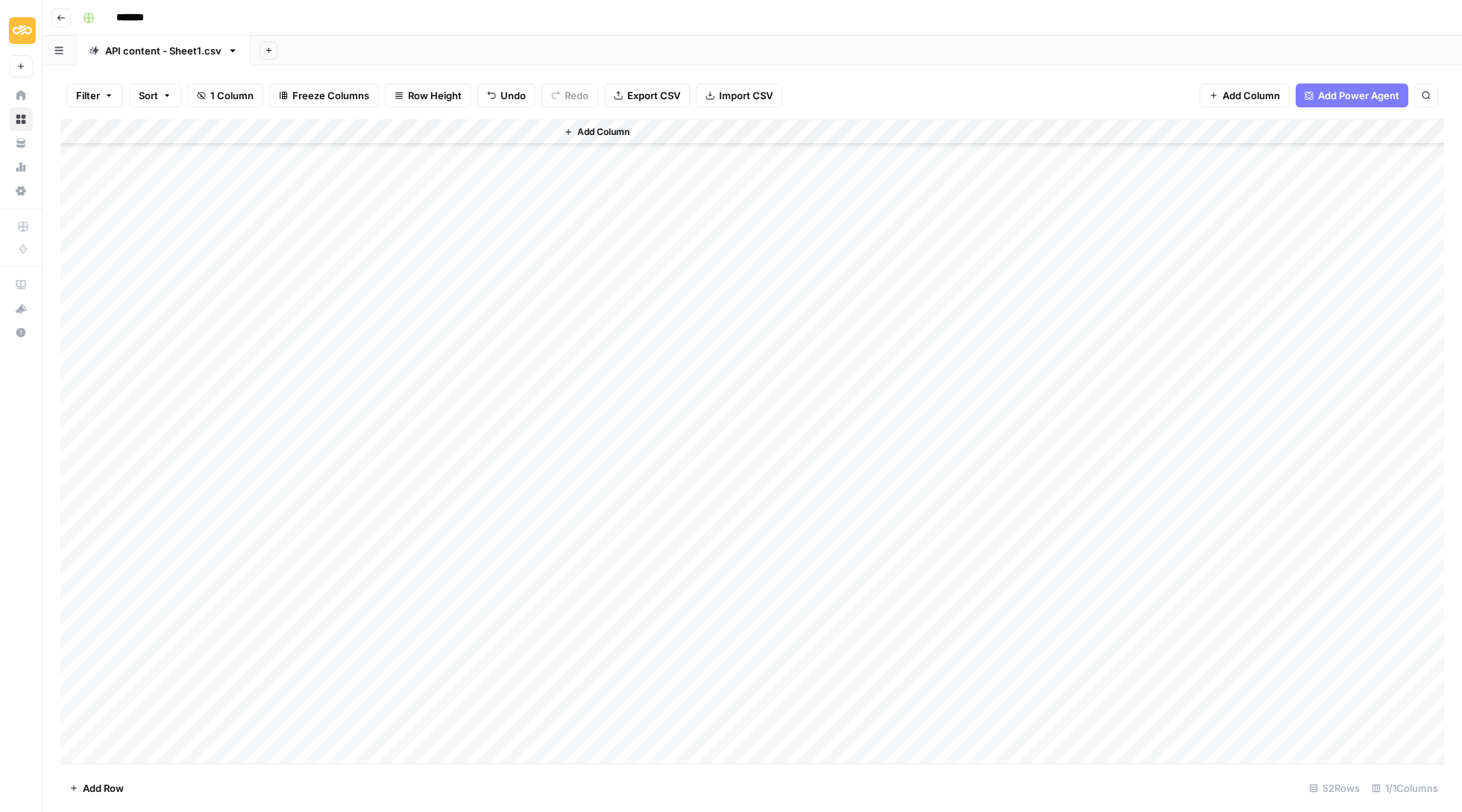
click at [170, 50] on div "API content - Sheet1.csv" at bounding box center [163, 50] width 116 height 15
type input "*"
click at [136, 45] on input "**********" at bounding box center [150, 50] width 91 height 21
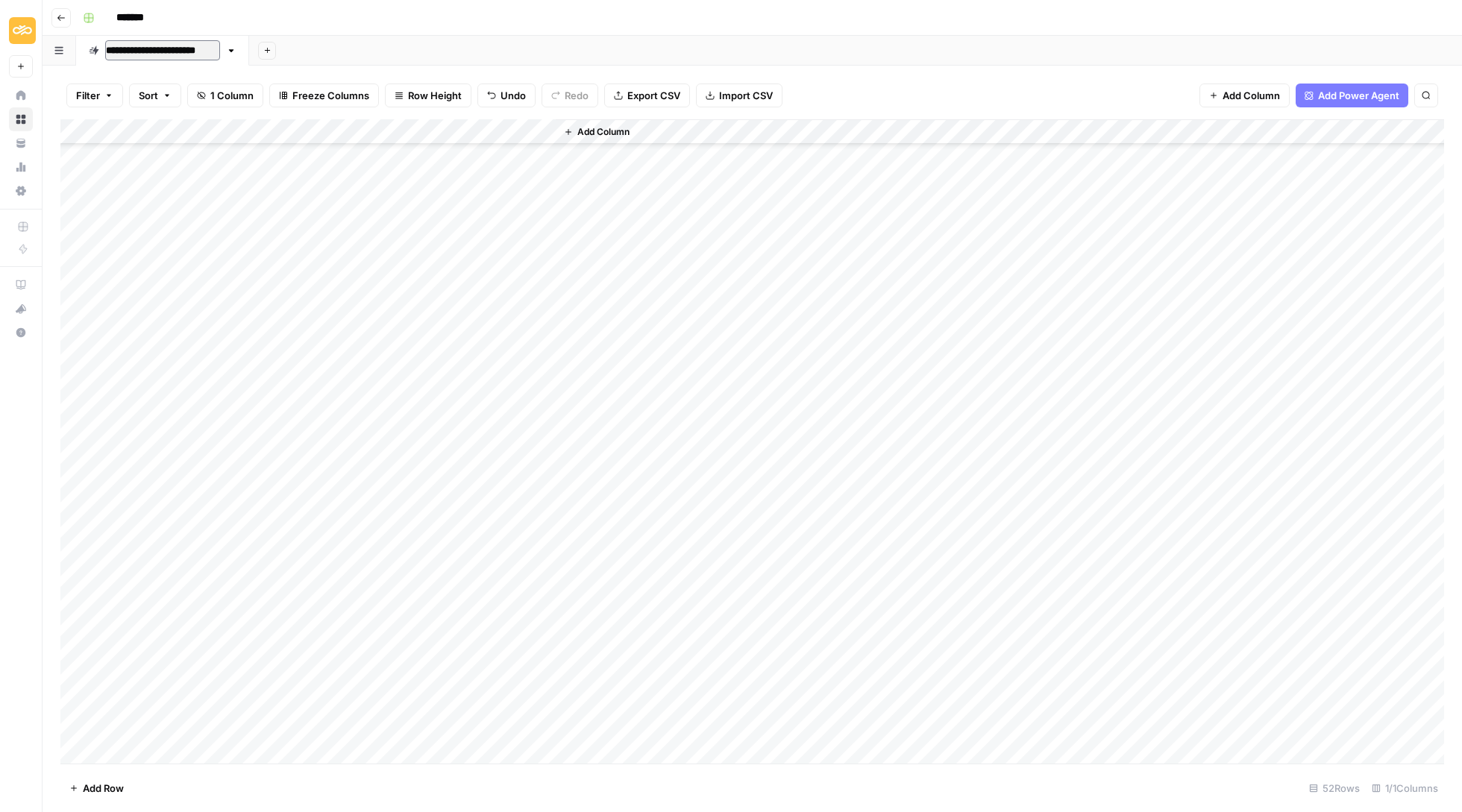
type input "**********"
click at [786, 61] on div "Add Sheet" at bounding box center [855, 50] width 1212 height 30
